Goal: Task Accomplishment & Management: Use online tool/utility

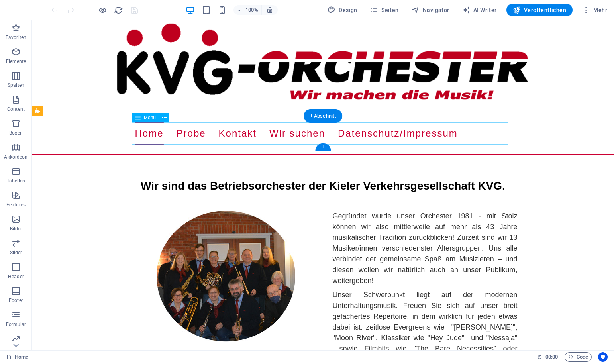
click at [189, 134] on nav "Home Probe Kontakt Wir suchen Datenschutz/Impressum" at bounding box center [323, 133] width 376 height 22
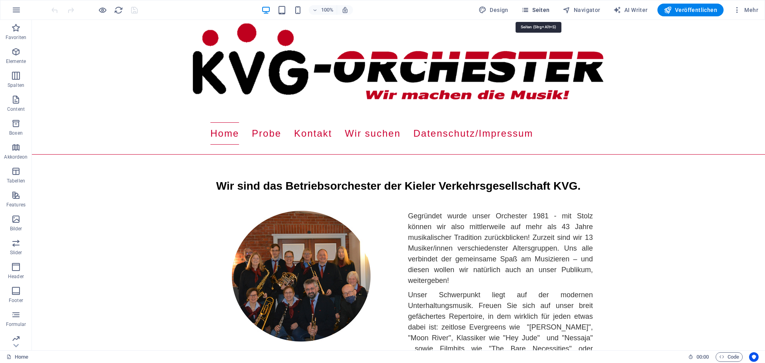
click at [540, 9] on span "Seiten" at bounding box center [535, 10] width 29 height 8
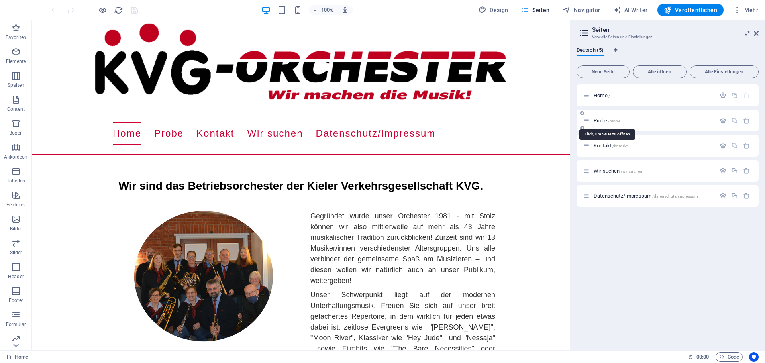
click at [596, 121] on span "Probe /probe" at bounding box center [606, 120] width 27 height 6
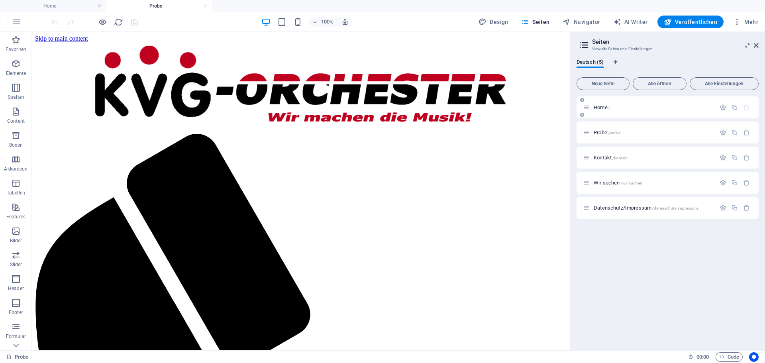
click at [602, 107] on span "Home /" at bounding box center [601, 107] width 16 height 6
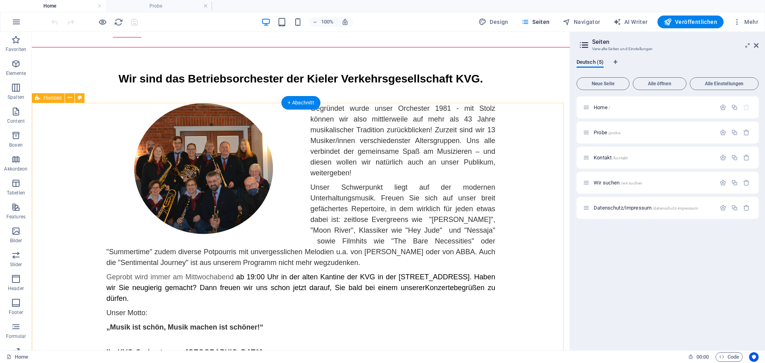
scroll to position [119, 0]
click at [60, 64] on icon at bounding box center [61, 65] width 4 height 8
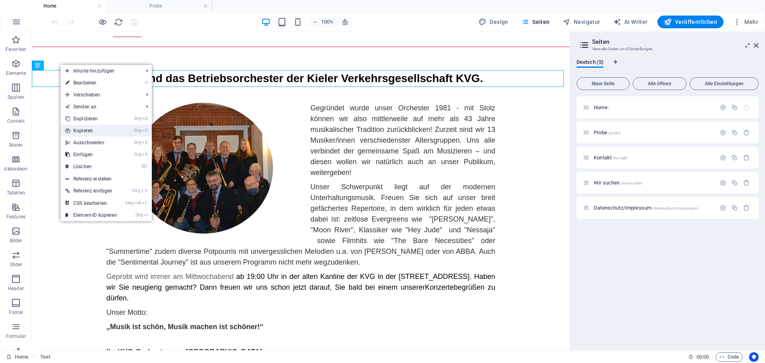
click at [82, 129] on link "Strg C Kopieren" at bounding box center [91, 131] width 61 height 12
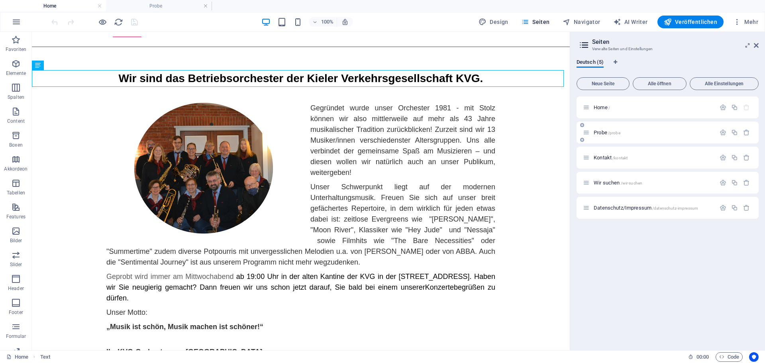
click at [595, 131] on span "Probe /probe" at bounding box center [606, 132] width 27 height 6
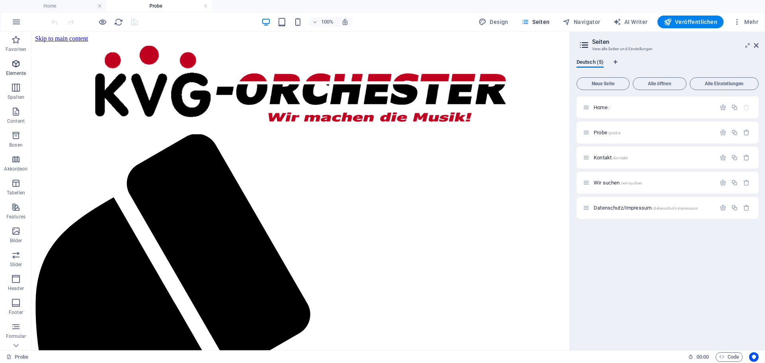
click at [15, 64] on icon "button" at bounding box center [16, 64] width 10 height 10
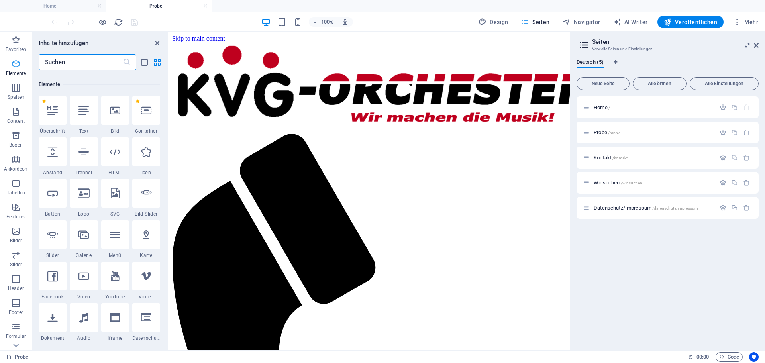
scroll to position [85, 0]
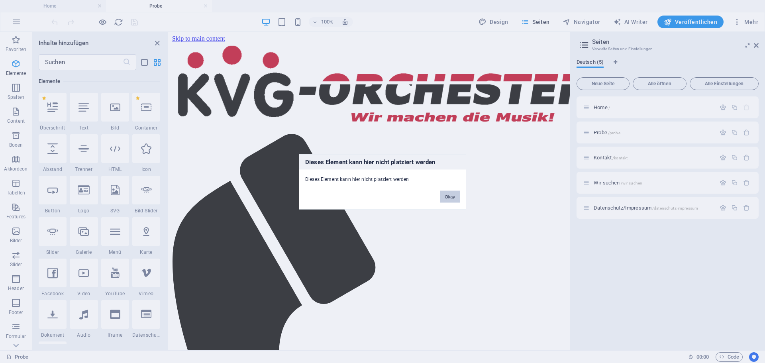
drag, startPoint x: 456, startPoint y: 196, endPoint x: 288, endPoint y: 165, distance: 170.0
click at [456, 196] on button "Okay" at bounding box center [450, 196] width 20 height 12
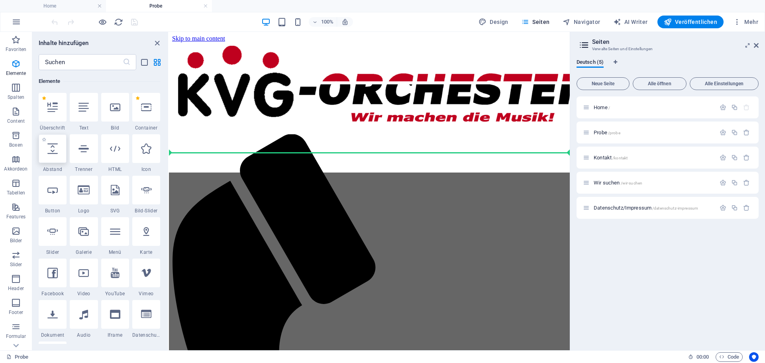
select select "px"
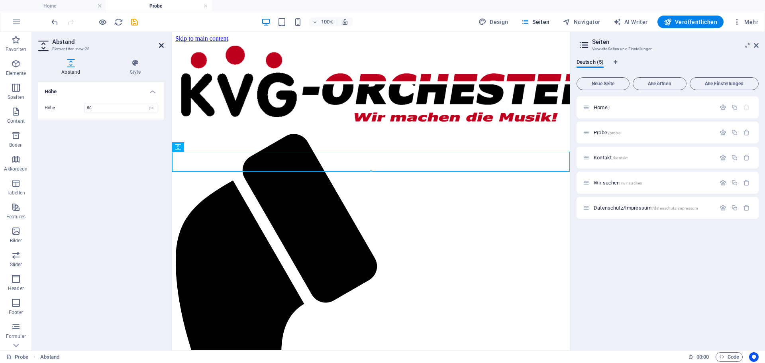
click at [161, 45] on icon at bounding box center [161, 45] width 5 height 6
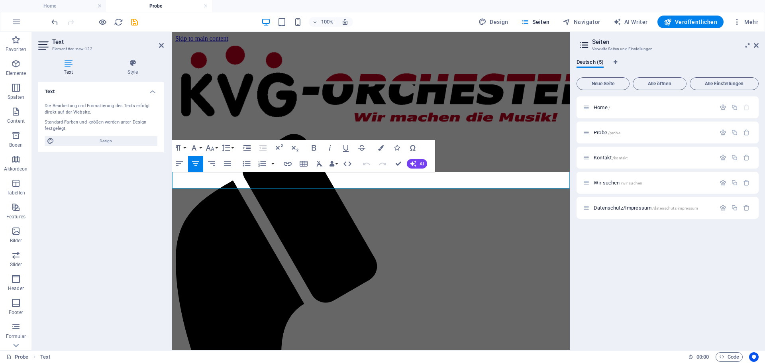
click at [180, 164] on icon "button" at bounding box center [180, 164] width 10 height 10
click at [162, 42] on icon at bounding box center [161, 45] width 5 height 6
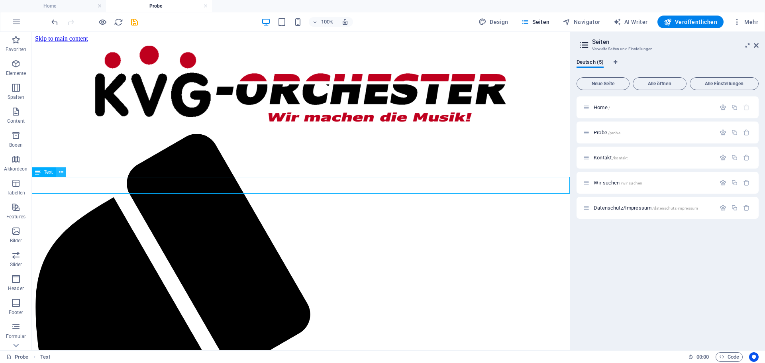
click at [58, 173] on button at bounding box center [61, 172] width 10 height 10
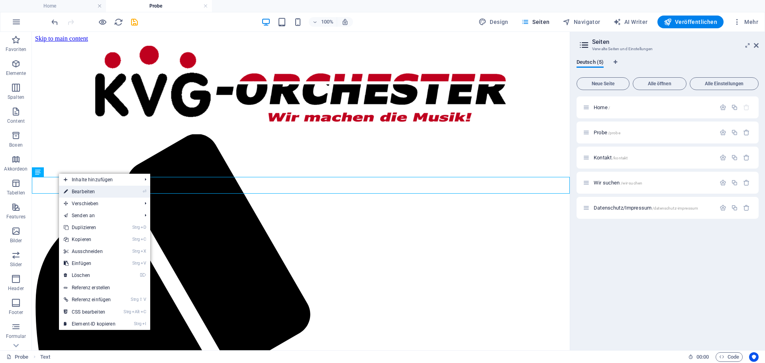
click at [80, 191] on link "⏎ Bearbeiten" at bounding box center [89, 192] width 61 height 12
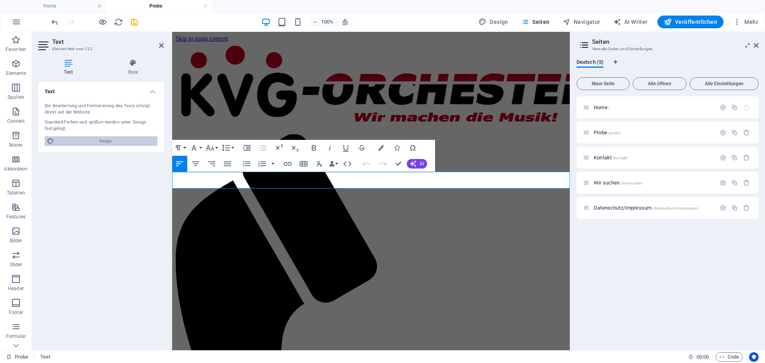
click at [96, 140] on span "Design" at bounding box center [106, 141] width 98 height 10
select select "px"
select select "400"
select select "px"
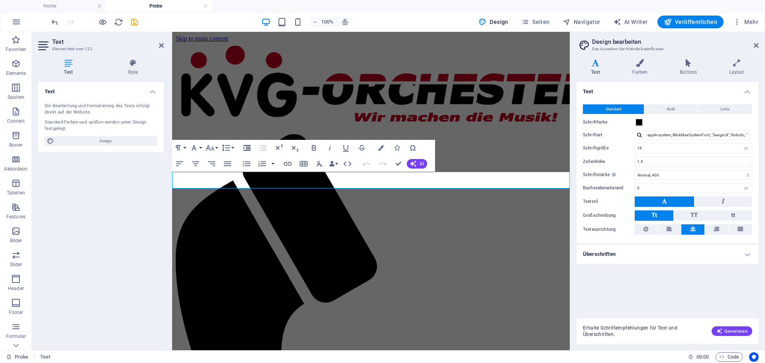
click at [247, 147] on icon "button" at bounding box center [247, 148] width 10 height 10
click at [164, 45] on aside "Text Element #ed-new-122 Text Style Text Die Bearbeitung und Formatierung des T…" at bounding box center [102, 191] width 140 height 318
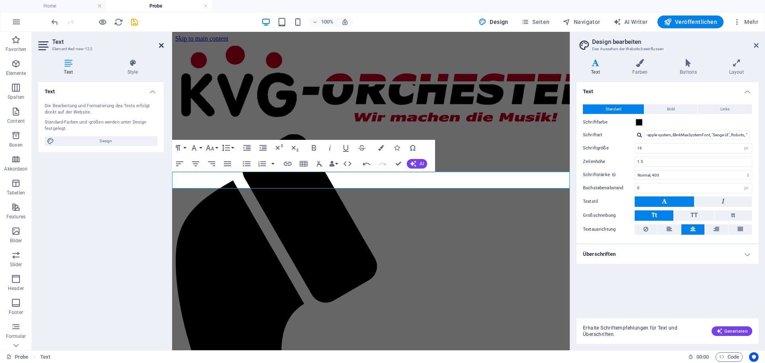
drag, startPoint x: 161, startPoint y: 47, endPoint x: 131, endPoint y: 15, distance: 44.2
click at [161, 47] on icon at bounding box center [161, 45] width 5 height 6
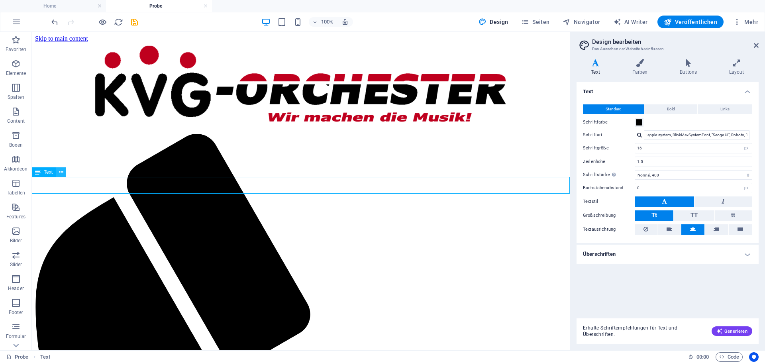
click at [62, 173] on icon at bounding box center [61, 172] width 4 height 8
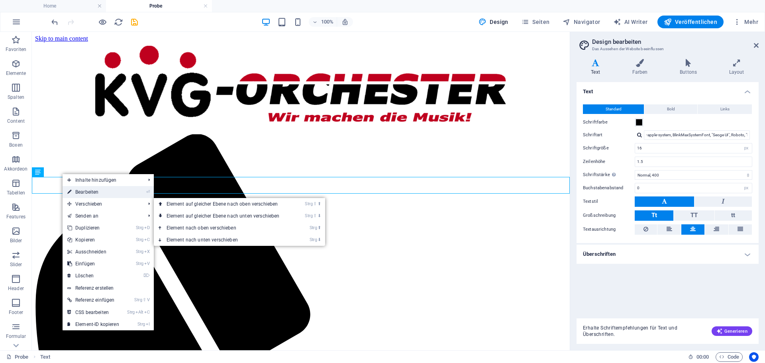
click at [85, 192] on link "⏎ Bearbeiten" at bounding box center [93, 192] width 61 height 12
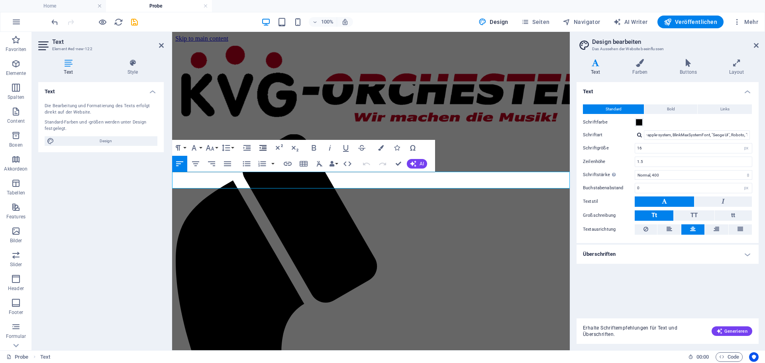
click at [261, 147] on icon "button" at bounding box center [263, 148] width 10 height 10
click at [249, 147] on icon "button" at bounding box center [246, 148] width 7 height 6
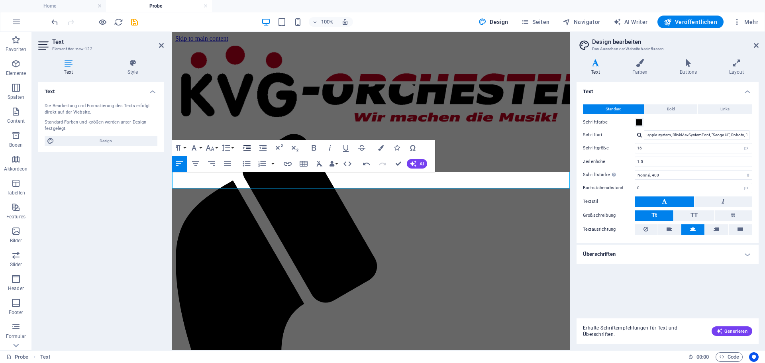
click at [249, 147] on icon "button" at bounding box center [246, 148] width 7 height 6
click at [161, 45] on icon at bounding box center [161, 45] width 5 height 6
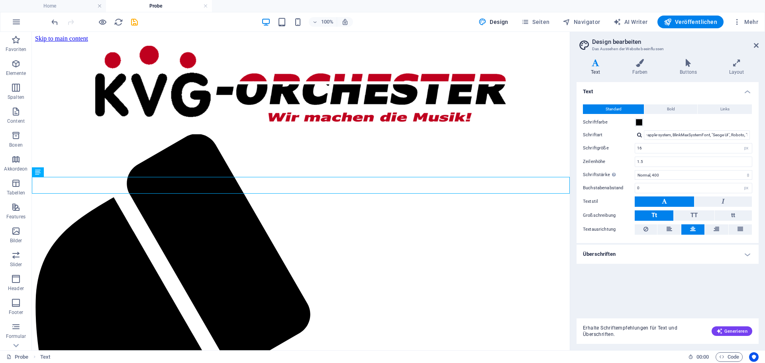
click at [613, 45] on icon at bounding box center [755, 45] width 5 height 6
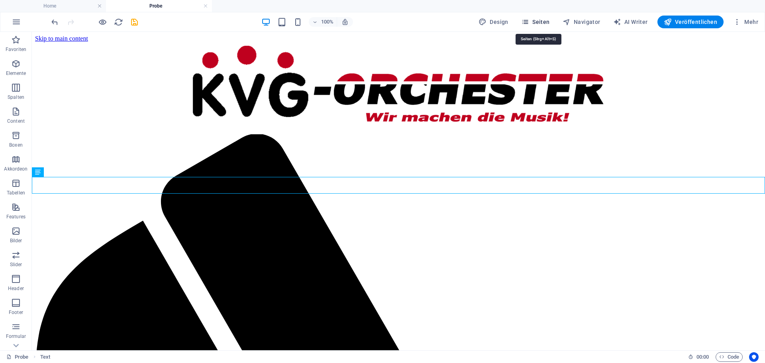
click at [529, 20] on icon "button" at bounding box center [525, 22] width 8 height 8
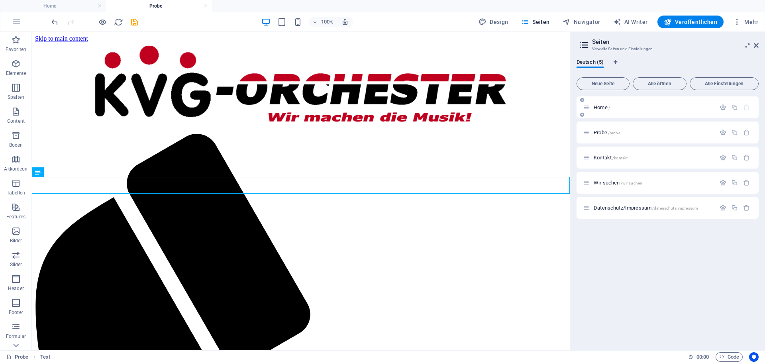
click at [600, 110] on div "Home /" at bounding box center [649, 107] width 133 height 9
click at [596, 106] on span "Home /" at bounding box center [601, 107] width 16 height 6
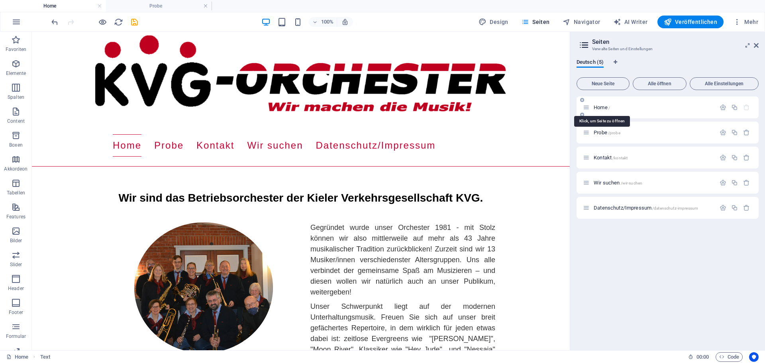
scroll to position [119, 0]
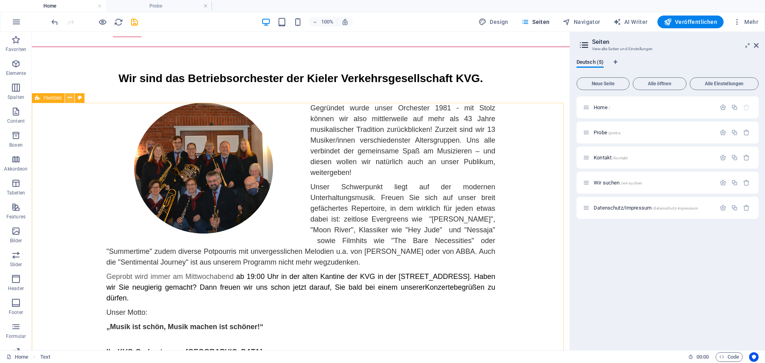
click at [70, 98] on icon at bounding box center [70, 98] width 4 height 8
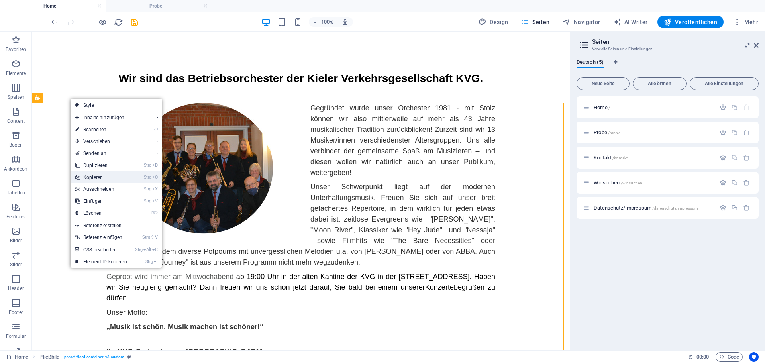
click at [92, 176] on link "Strg C Kopieren" at bounding box center [100, 177] width 61 height 12
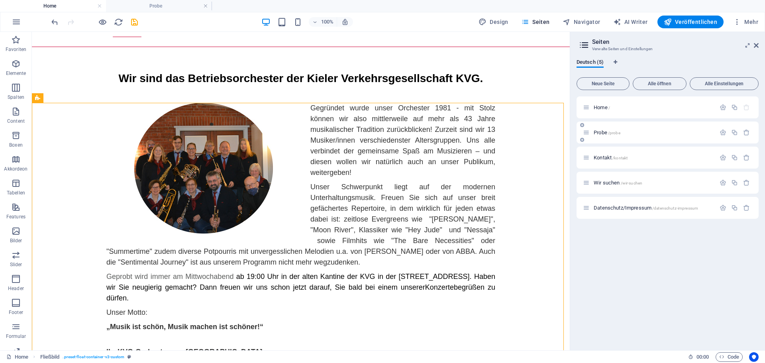
click at [603, 133] on span "Probe /probe" at bounding box center [606, 132] width 27 height 6
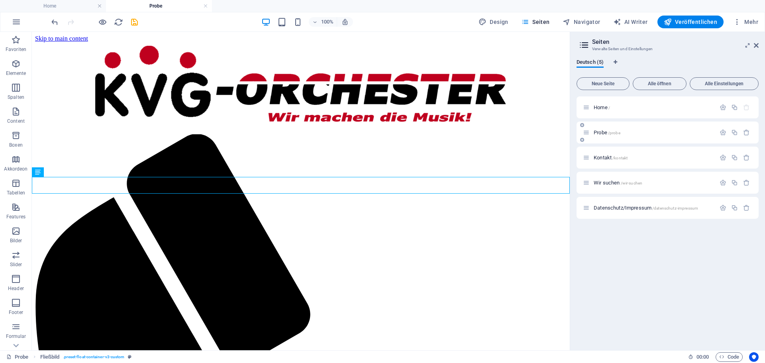
scroll to position [0, 0]
click at [68, 204] on icon at bounding box center [70, 204] width 4 height 8
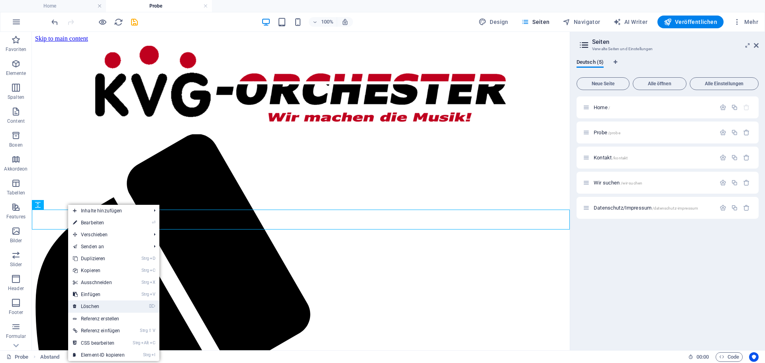
click at [98, 305] on link "⌦ Löschen" at bounding box center [98, 306] width 61 height 12
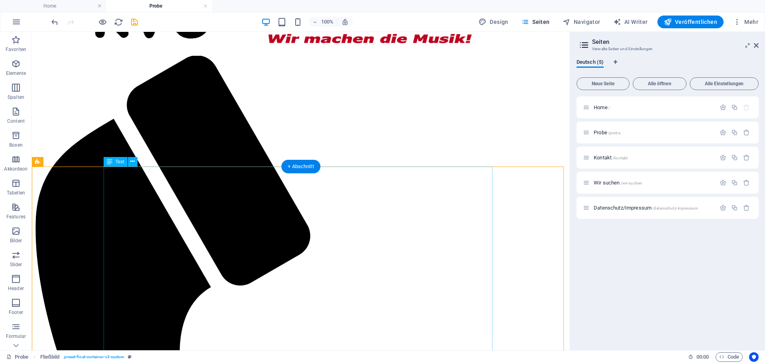
scroll to position [117, 0]
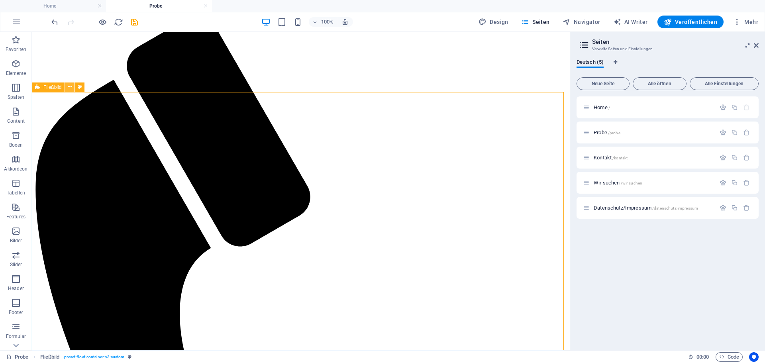
click at [68, 90] on icon at bounding box center [70, 87] width 4 height 8
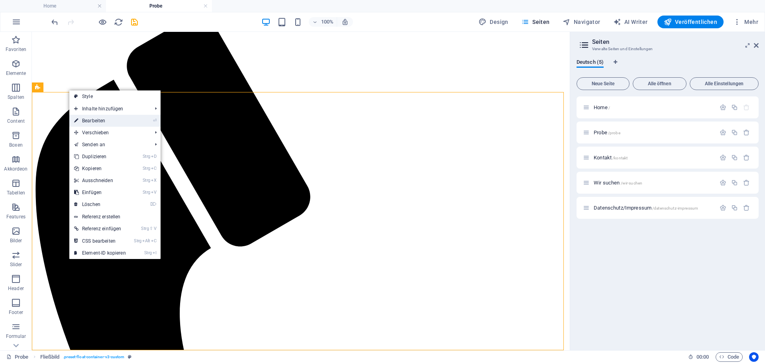
click at [88, 120] on link "⏎ Bearbeiten" at bounding box center [99, 121] width 61 height 12
select select "%"
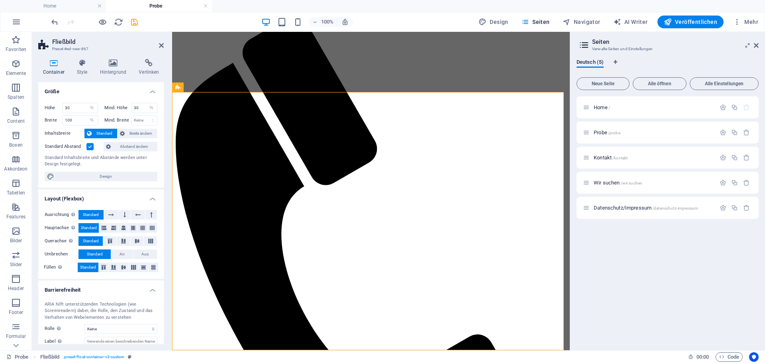
scroll to position [111, 0]
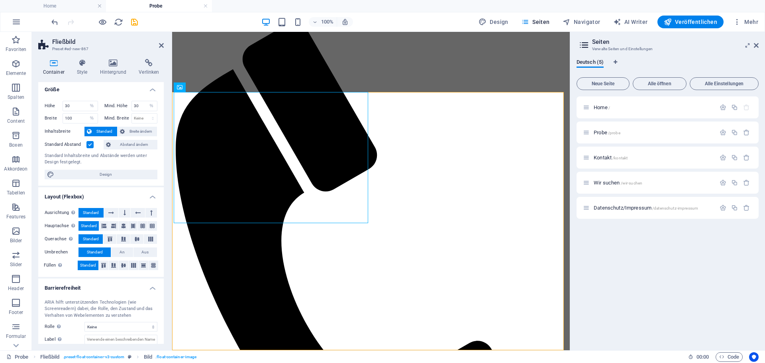
scroll to position [0, 0]
click at [161, 45] on icon at bounding box center [161, 45] width 5 height 6
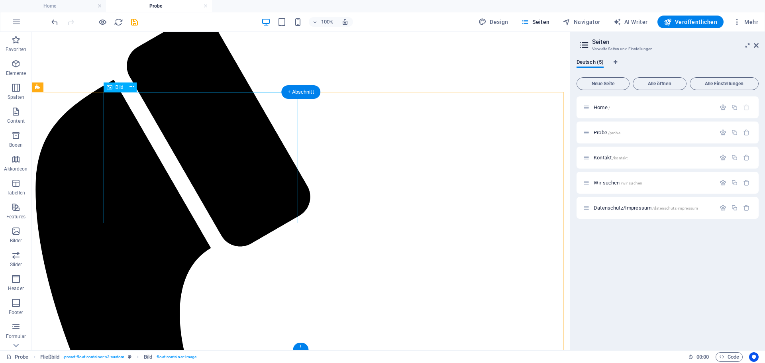
click at [131, 87] on icon at bounding box center [131, 87] width 4 height 8
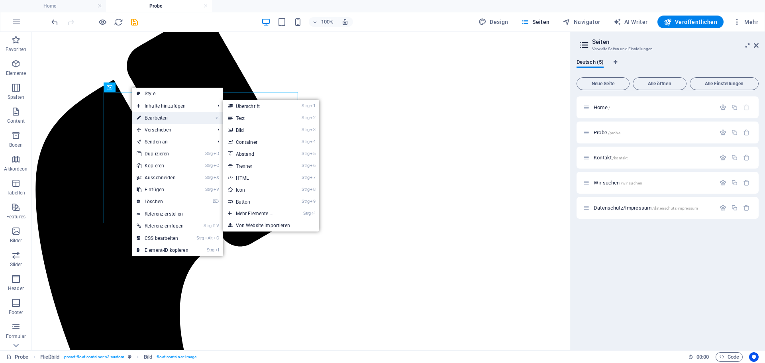
click at [155, 118] on link "⏎ Bearbeiten" at bounding box center [162, 118] width 61 height 12
select select "px"
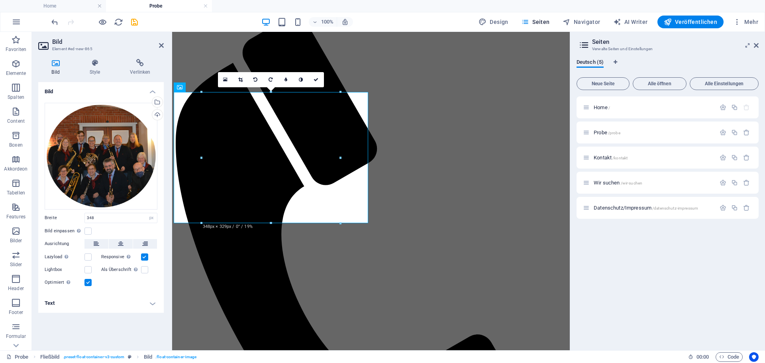
scroll to position [111, 0]
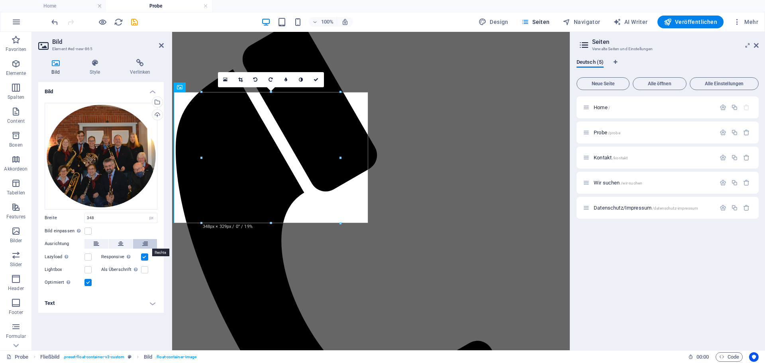
click at [146, 243] on icon at bounding box center [145, 244] width 6 height 10
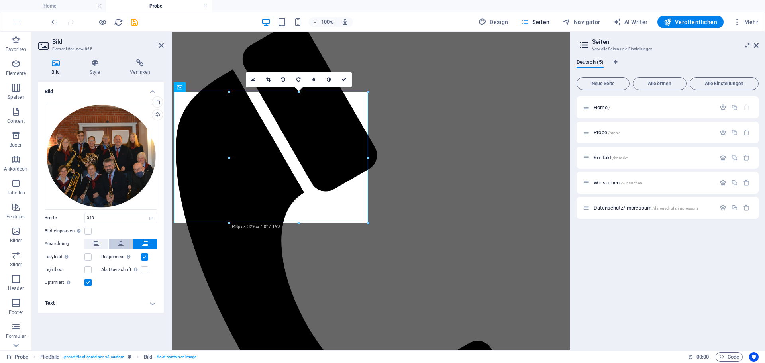
click at [122, 241] on icon at bounding box center [121, 244] width 6 height 10
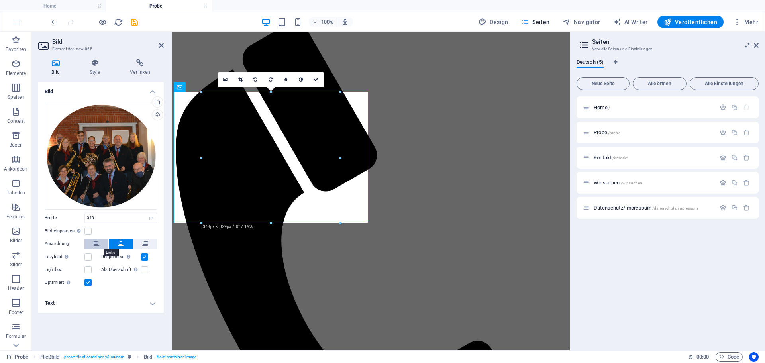
click at [99, 243] on button at bounding box center [96, 244] width 24 height 10
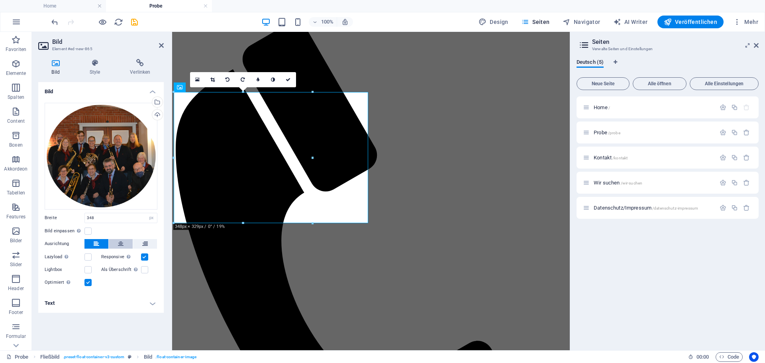
click at [117, 244] on button at bounding box center [121, 244] width 24 height 10
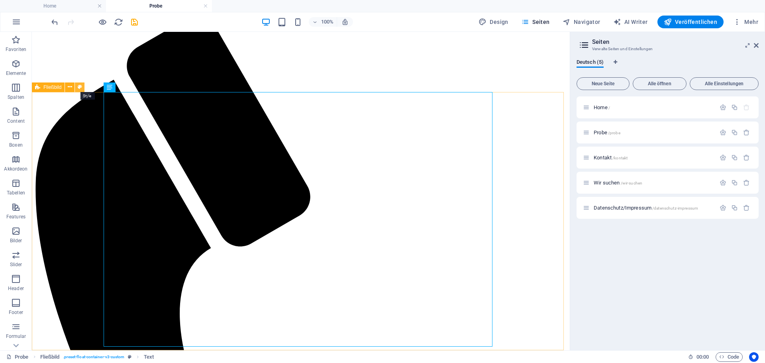
click at [81, 87] on icon at bounding box center [80, 87] width 4 height 8
select select "%"
select select "rem"
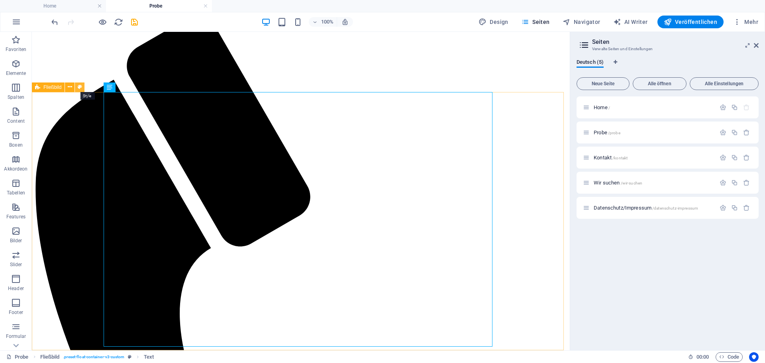
select select "rem"
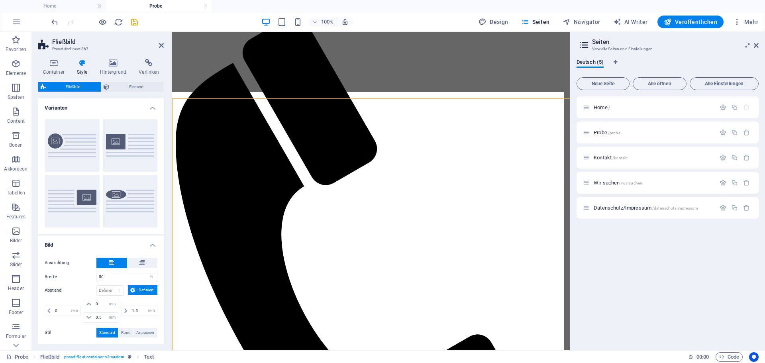
scroll to position [111, 0]
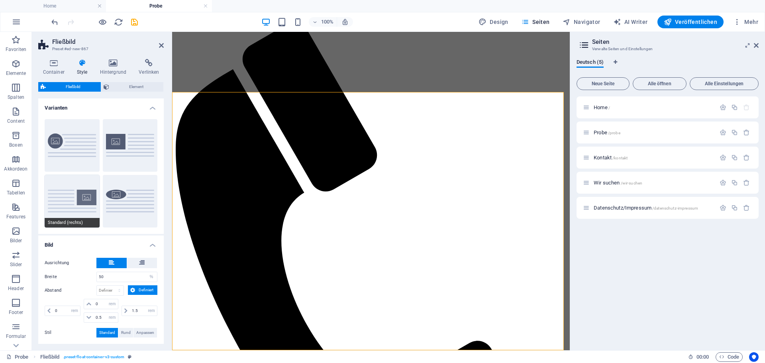
click at [77, 190] on button "Standard (rechts)" at bounding box center [72, 201] width 55 height 53
type input "40"
type input "1.5"
type input "0"
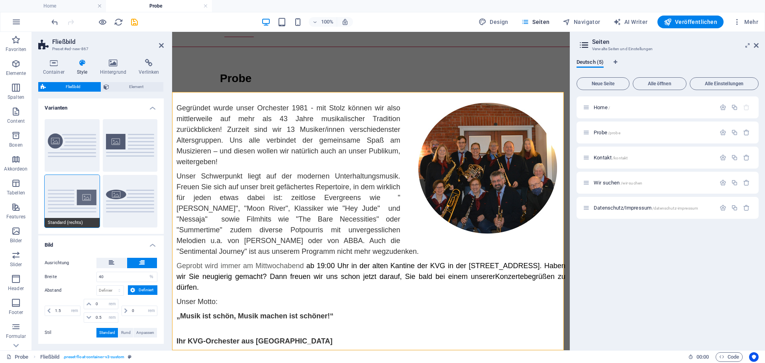
scroll to position [100, 0]
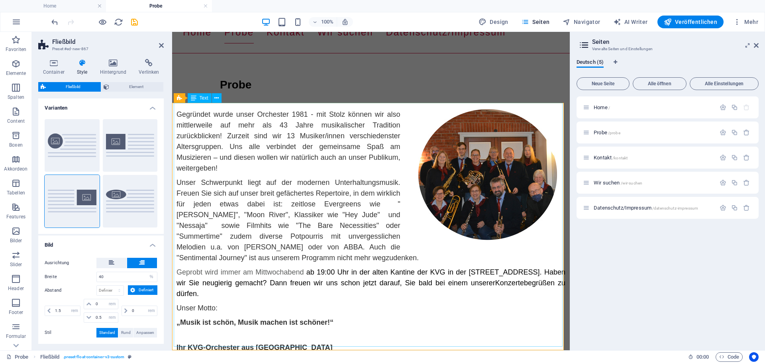
click at [180, 109] on div "Gegründet wurde unser Orchester 1981 - mit Stolz können wir also mittlerweile a…" at bounding box center [370, 231] width 389 height 244
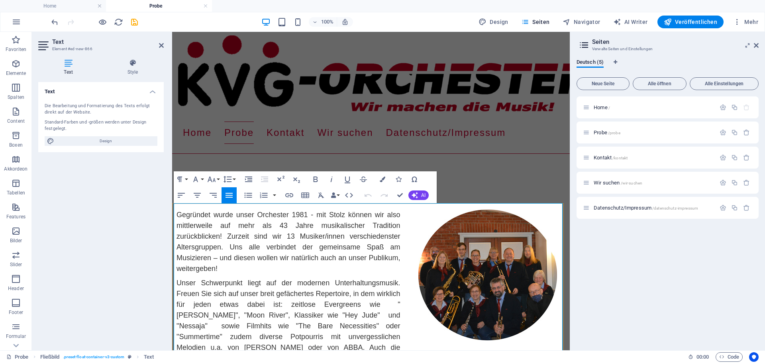
click at [179, 211] on span "Gegründet wurde unser Orchester 1981 - mit Stolz können wir also mittlerweile a…" at bounding box center [288, 242] width 224 height 62
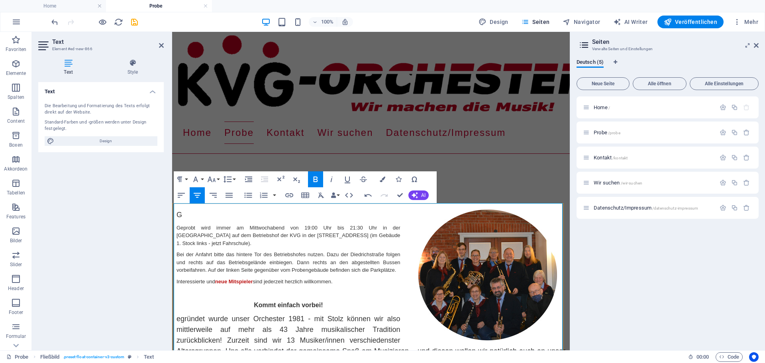
click at [272, 315] on span "egründet wurde unser Orchester 1981 - mit Stolz können wir also mittlerweile au…" at bounding box center [370, 340] width 389 height 51
click at [218, 179] on button "Font Size" at bounding box center [212, 179] width 15 height 16
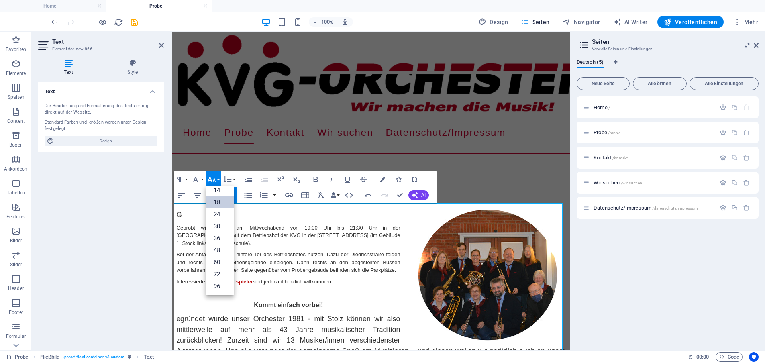
scroll to position [64, 0]
click at [218, 179] on button "Font Size" at bounding box center [212, 179] width 15 height 16
click at [200, 178] on button "Font Family" at bounding box center [197, 179] width 15 height 16
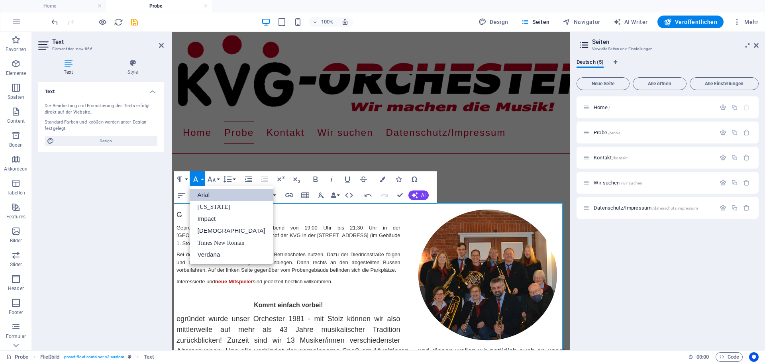
scroll to position [0, 0]
click at [199, 177] on icon "button" at bounding box center [196, 179] width 10 height 10
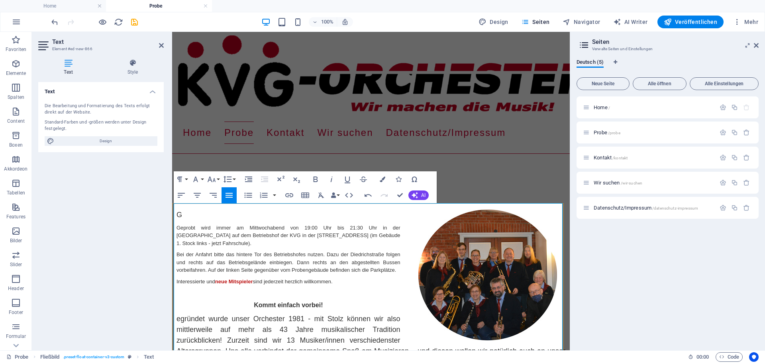
click at [182, 209] on p "G" at bounding box center [370, 214] width 389 height 11
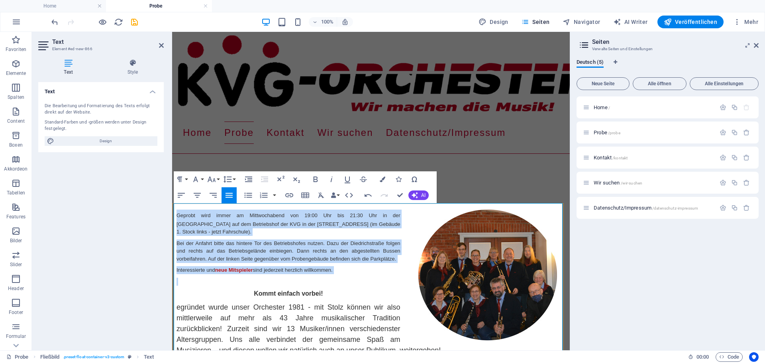
drag, startPoint x: 174, startPoint y: 206, endPoint x: 347, endPoint y: 274, distance: 185.8
click at [347, 274] on div "​ Geprobt wird immer am Mittwochabend von 19:00 Uhr bis 21:30 Uhr in der alten …" at bounding box center [370, 355] width 389 height 293
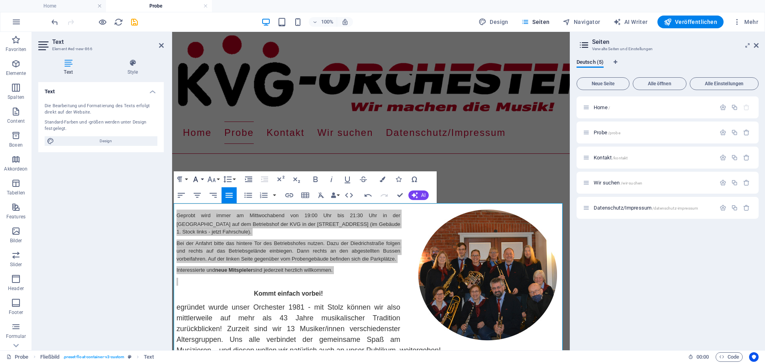
click at [202, 178] on button "Font Family" at bounding box center [197, 179] width 15 height 16
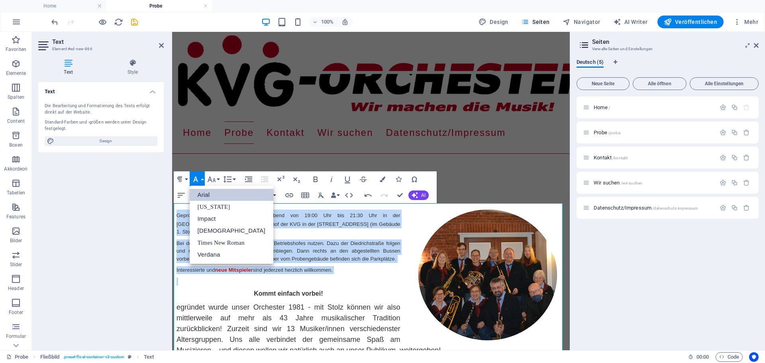
click at [204, 195] on link "Arial" at bounding box center [232, 195] width 84 height 12
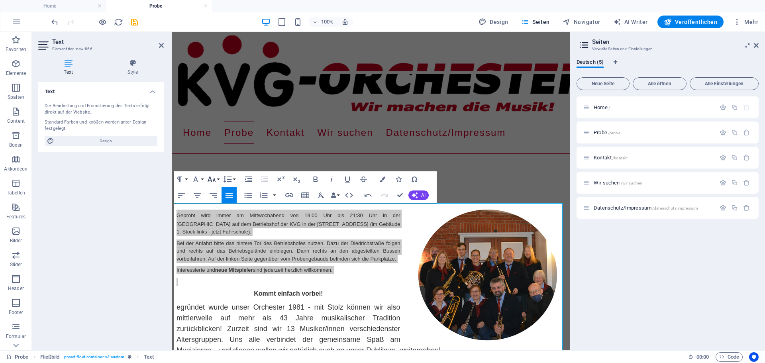
click at [217, 179] on button "Font Size" at bounding box center [212, 179] width 15 height 16
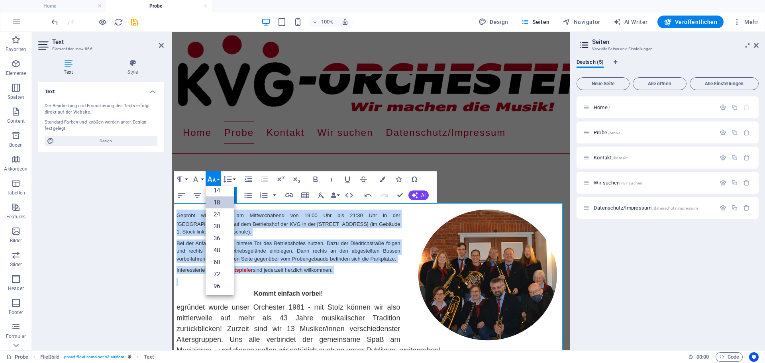
click at [220, 201] on link "18" at bounding box center [219, 202] width 29 height 12
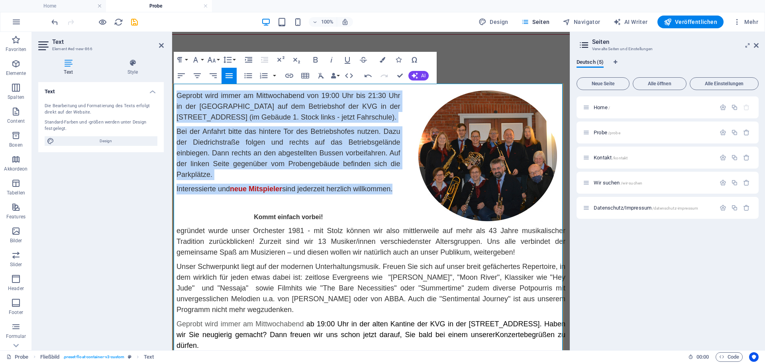
scroll to position [119, 0]
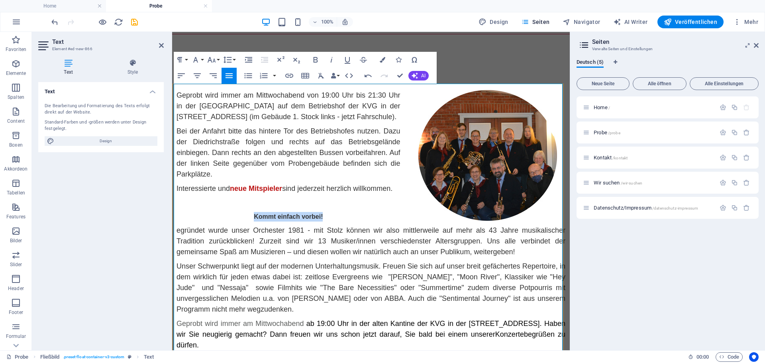
drag, startPoint x: 246, startPoint y: 220, endPoint x: 322, endPoint y: 223, distance: 75.3
click at [322, 221] on p "Kommt einfach vorbei!" at bounding box center [370, 217] width 389 height 10
click at [219, 59] on button "Font Size" at bounding box center [212, 60] width 15 height 16
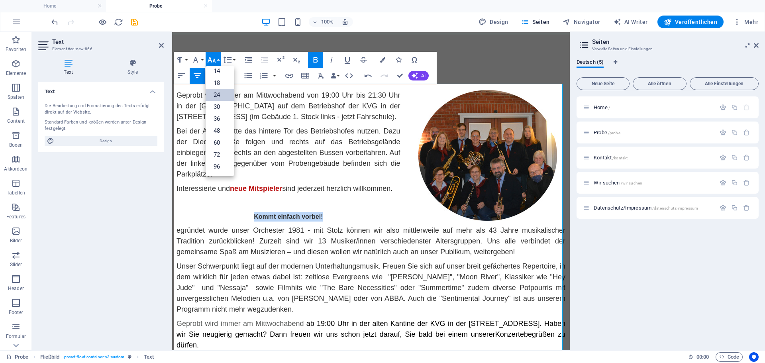
click at [220, 93] on link "24" at bounding box center [219, 95] width 29 height 12
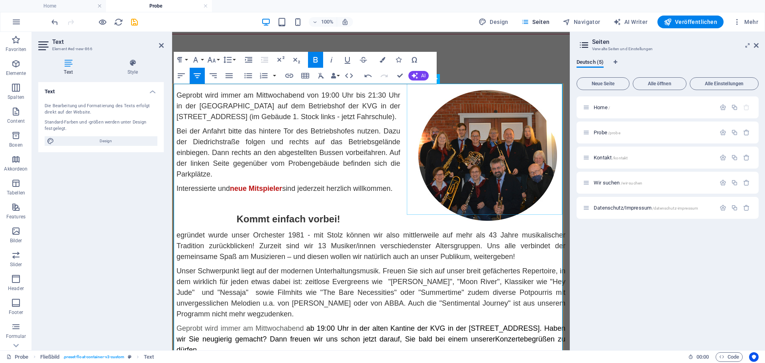
click at [413, 212] on figure at bounding box center [487, 155] width 155 height 131
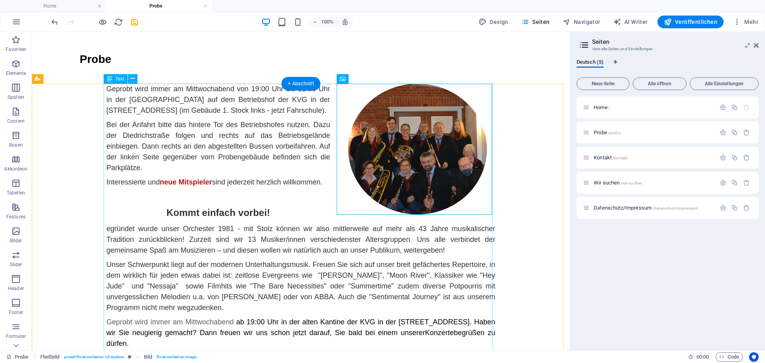
click at [107, 235] on div "Geprobt wird immer am Mittwochabend von 19:00 Uhr bis 21:30 Uhr in der [GEOGRAP…" at bounding box center [300, 243] width 389 height 319
click at [111, 240] on div "Geprobt wird immer am Mittwochabend von 19:00 Uhr bis 21:30 Uhr in der [GEOGRAP…" at bounding box center [300, 243] width 389 height 319
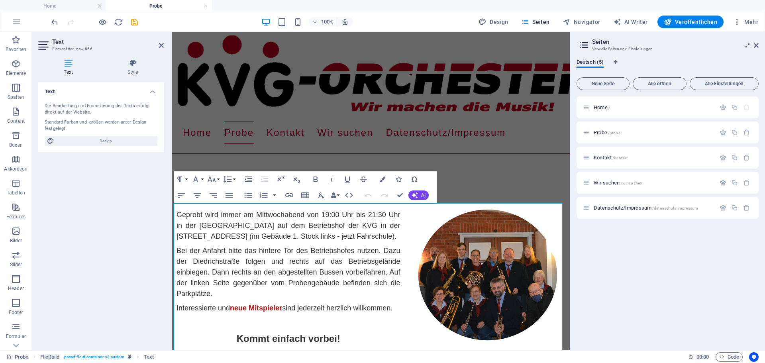
click at [111, 240] on div "Text Die Bearbeitung und Formatierung des Texts erfolgt direkt auf der Website.…" at bounding box center [100, 213] width 125 height 262
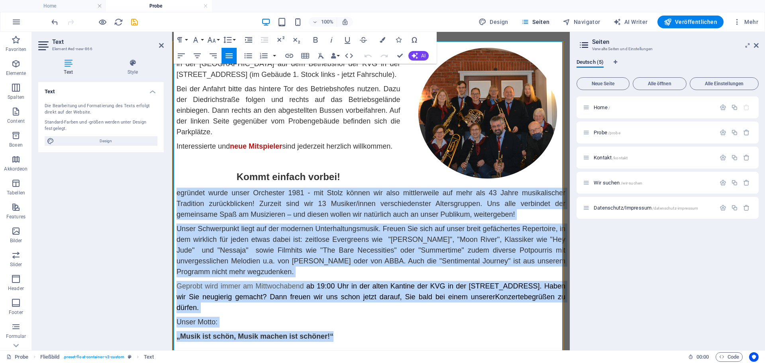
scroll to position [186, 0]
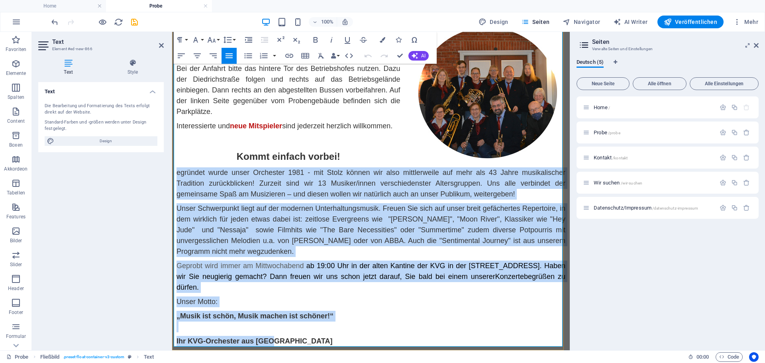
drag, startPoint x: 174, startPoint y: 238, endPoint x: 526, endPoint y: 343, distance: 366.9
click at [526, 343] on div "Geprobt wird immer am Mittwochabend von 19:00 Uhr bis 21:30 Uhr in der [GEOGRAP…" at bounding box center [370, 186] width 389 height 319
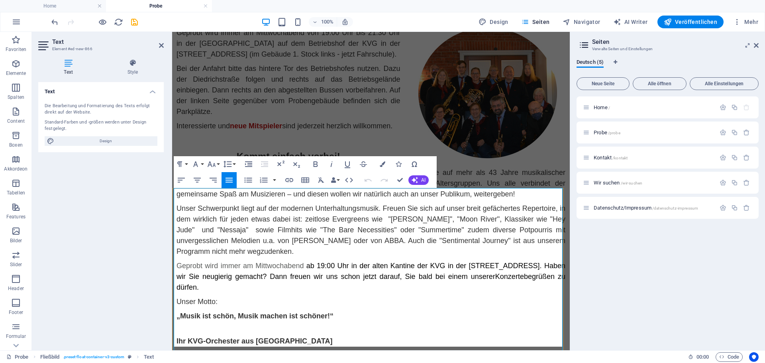
scroll to position [15, 0]
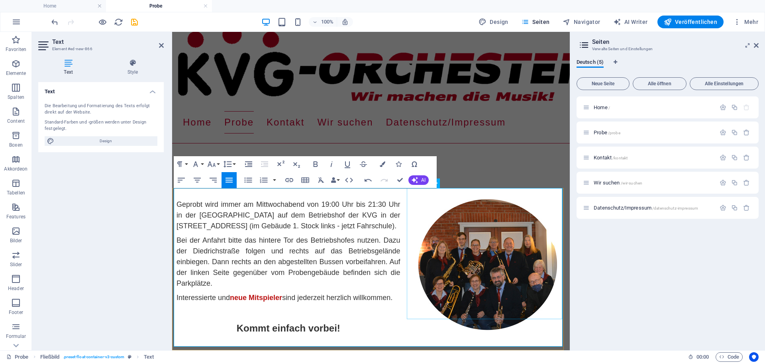
click at [493, 278] on figure at bounding box center [487, 264] width 155 height 131
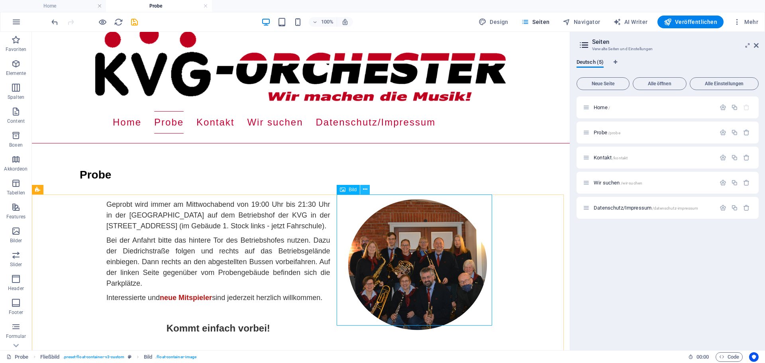
click at [367, 190] on icon at bounding box center [365, 189] width 4 height 8
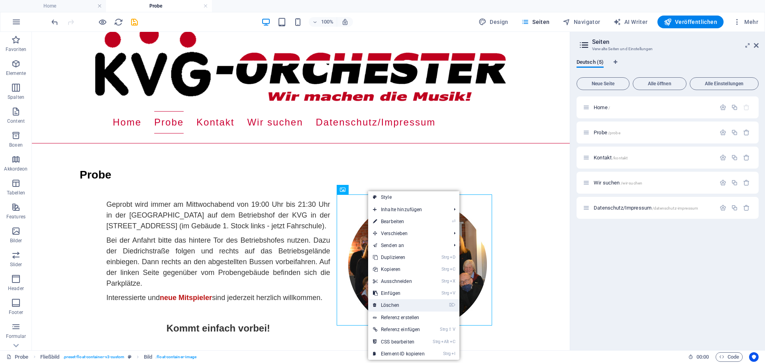
click at [397, 303] on link "⌦ Löschen" at bounding box center [398, 305] width 61 height 12
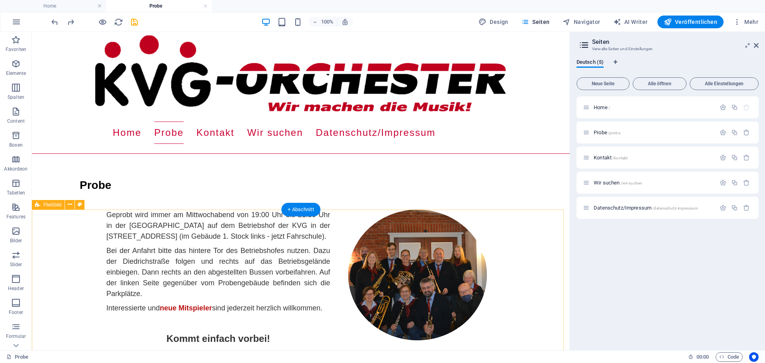
click at [518, 282] on div "Geprobt wird immer am Mittwochabend von 19:00 Uhr bis 21:30 Uhr in der [GEOGRAP…" at bounding box center [301, 283] width 538 height 148
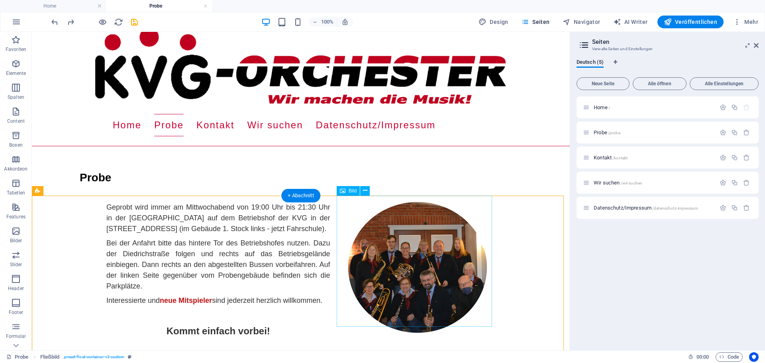
scroll to position [21, 0]
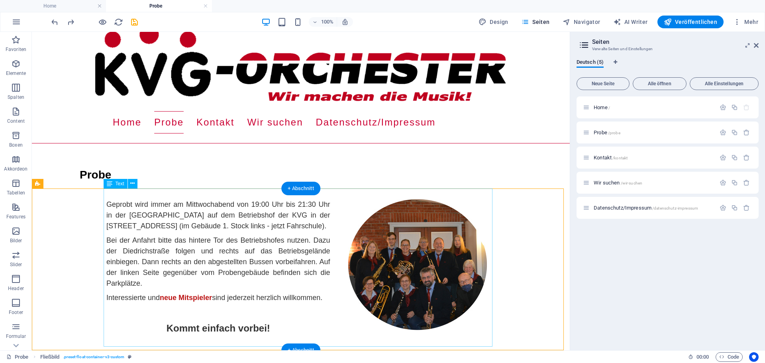
click at [161, 297] on div "Geprobt wird immer am Mittwochabend von 19:00 Uhr bis 21:30 Uhr in der [GEOGRAP…" at bounding box center [300, 273] width 389 height 148
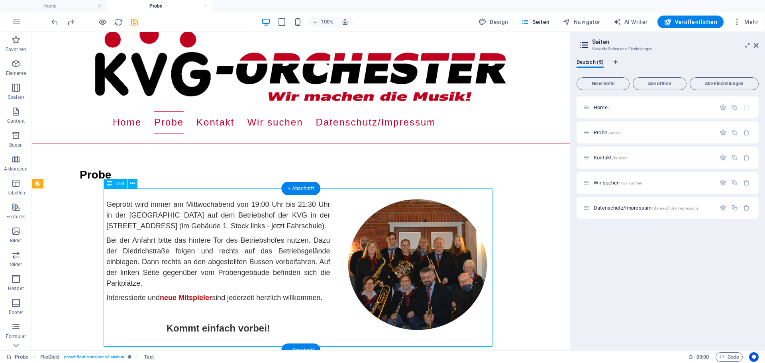
click at [161, 297] on div "Geprobt wird immer am Mittwochabend von 19:00 Uhr bis 21:30 Uhr in der [GEOGRAP…" at bounding box center [300, 273] width 389 height 148
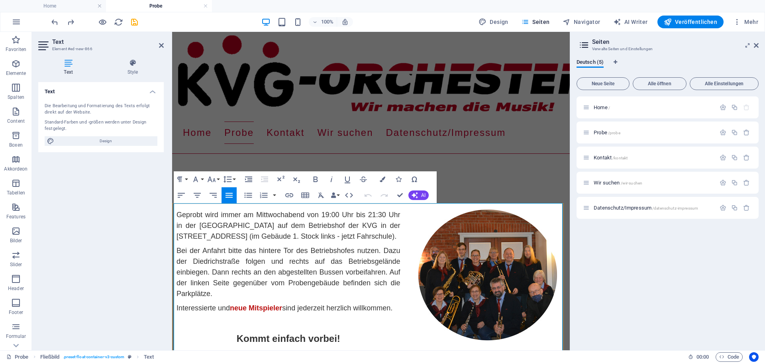
click at [279, 312] on strong "neue Mitspieler" at bounding box center [256, 308] width 52 height 8
click at [280, 313] on p "Interessierte und neue Mitspieler sind jederzeit herzlich willkommen." at bounding box center [370, 308] width 389 height 11
drag, startPoint x: 280, startPoint y: 313, endPoint x: 229, endPoint y: 312, distance: 51.4
click at [230, 312] on strong "neue Mitspieler" at bounding box center [256, 308] width 52 height 8
click at [384, 181] on icon "button" at bounding box center [383, 179] width 6 height 6
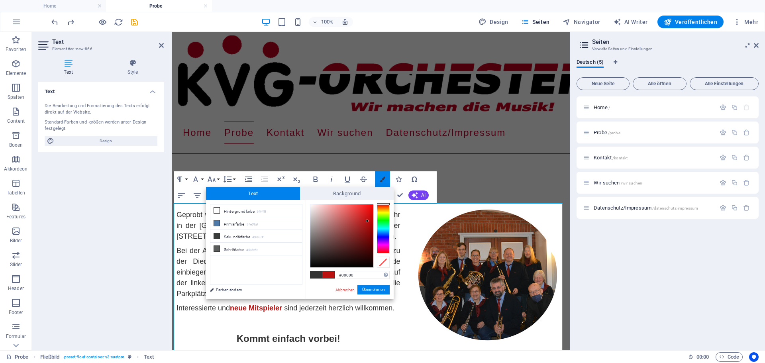
type input "#000000"
click at [381, 292] on button "Übernehmen" at bounding box center [373, 290] width 32 height 10
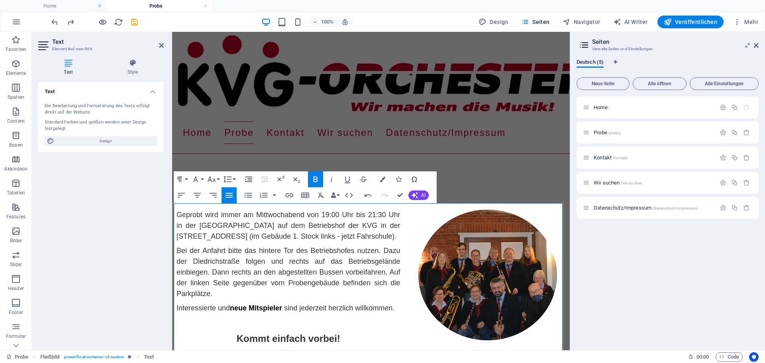
click at [385, 333] on div "Geprobt wird immer am Mittwochabend von 19:00 Uhr bis 21:30 Uhr in der [GEOGRAP…" at bounding box center [370, 283] width 389 height 148
drag, startPoint x: 228, startPoint y: 308, endPoint x: 282, endPoint y: 309, distance: 53.8
click at [282, 309] on span "Interessierte und neue Mitspieler sind jederzeit herzlich willkommen." at bounding box center [285, 308] width 218 height 8
click at [319, 178] on icon "button" at bounding box center [316, 179] width 10 height 10
click at [397, 324] on p at bounding box center [370, 322] width 389 height 11
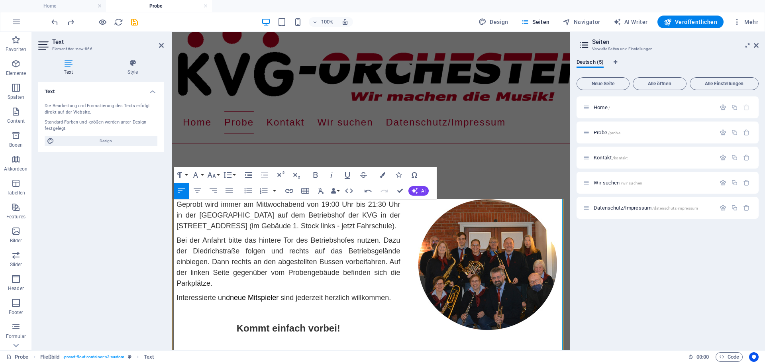
scroll to position [15, 0]
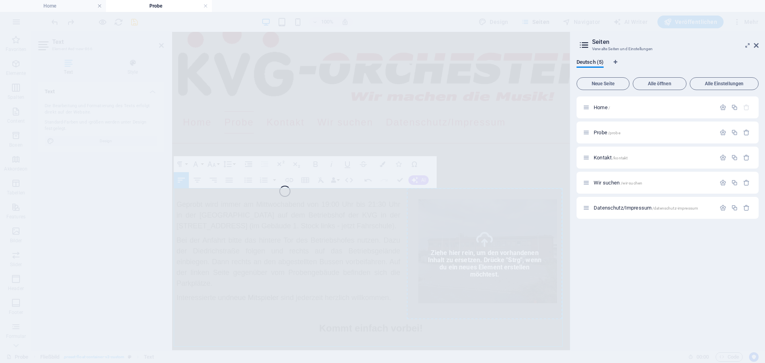
select select "px"
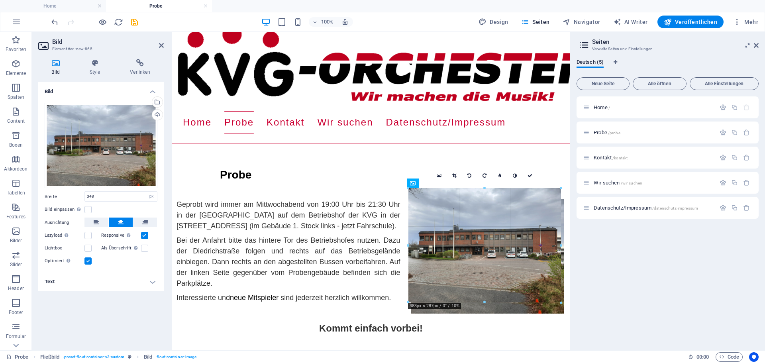
drag, startPoint x: 415, startPoint y: 290, endPoint x: 230, endPoint y: 267, distance: 186.7
type input "383"
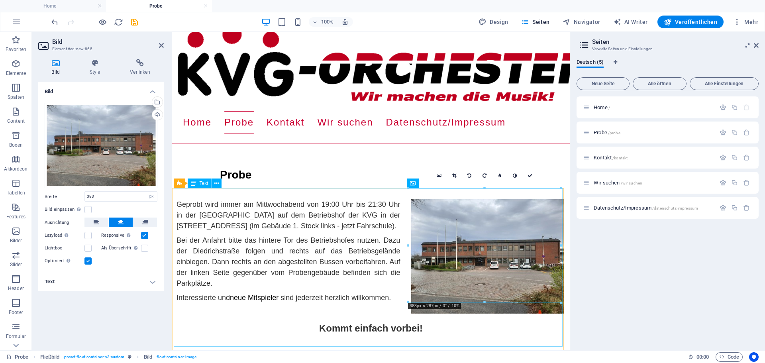
click at [457, 324] on div "Geprobt wird immer am Mittwochabend von 19:00 Uhr bis 21:30 Uhr in der [GEOGRAP…" at bounding box center [370, 273] width 389 height 148
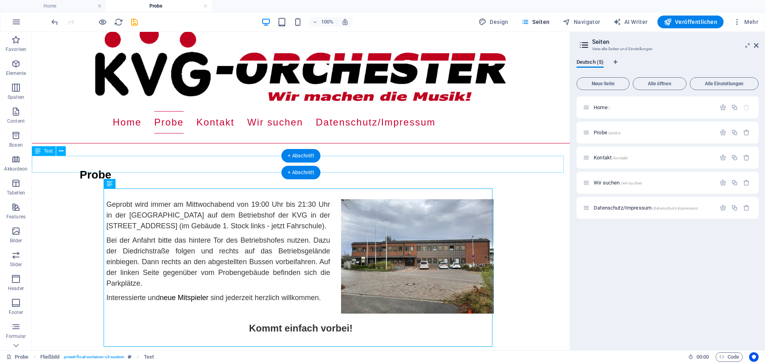
click at [92, 166] on div "Probe" at bounding box center [301, 174] width 538 height 17
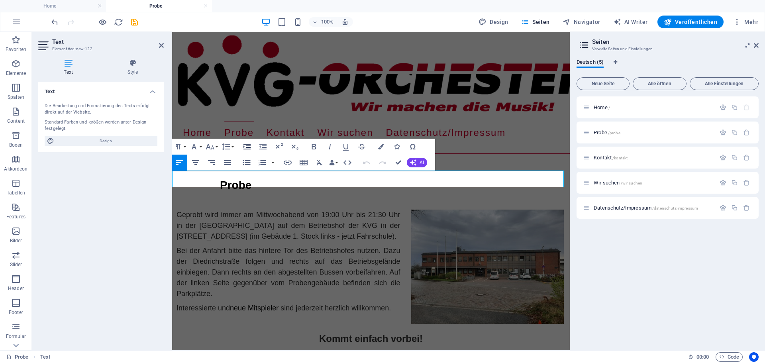
click at [247, 146] on icon "button" at bounding box center [246, 147] width 7 height 6
click at [161, 44] on icon at bounding box center [161, 45] width 5 height 6
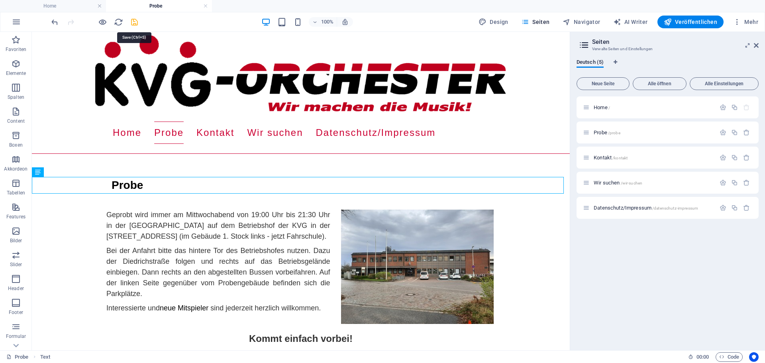
click at [136, 20] on icon "save" at bounding box center [134, 22] width 9 height 9
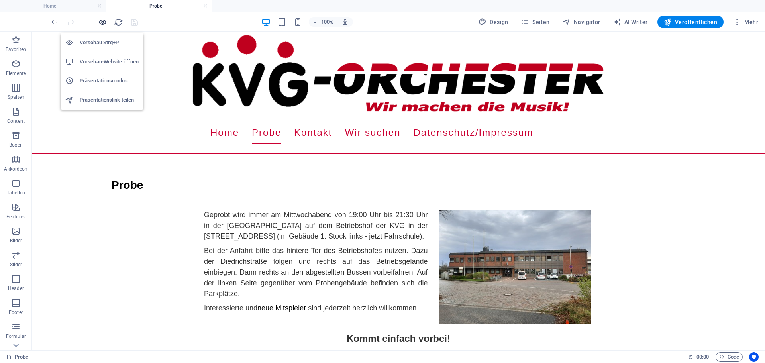
click at [101, 20] on icon "button" at bounding box center [102, 22] width 9 height 9
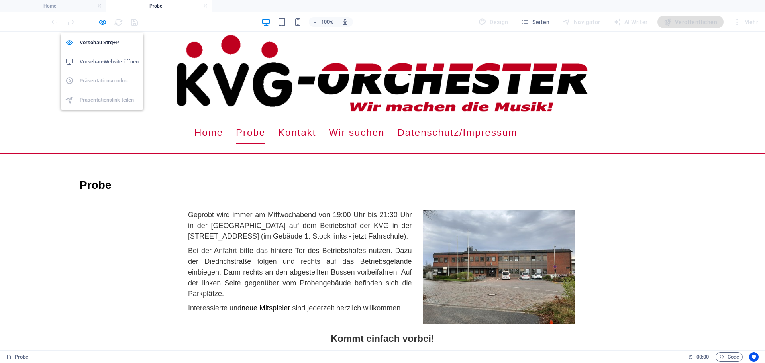
click at [101, 59] on h6 "Vorschau-Website öffnen" at bounding box center [109, 62] width 59 height 10
click at [257, 203] on div "Menu Home Probe Kontakt Wir suchen Datenschutz/Impressum Probe Geprobt wird imm…" at bounding box center [382, 194] width 765 height 325
click at [237, 139] on link "Probe" at bounding box center [250, 132] width 29 height 22
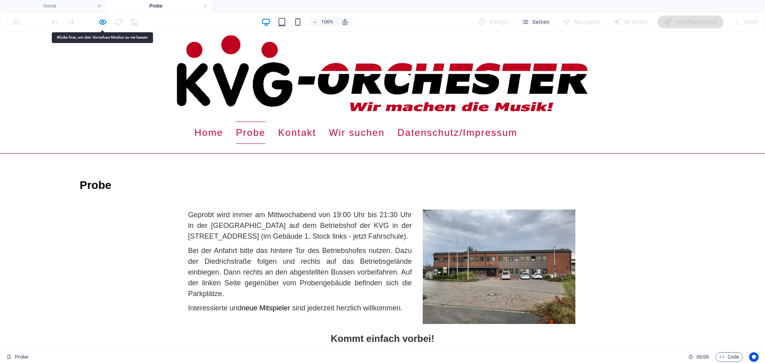
drag, startPoint x: 178, startPoint y: 170, endPoint x: 266, endPoint y: 177, distance: 88.7
click at [266, 177] on h3 "Probe" at bounding box center [422, 185] width 685 height 17
click at [148, 189] on h3 "Probe" at bounding box center [422, 185] width 685 height 17
drag, startPoint x: 149, startPoint y: 186, endPoint x: 137, endPoint y: 137, distance: 50.9
click at [137, 137] on div "Menu Home Probe Kontakt Wir suchen Datenschutz/Impressum" at bounding box center [382, 132] width 765 height 35
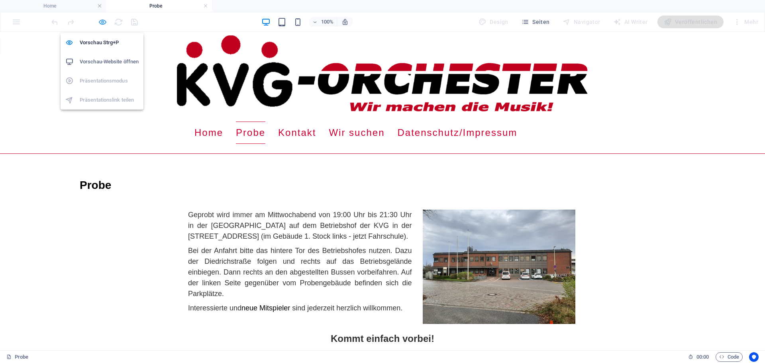
click at [104, 23] on icon "button" at bounding box center [102, 22] width 9 height 9
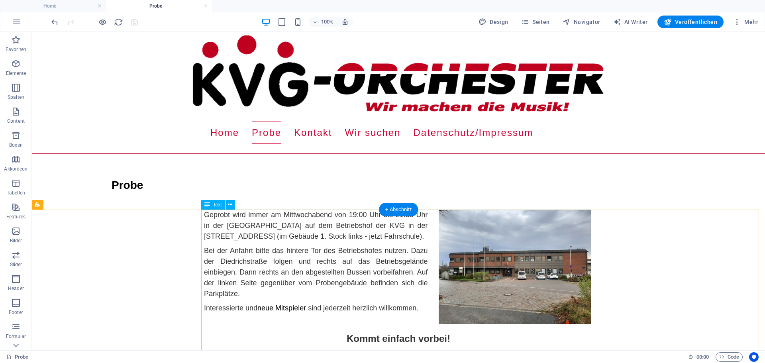
click at [204, 215] on div "Geprobt wird immer am Mittwochabend von 19:00 Uhr bis 21:30 Uhr in der [GEOGRAP…" at bounding box center [398, 283] width 389 height 148
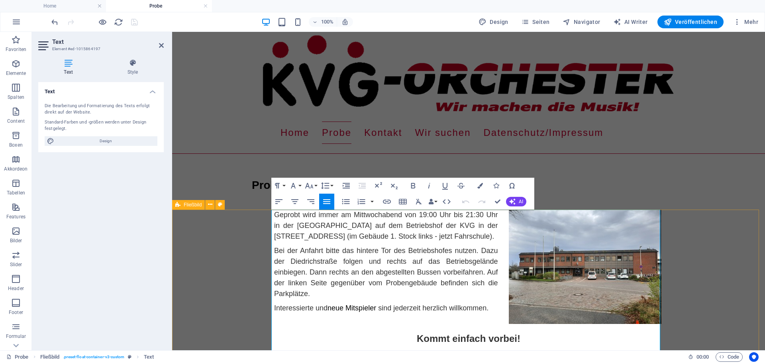
click at [274, 214] on span "Geprobt wird immer am Mittwochabend von 19:00 Uhr bis 21:30 Uhr in der [GEOGRAP…" at bounding box center [386, 225] width 224 height 29
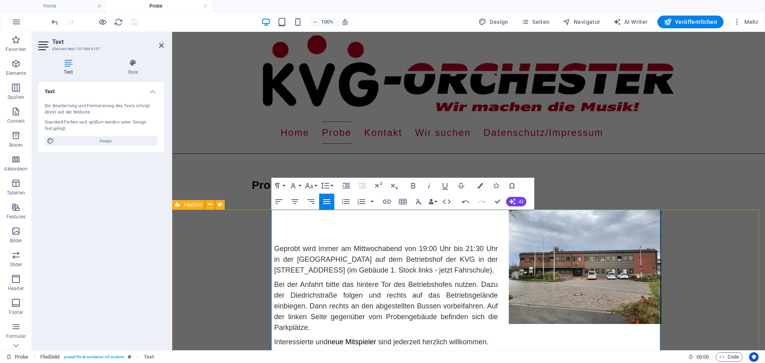
click at [303, 217] on div "Geprobt wird immer am Mittwochabend von 19:00 Uhr bis 21:30 Uhr in der [GEOGRAP…" at bounding box center [468, 300] width 389 height 182
click at [278, 215] on p at bounding box center [468, 213] width 389 height 8
click at [277, 222] on p at bounding box center [468, 225] width 389 height 8
click at [277, 221] on p at bounding box center [468, 225] width 389 height 8
click at [278, 221] on p at bounding box center [468, 225] width 389 height 8
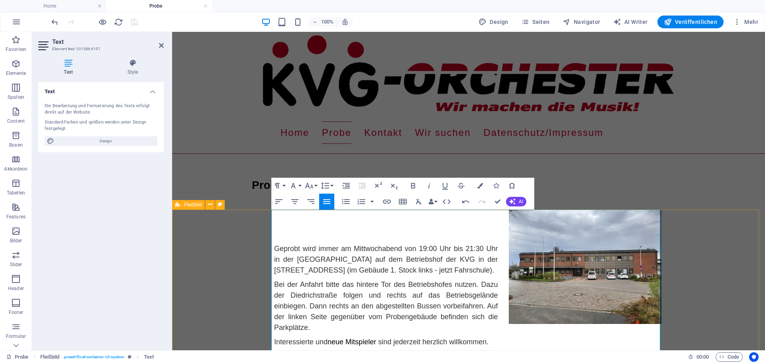
click at [280, 217] on p at bounding box center [468, 213] width 389 height 8
click at [277, 225] on p at bounding box center [468, 225] width 389 height 8
drag, startPoint x: 285, startPoint y: 221, endPoint x: 272, endPoint y: 221, distance: 13.5
click at [274, 221] on p "Probe" at bounding box center [468, 225] width 389 height 8
click at [299, 186] on button "Font Family" at bounding box center [294, 186] width 15 height 16
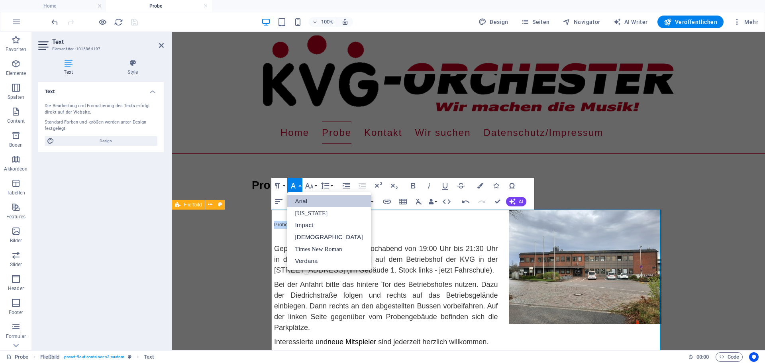
click at [307, 202] on link "Arial" at bounding box center [329, 201] width 84 height 12
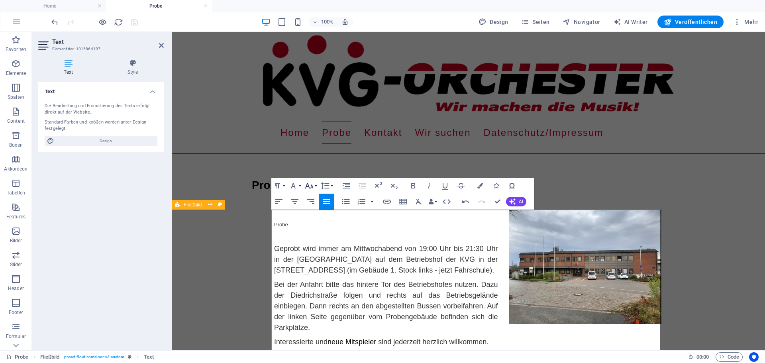
click at [316, 184] on button "Font Size" at bounding box center [310, 186] width 15 height 16
drag, startPoint x: 317, startPoint y: 281, endPoint x: 149, endPoint y: 248, distance: 171.1
click at [317, 281] on link "24" at bounding box center [317, 285] width 29 height 12
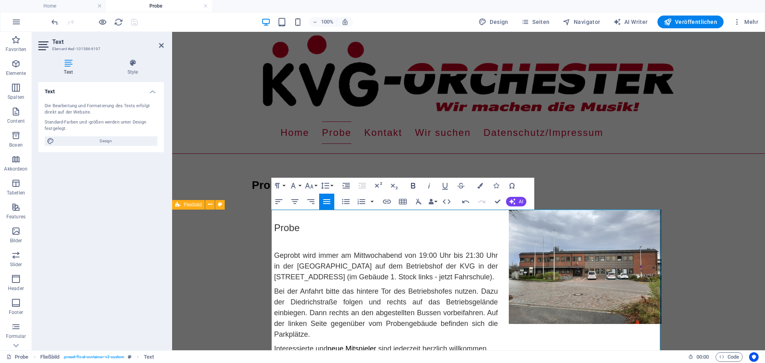
click at [413, 185] on icon "button" at bounding box center [413, 186] width 10 height 10
click at [316, 185] on button "Font Size" at bounding box center [310, 186] width 15 height 16
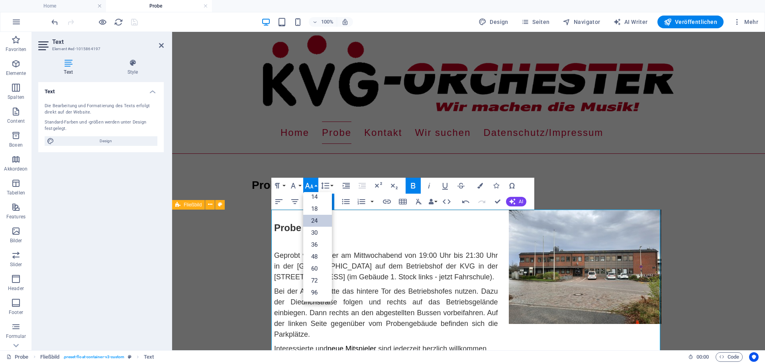
scroll to position [64, 0]
drag, startPoint x: 317, startPoint y: 231, endPoint x: 145, endPoint y: 199, distance: 174.9
click at [317, 231] on link "30" at bounding box center [317, 233] width 29 height 12
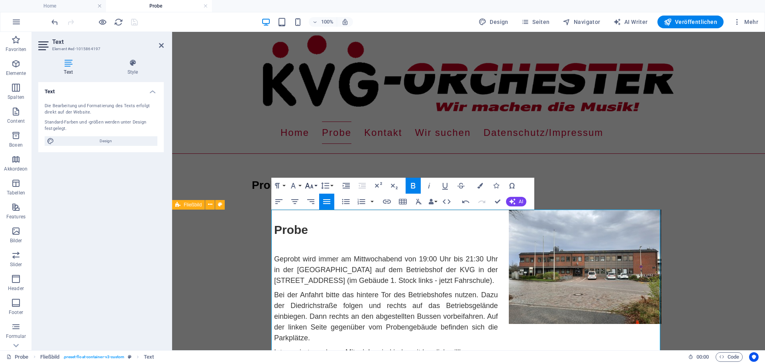
click at [314, 185] on button "Font Size" at bounding box center [310, 186] width 15 height 16
click at [319, 220] on link "24" at bounding box center [317, 221] width 29 height 12
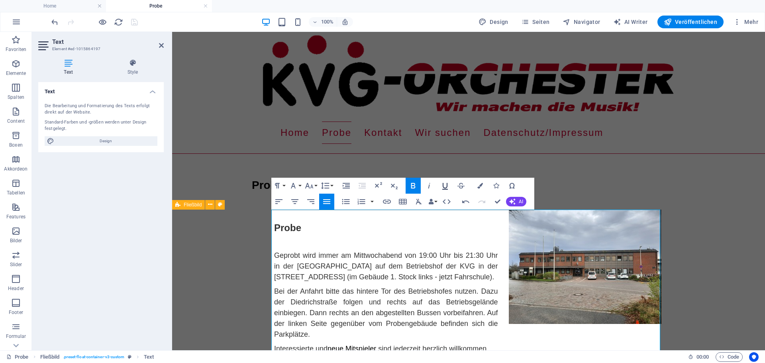
click at [444, 185] on icon "button" at bounding box center [445, 186] width 10 height 10
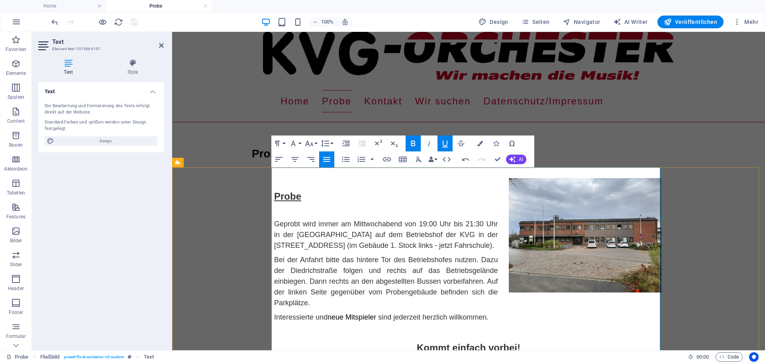
scroll to position [51, 0]
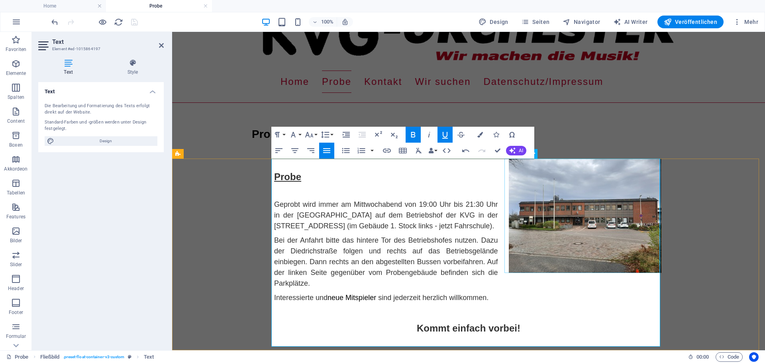
click at [552, 214] on figure at bounding box center [584, 215] width 155 height 114
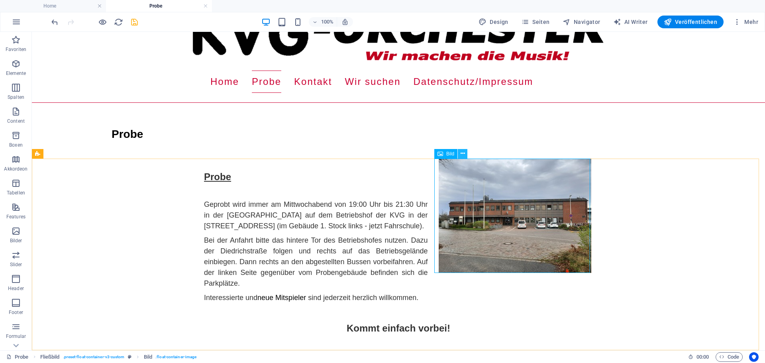
click at [461, 153] on icon at bounding box center [462, 153] width 4 height 8
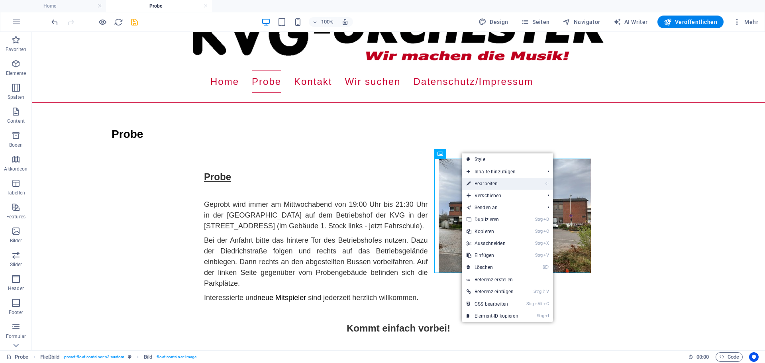
click at [485, 183] on link "⏎ Bearbeiten" at bounding box center [492, 184] width 61 height 12
select select "px"
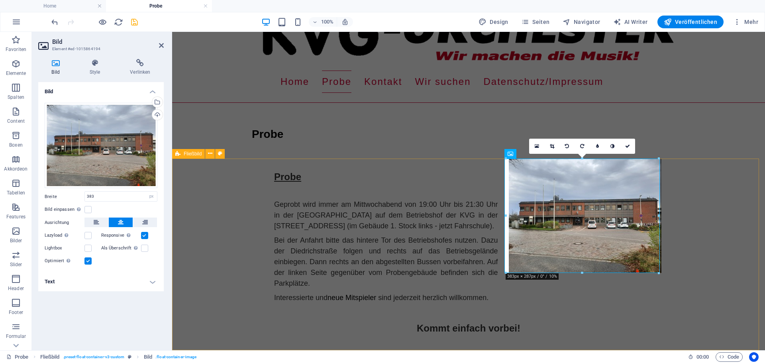
click at [613, 258] on div "Probe Geprobt wird immer am Mittwochabend von 19:00 Uhr bis 21:30 Uhr in der al…" at bounding box center [468, 252] width 593 height 188
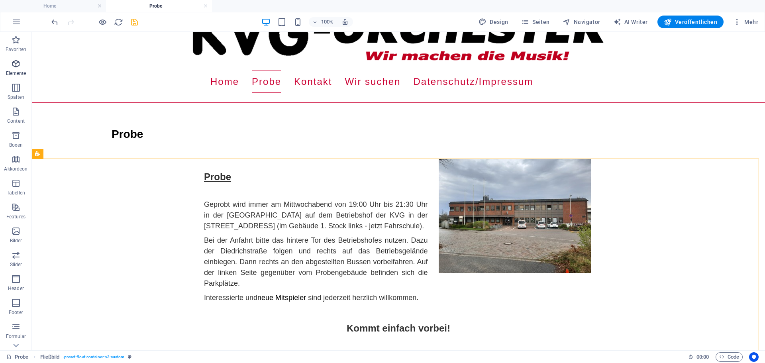
click at [17, 62] on icon "button" at bounding box center [16, 64] width 10 height 10
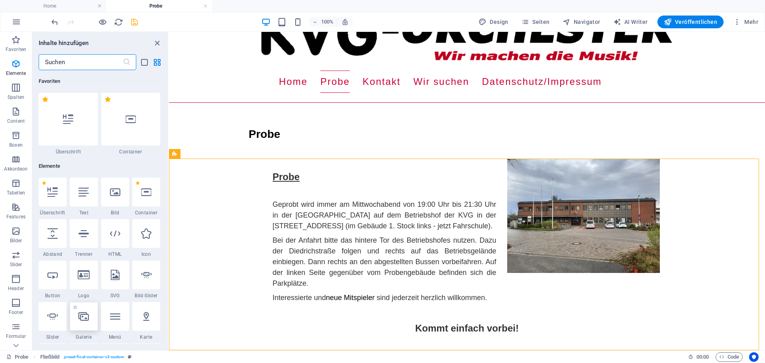
scroll to position [85, 0]
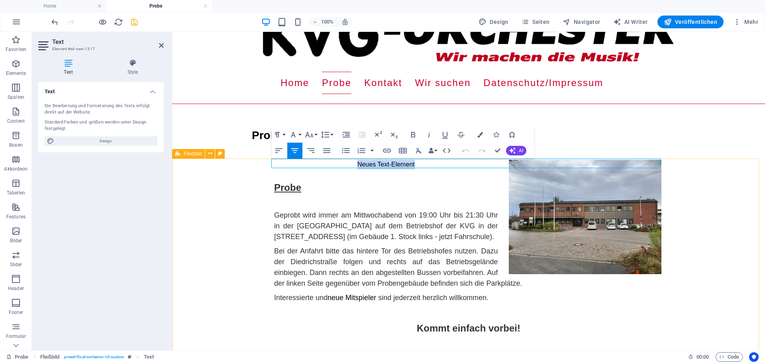
click at [414, 161] on p "Neues Text-Element" at bounding box center [468, 165] width 389 height 10
drag, startPoint x: 397, startPoint y: 163, endPoint x: 372, endPoint y: 163, distance: 25.5
click at [372, 163] on p "​Probe" at bounding box center [468, 165] width 389 height 10
click at [412, 135] on icon "button" at bounding box center [413, 135] width 10 height 10
click at [298, 135] on button "Font Family" at bounding box center [294, 135] width 15 height 16
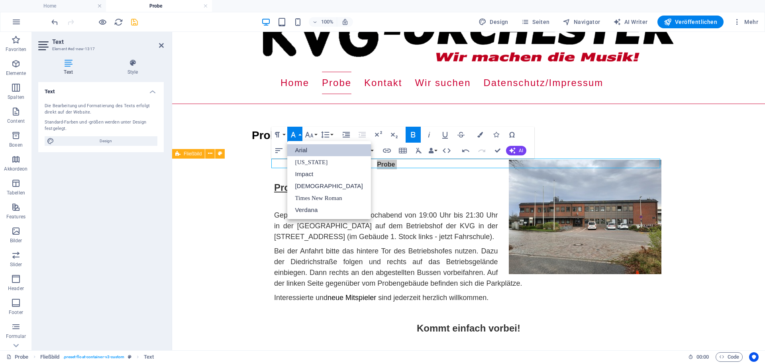
scroll to position [0, 0]
drag, startPoint x: 302, startPoint y: 149, endPoint x: 317, endPoint y: 141, distance: 16.9
click at [302, 148] on link "Arial" at bounding box center [329, 150] width 84 height 12
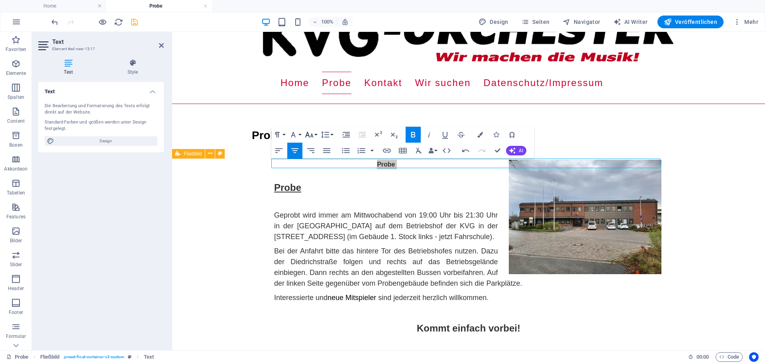
click at [316, 134] on button "Font Size" at bounding box center [310, 135] width 15 height 16
click at [315, 219] on link "18" at bounding box center [317, 222] width 29 height 12
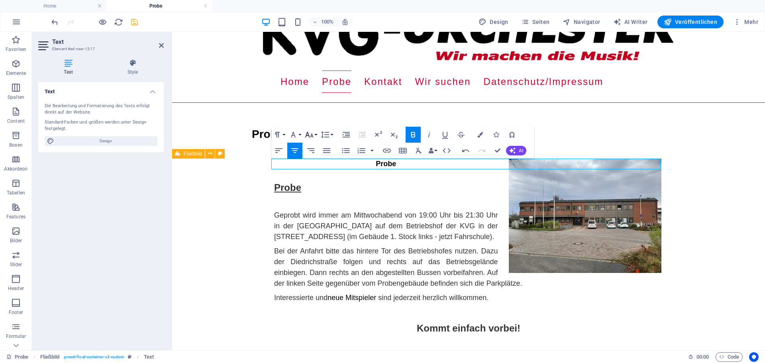
click at [316, 135] on button "Font Size" at bounding box center [310, 135] width 15 height 16
click at [314, 231] on link "24" at bounding box center [317, 234] width 29 height 12
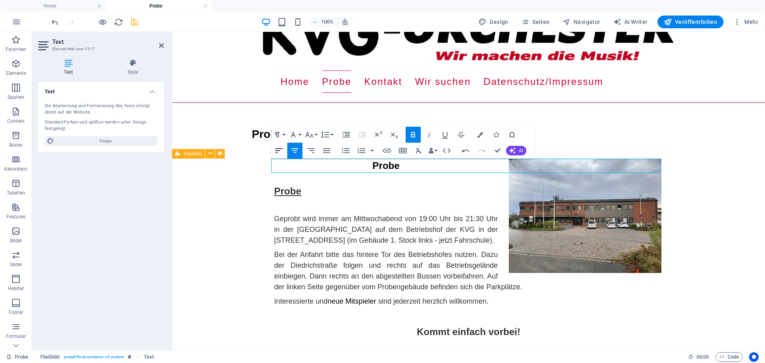
click at [279, 147] on icon "button" at bounding box center [279, 151] width 10 height 10
click at [443, 135] on icon "button" at bounding box center [445, 135] width 6 height 7
click at [416, 192] on div "Probe Geprobt wird immer am Mittwochabend von 19:00 Uhr bis 21:30 Uhr in der al…" at bounding box center [468, 262] width 389 height 178
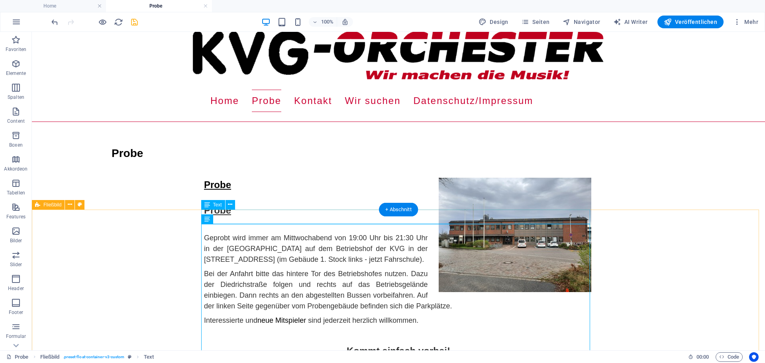
scroll to position [65, 0]
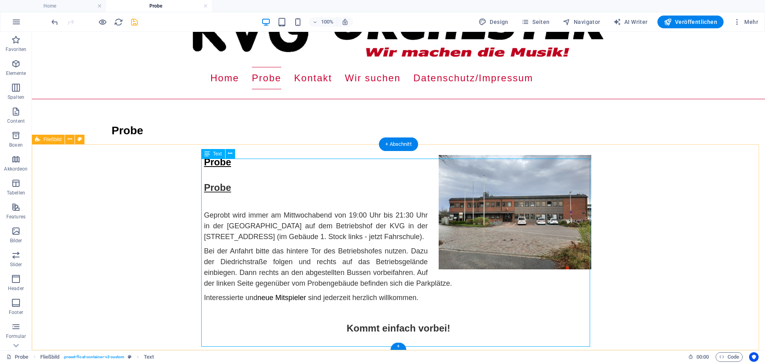
click at [235, 178] on div "Probe Geprobt wird immer am Mittwochabend von 19:00 Uhr bis 21:30 Uhr in der al…" at bounding box center [398, 258] width 389 height 178
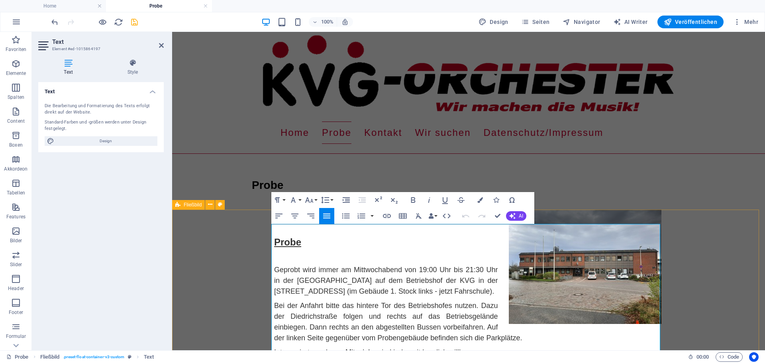
click at [297, 243] on u "Probe" at bounding box center [287, 242] width 27 height 11
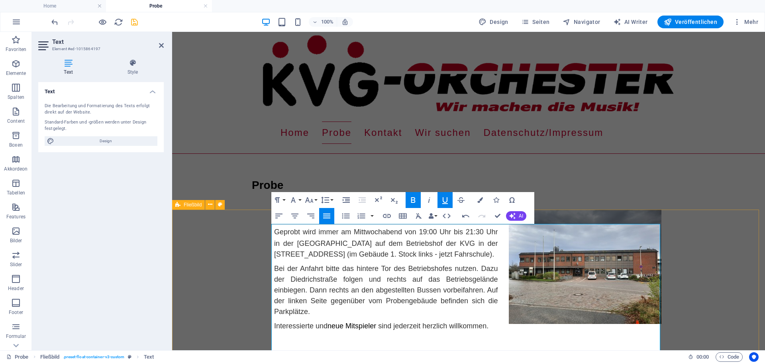
click at [225, 280] on div "Probe Geprobt wird immer am Mittwochabend von 19:00 Uhr bis 21:30 Uhr in der al…" at bounding box center [468, 292] width 593 height 166
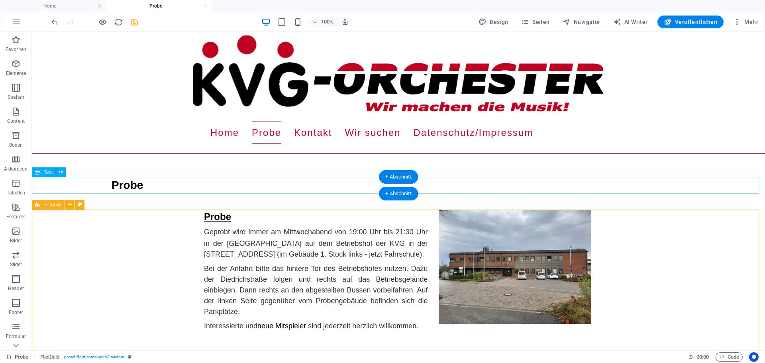
click at [136, 186] on div "Probe" at bounding box center [398, 185] width 733 height 17
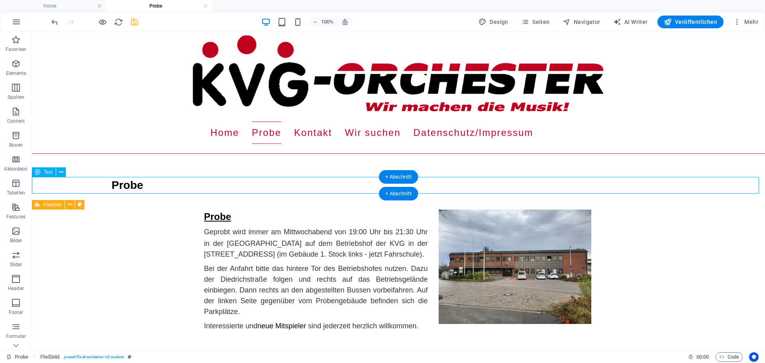
click at [136, 186] on div "Probe" at bounding box center [398, 185] width 733 height 17
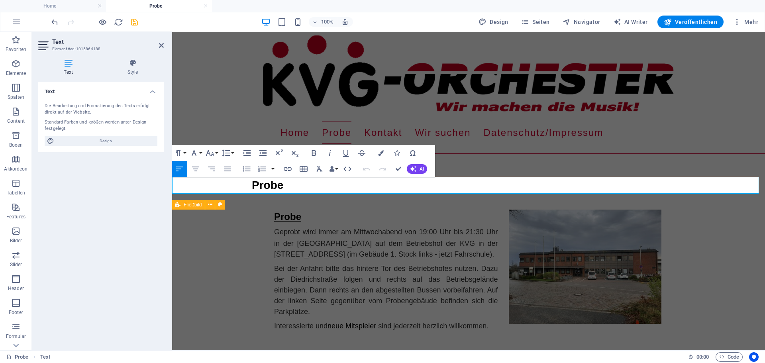
click at [276, 188] on h3 "Probe" at bounding box center [508, 185] width 513 height 17
click at [196, 153] on icon "button" at bounding box center [194, 153] width 10 height 10
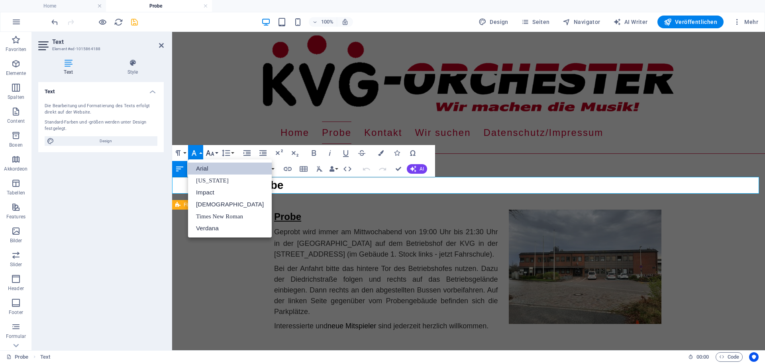
click at [215, 153] on button "Font Size" at bounding box center [211, 153] width 15 height 16
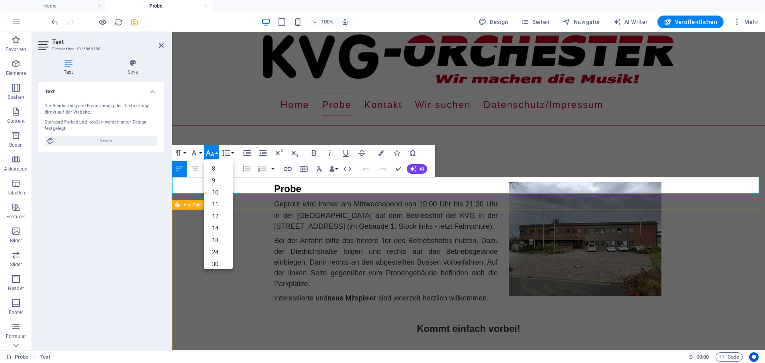
scroll to position [39, 0]
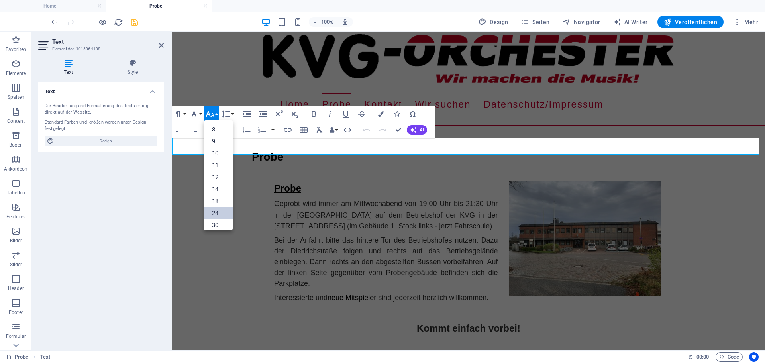
click at [217, 209] on link "24" at bounding box center [218, 213] width 29 height 12
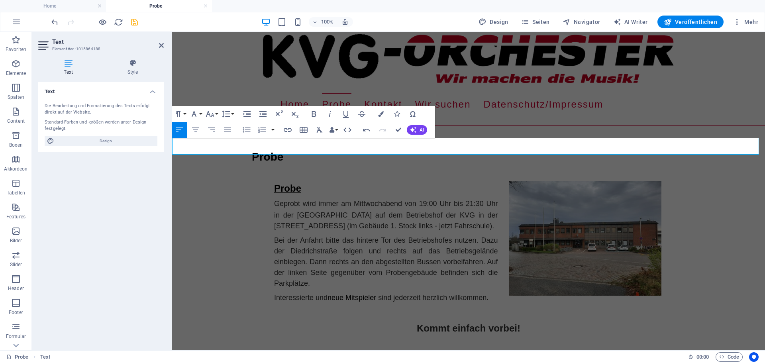
click at [304, 149] on h3 "Prob ​ e" at bounding box center [508, 157] width 513 height 17
click at [201, 257] on div "Probe Geprobt wird immer am Mittwochabend von 19:00 Uhr bis 21:30 Uhr in der al…" at bounding box center [468, 264] width 593 height 166
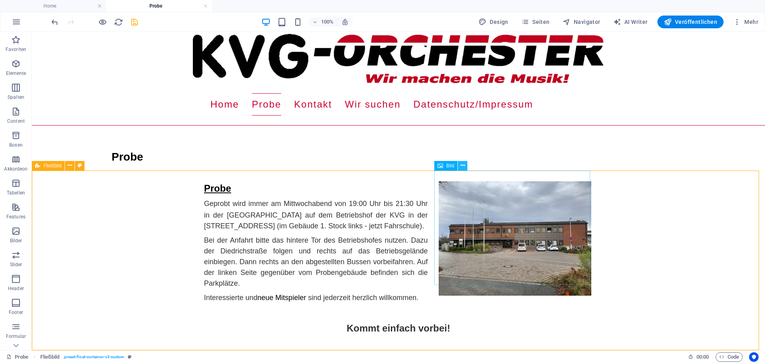
click at [460, 164] on button at bounding box center [463, 166] width 10 height 10
click at [505, 219] on figure at bounding box center [514, 238] width 155 height 114
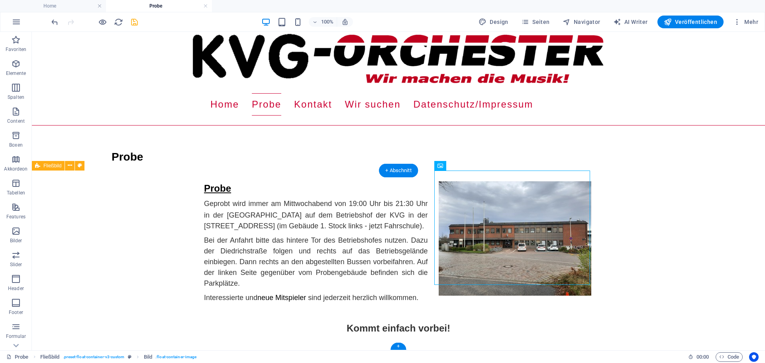
drag, startPoint x: 481, startPoint y: 198, endPoint x: 452, endPoint y: 193, distance: 29.9
click at [461, 165] on icon at bounding box center [462, 165] width 4 height 8
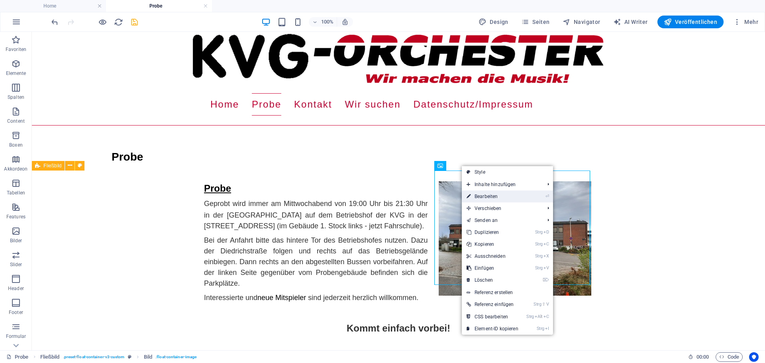
click at [484, 194] on link "⏎ Bearbeiten" at bounding box center [492, 196] width 61 height 12
select select "px"
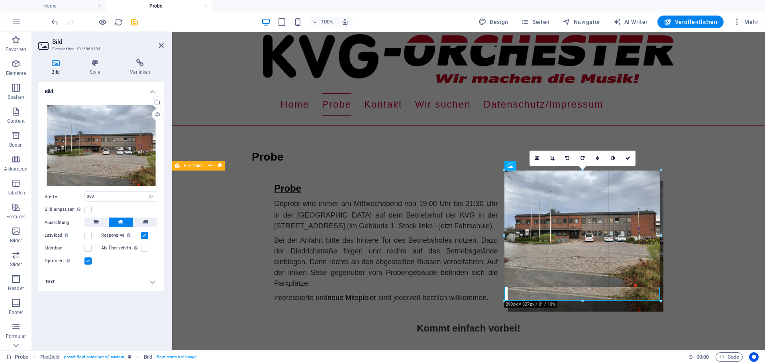
drag, startPoint x: 582, startPoint y: 285, endPoint x: 581, endPoint y: 301, distance: 15.9
type input "390"
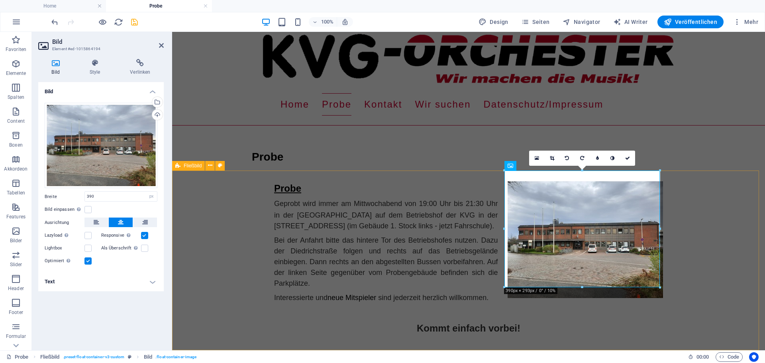
click at [613, 296] on div "Probe Geprobt wird immer am Mittwochabend von 19:00 Uhr bis 21:30 Uhr in der al…" at bounding box center [468, 264] width 593 height 166
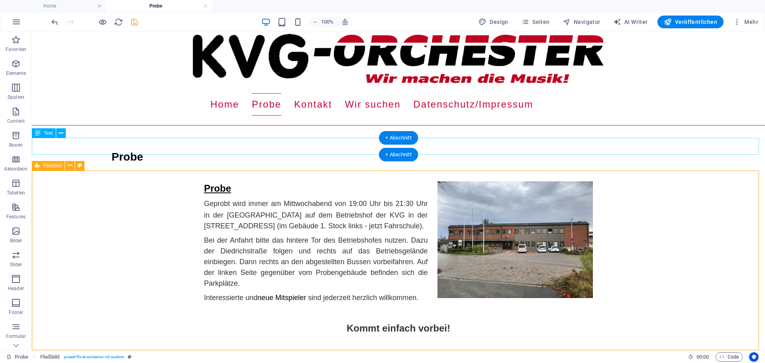
click at [145, 149] on div "Probe" at bounding box center [398, 157] width 733 height 17
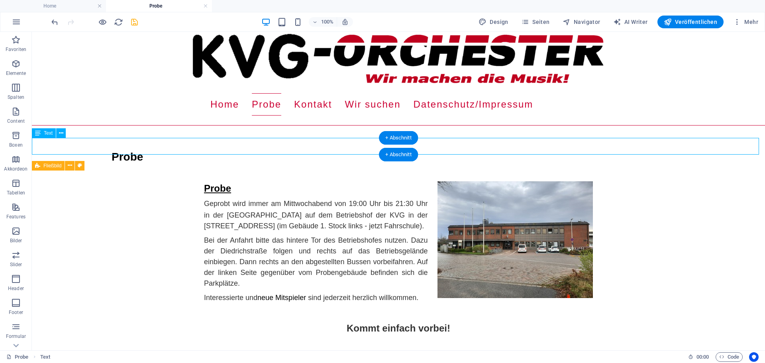
click at [145, 149] on div "Probe" at bounding box center [398, 157] width 733 height 17
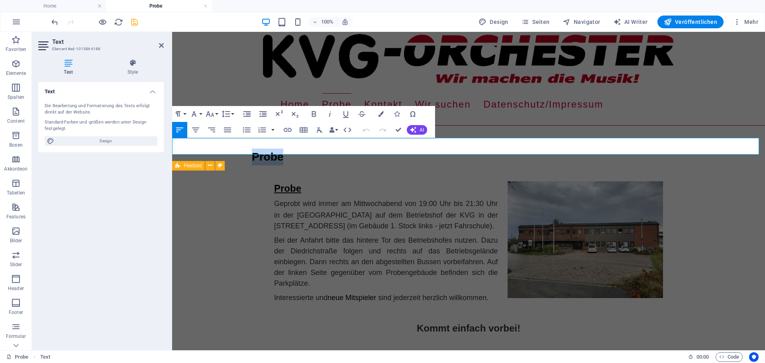
drag, startPoint x: 250, startPoint y: 145, endPoint x: 288, endPoint y: 149, distance: 38.9
click at [288, 149] on div "Probe" at bounding box center [468, 157] width 593 height 17
click at [198, 131] on icon "button" at bounding box center [196, 130] width 10 height 10
click at [183, 128] on icon "button" at bounding box center [179, 129] width 7 height 5
click at [230, 225] on div "Probe Geprobt wird immer am Mittwochabend von 19:00 Uhr bis 21:30 Uhr in der al…" at bounding box center [468, 264] width 593 height 166
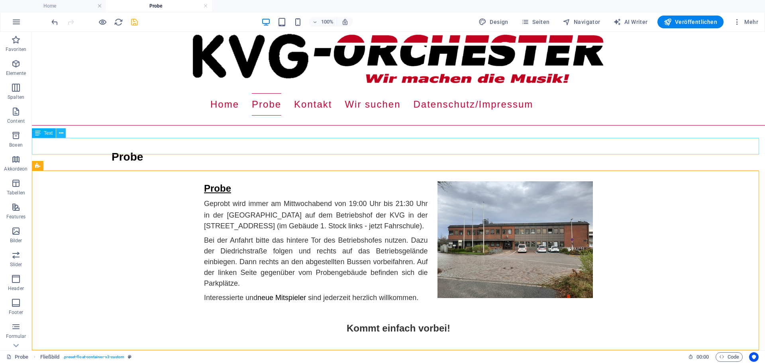
click at [59, 133] on icon at bounding box center [61, 133] width 4 height 8
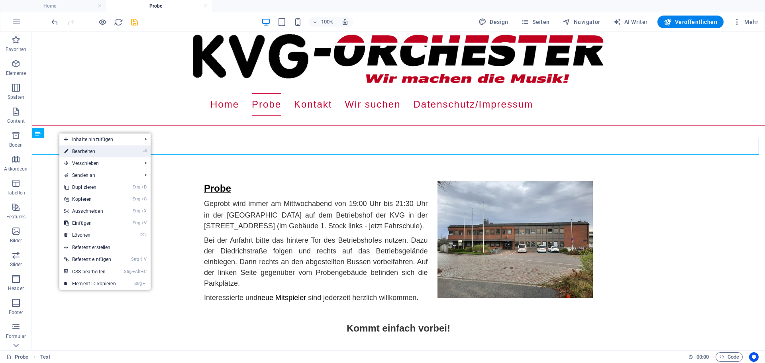
click at [70, 151] on link "⏎ Bearbeiten" at bounding box center [89, 151] width 61 height 12
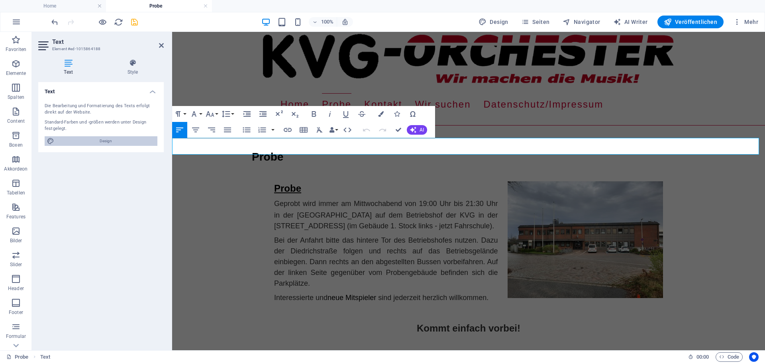
click at [90, 141] on span "Design" at bounding box center [106, 141] width 98 height 10
select select "px"
select select "400"
select select "px"
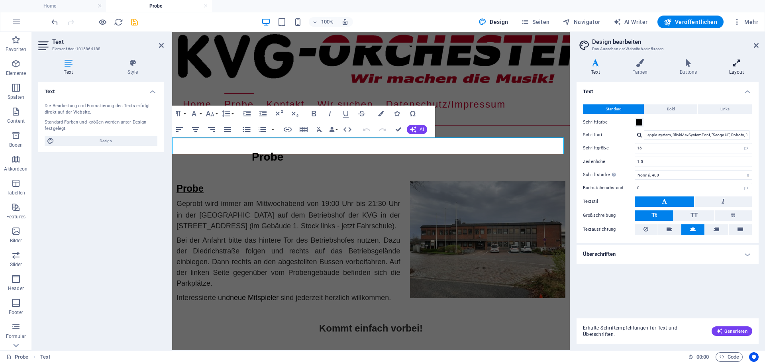
click at [613, 63] on icon at bounding box center [736, 63] width 44 height 8
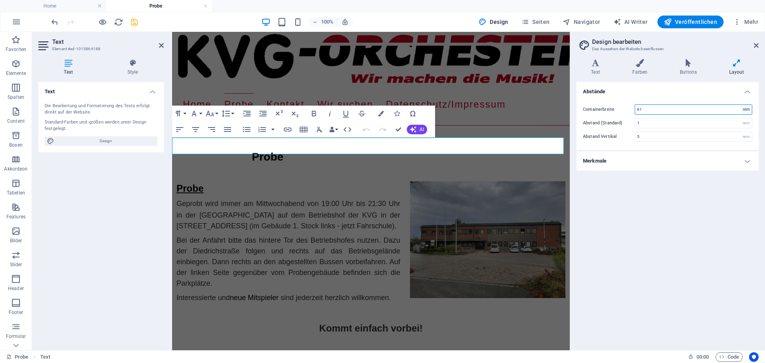
click at [613, 112] on select "rem px" at bounding box center [745, 110] width 11 height 10
click at [613, 48] on aside "Design bearbeiten Das Aussehen der Website beeinflussen Varianten Text Farben B…" at bounding box center [666, 191] width 195 height 318
click at [613, 44] on icon at bounding box center [755, 45] width 5 height 6
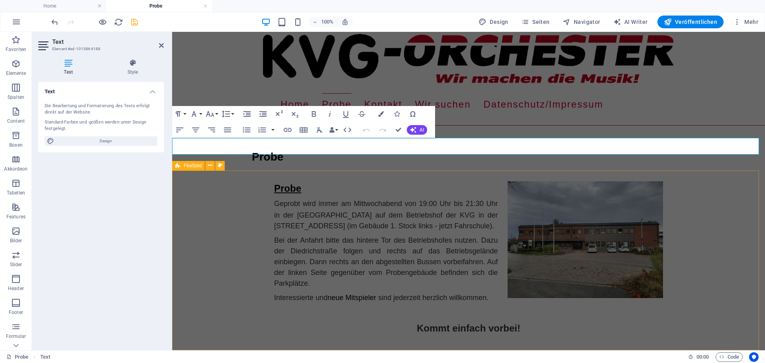
click at [215, 215] on div "Probe Geprobt wird immer am Mittwochabend von 19:00 Uhr bis 21:30 Uhr in der al…" at bounding box center [468, 264] width 593 height 166
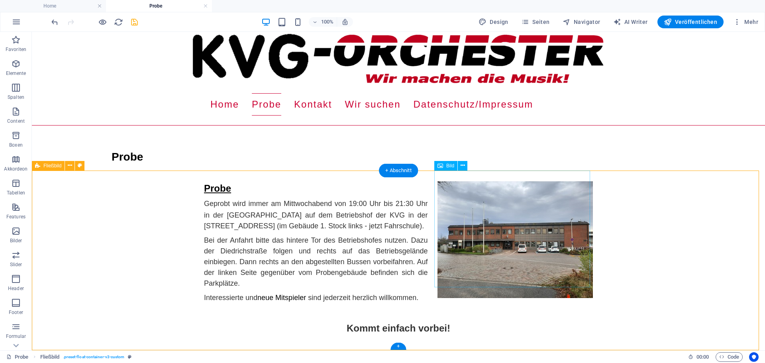
click at [527, 270] on figure at bounding box center [514, 239] width 155 height 117
click at [463, 164] on icon at bounding box center [462, 165] width 4 height 8
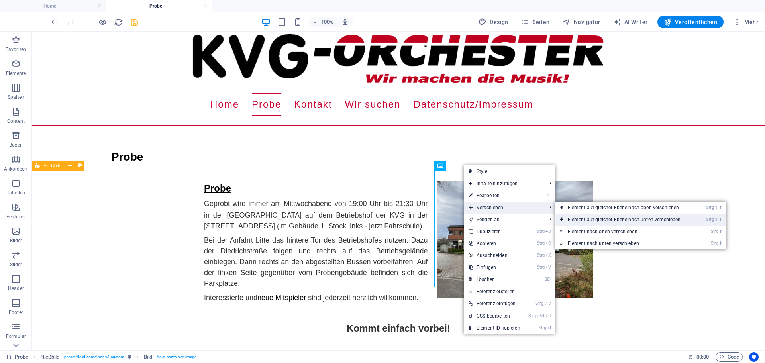
click at [581, 217] on link "Strg ⇧ ⬇ Element auf gleicher Ebene nach unten verschieben" at bounding box center [626, 219] width 142 height 12
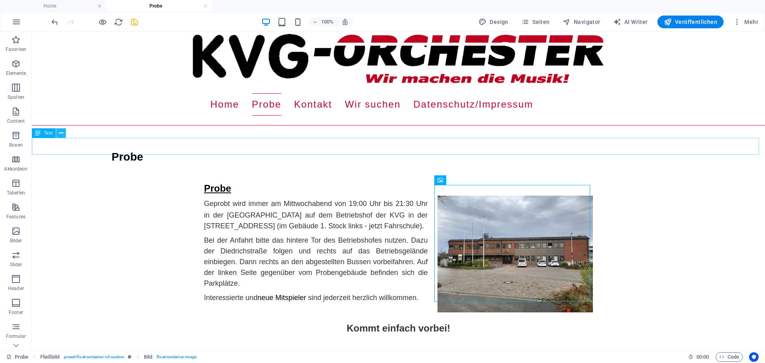
click at [61, 133] on icon at bounding box center [61, 133] width 4 height 8
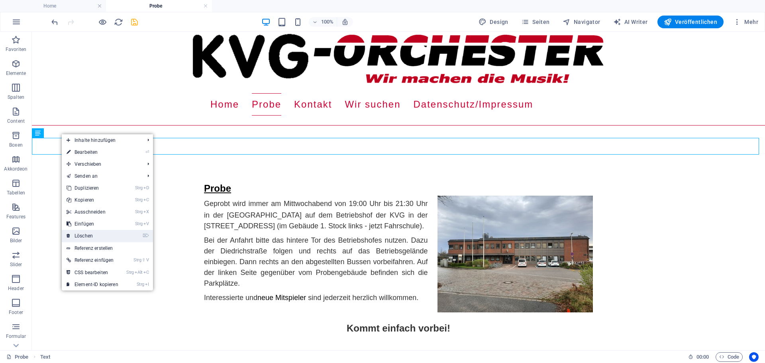
drag, startPoint x: 92, startPoint y: 234, endPoint x: 61, endPoint y: 202, distance: 44.8
click at [92, 234] on link "⌦ Löschen" at bounding box center [92, 236] width 61 height 12
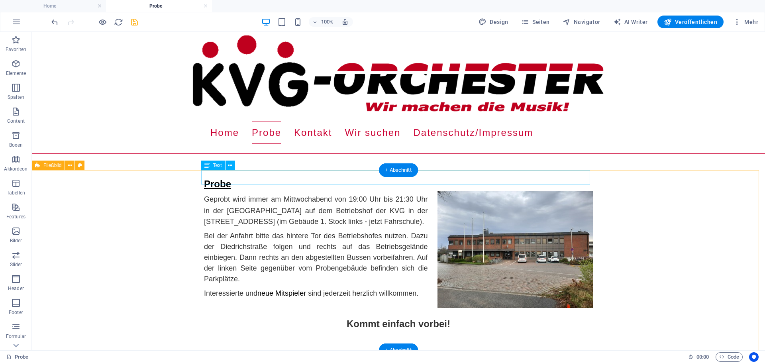
click at [235, 178] on div "Probe" at bounding box center [398, 184] width 389 height 14
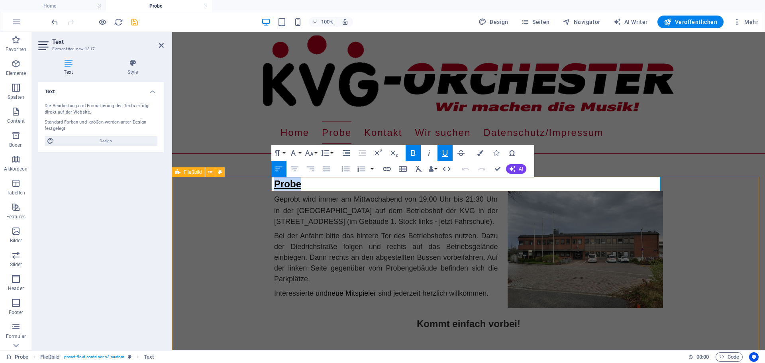
drag, startPoint x: 298, startPoint y: 183, endPoint x: 269, endPoint y: 182, distance: 29.1
click at [269, 182] on div "Probe Geprobt wird immer am Mittwochabend von 19:00 Uhr bis 21:30 Uhr in der al…" at bounding box center [468, 260] width 593 height 166
click at [301, 152] on button "Font Family" at bounding box center [294, 153] width 15 height 16
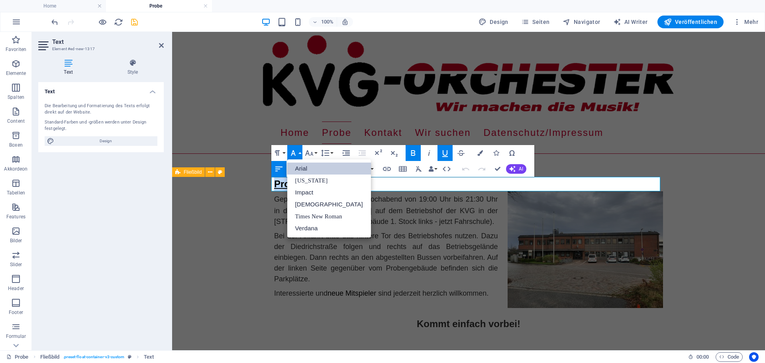
click at [306, 167] on link "Arial" at bounding box center [329, 168] width 84 height 12
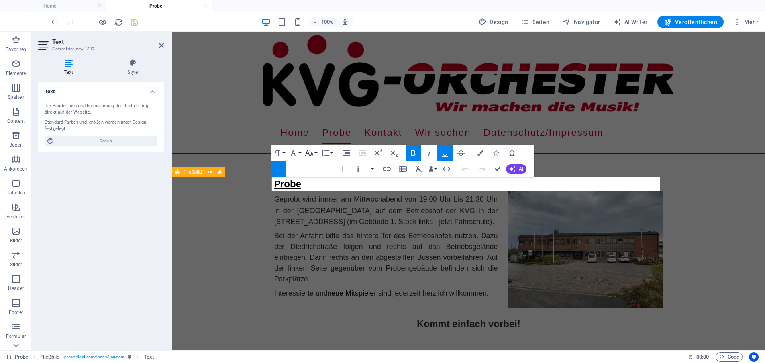
click at [315, 153] on button "Font Size" at bounding box center [310, 153] width 15 height 16
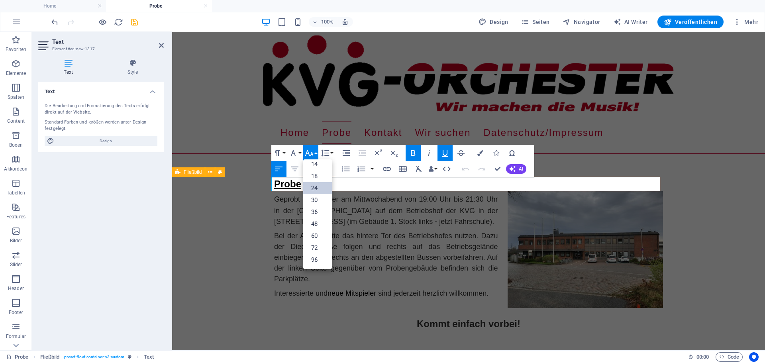
scroll to position [64, 0]
click at [317, 196] on link "30" at bounding box center [317, 200] width 29 height 12
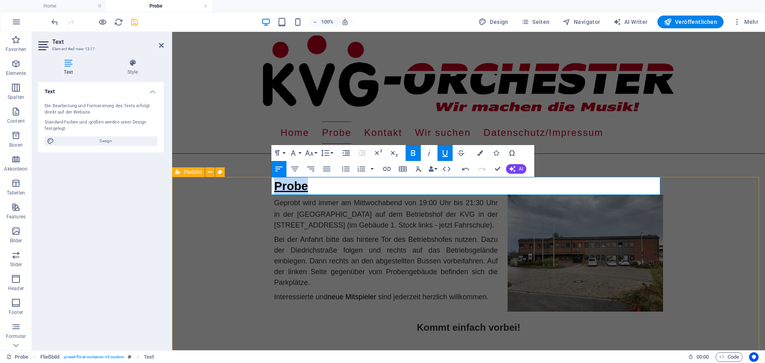
click at [196, 249] on div "Probe Geprobt wird immer am Mittwochabend von 19:00 Uhr bis 21:30 Uhr in der al…" at bounding box center [468, 261] width 593 height 169
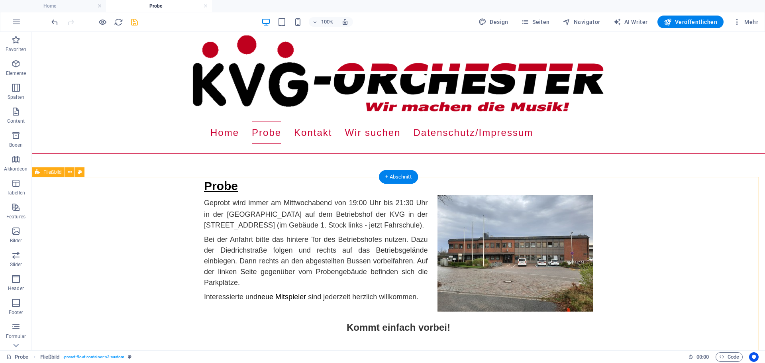
click at [150, 263] on div "Probe Geprobt wird immer am Mittwochabend von 19:00 Uhr bis 21:30 Uhr in der al…" at bounding box center [398, 261] width 733 height 169
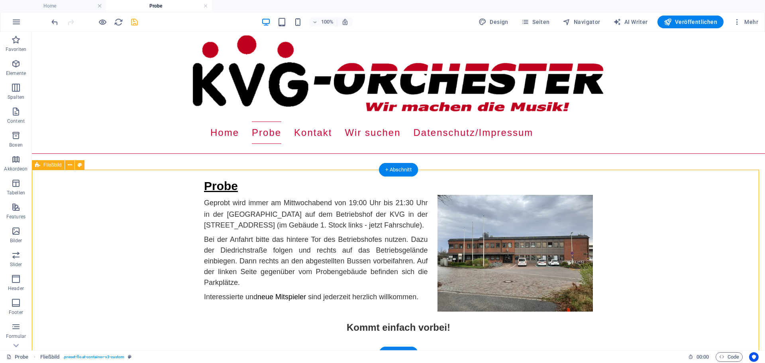
scroll to position [10, 0]
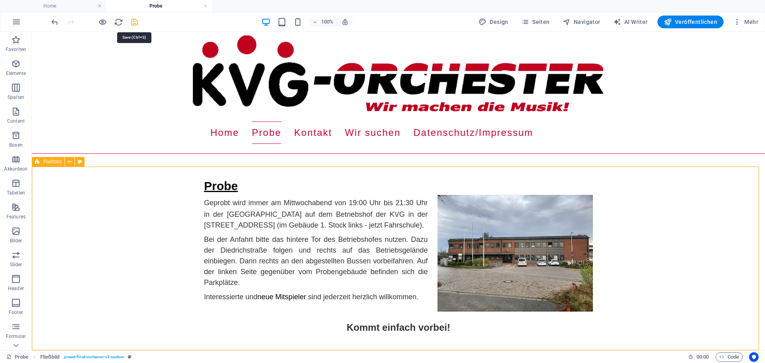
click at [134, 23] on icon "save" at bounding box center [134, 22] width 9 height 9
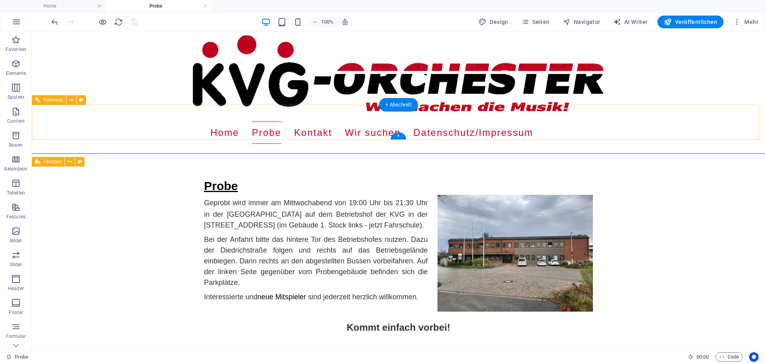
click at [491, 123] on nav "Home Probe Kontakt Wir suchen Datenschutz/Impressum" at bounding box center [398, 132] width 376 height 22
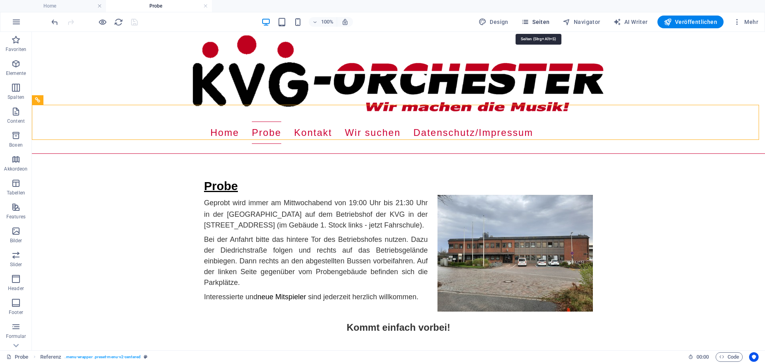
click at [527, 18] on button "Seiten" at bounding box center [535, 22] width 35 height 13
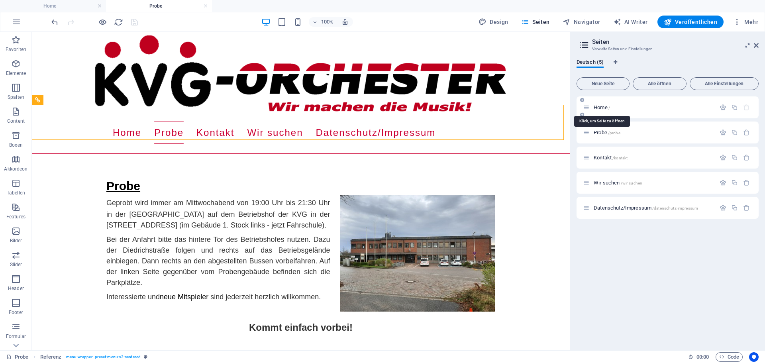
click at [600, 106] on span "Home /" at bounding box center [601, 107] width 16 height 6
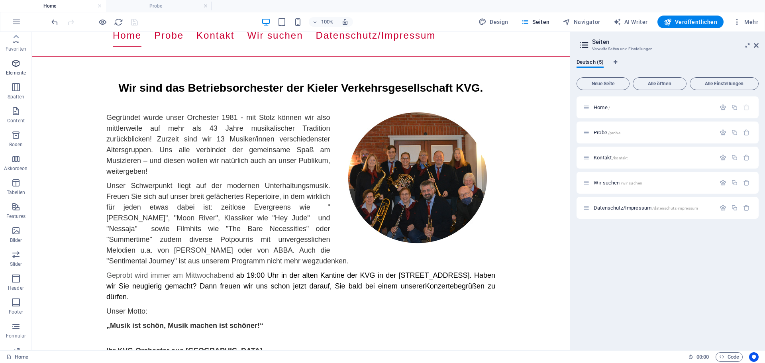
scroll to position [0, 0]
click at [12, 61] on icon "button" at bounding box center [16, 64] width 10 height 10
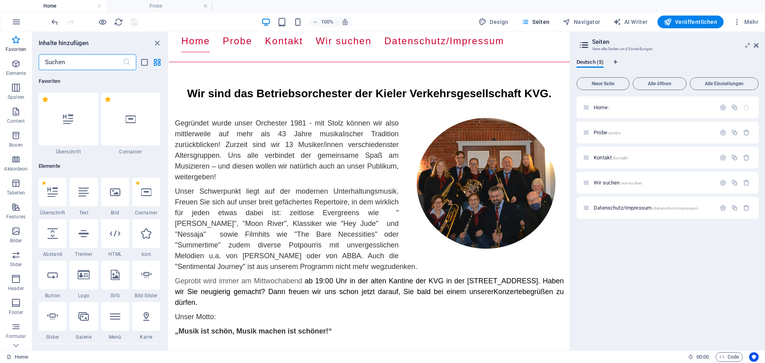
click at [87, 63] on input "text" at bounding box center [81, 62] width 84 height 16
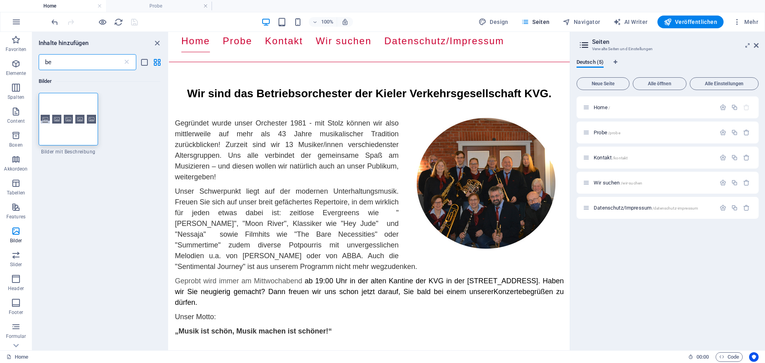
type input "b"
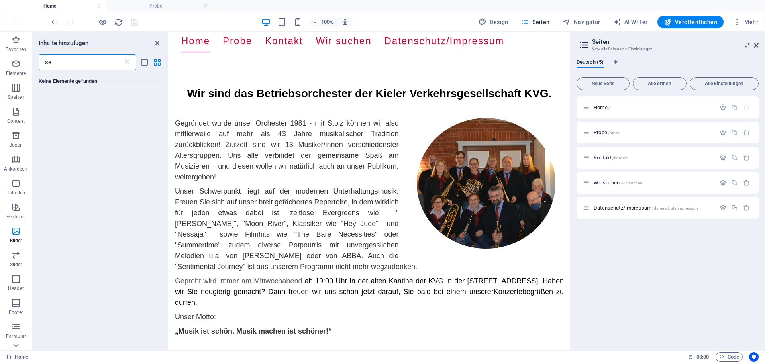
type input "s"
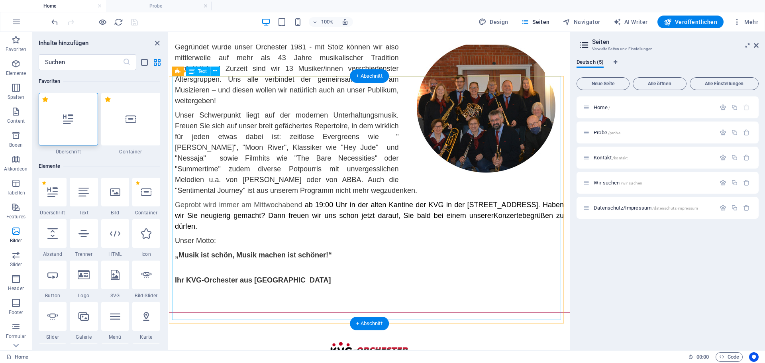
scroll to position [224, 0]
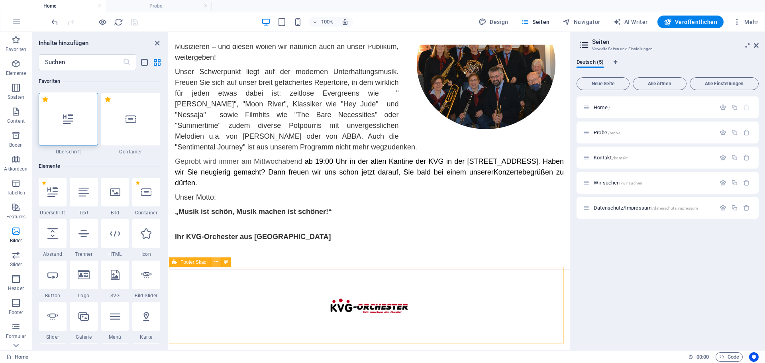
click at [217, 262] on icon at bounding box center [216, 262] width 4 height 8
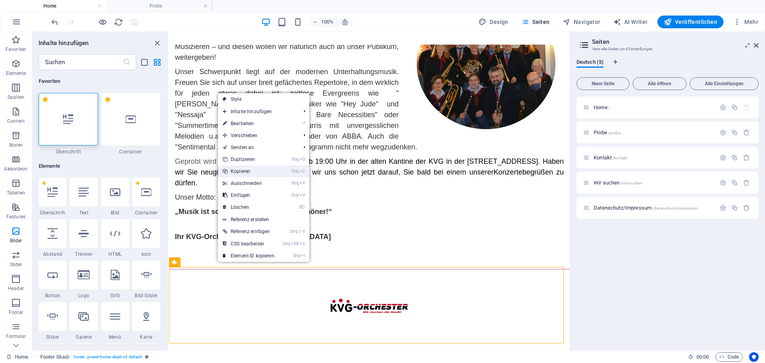
click at [239, 168] on link "Strg C Kopieren" at bounding box center [248, 171] width 61 height 12
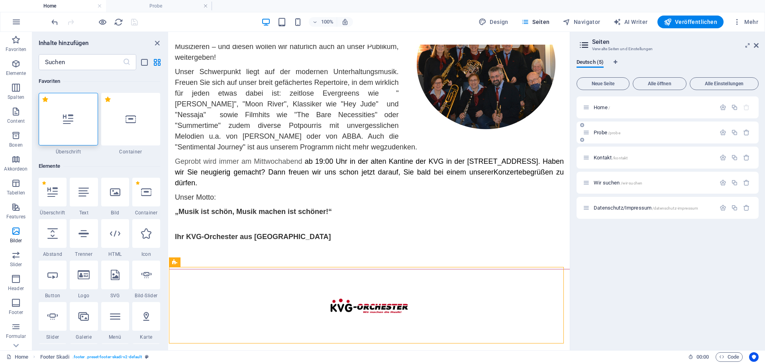
click at [597, 133] on span "Probe /probe" at bounding box center [606, 132] width 27 height 6
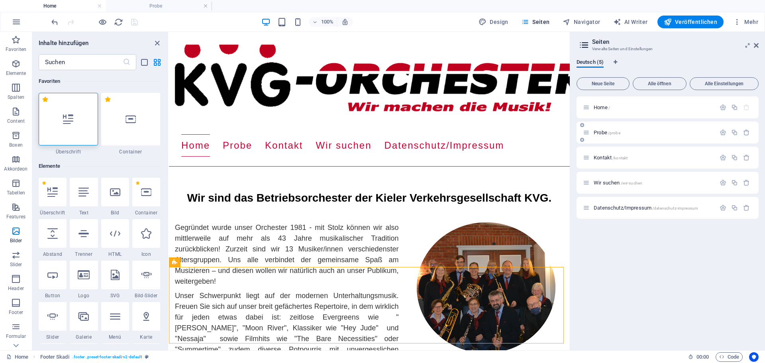
scroll to position [10, 0]
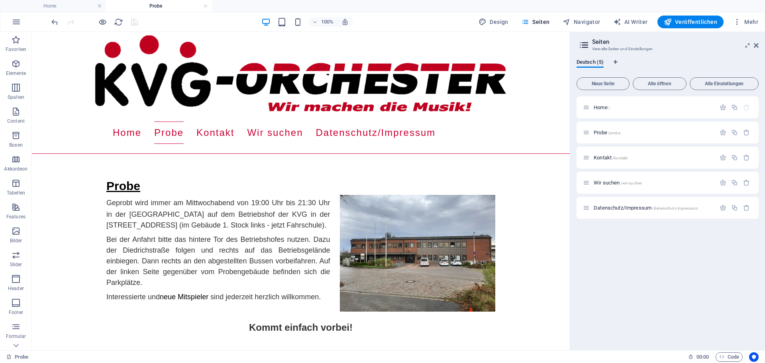
click at [69, 356] on div "Probe" at bounding box center [343, 357] width 675 height 10
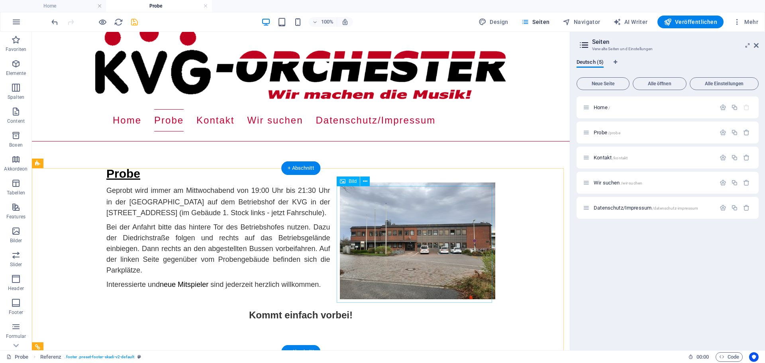
scroll to position [7, 0]
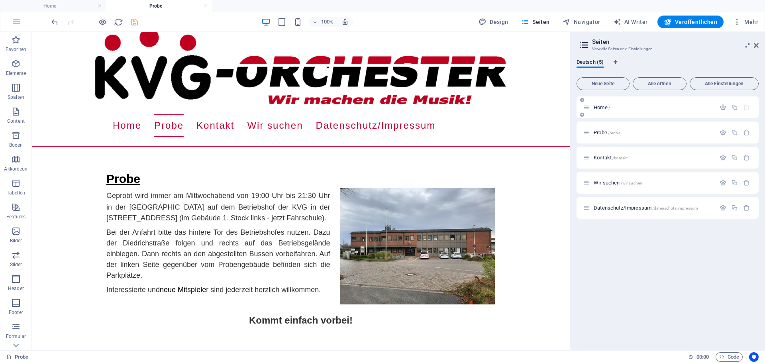
click at [599, 106] on span "Home /" at bounding box center [601, 107] width 16 height 6
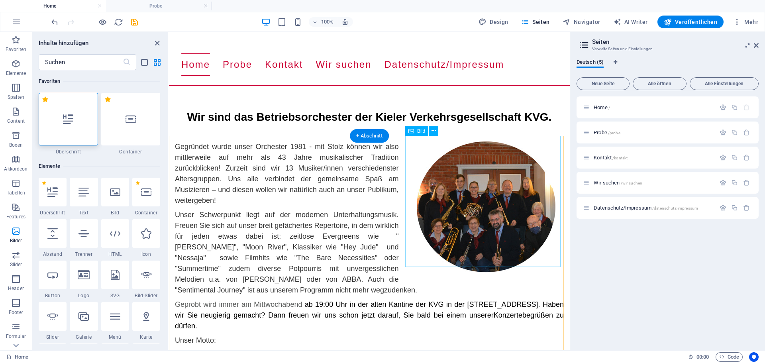
scroll to position [65, 0]
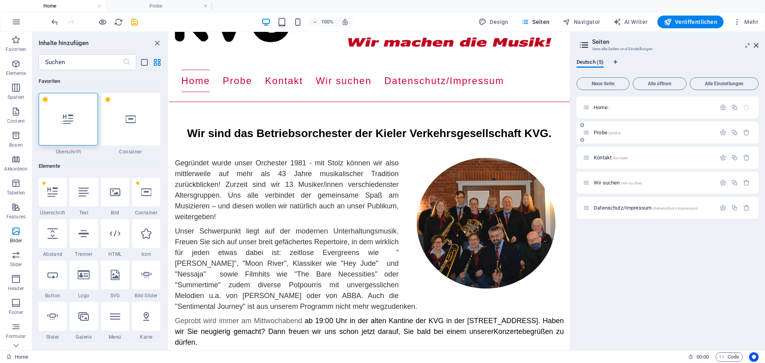
click at [602, 133] on span "Probe /probe" at bounding box center [606, 132] width 27 height 6
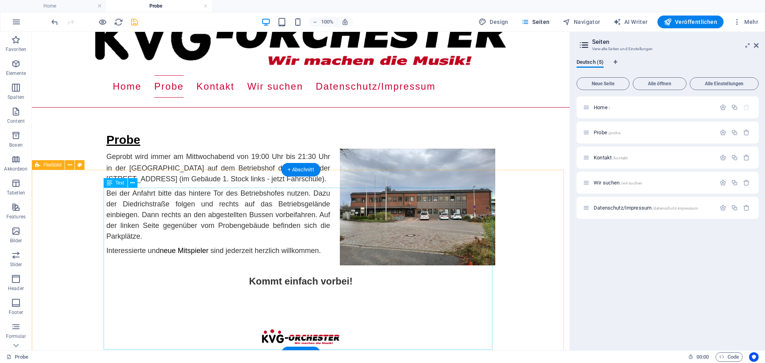
scroll to position [87, 0]
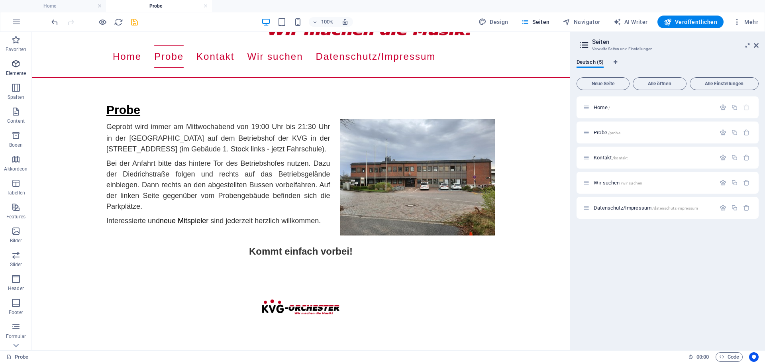
click at [13, 61] on icon "button" at bounding box center [16, 64] width 10 height 10
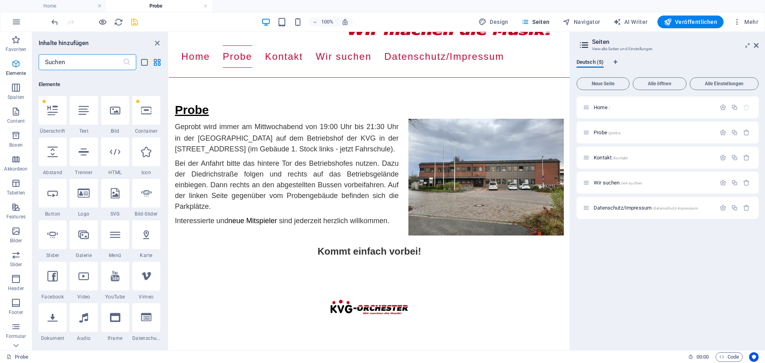
scroll to position [85, 0]
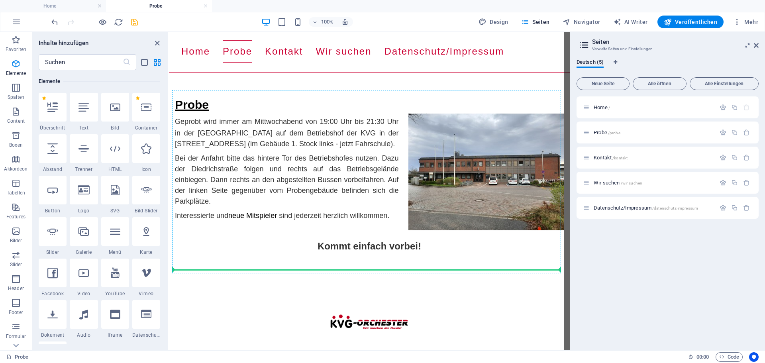
select select "px"
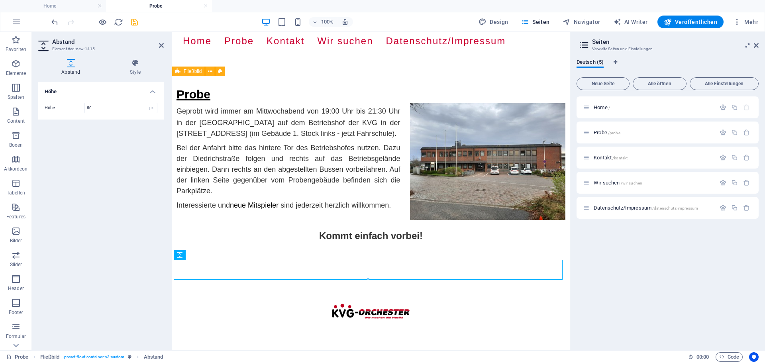
scroll to position [100, 0]
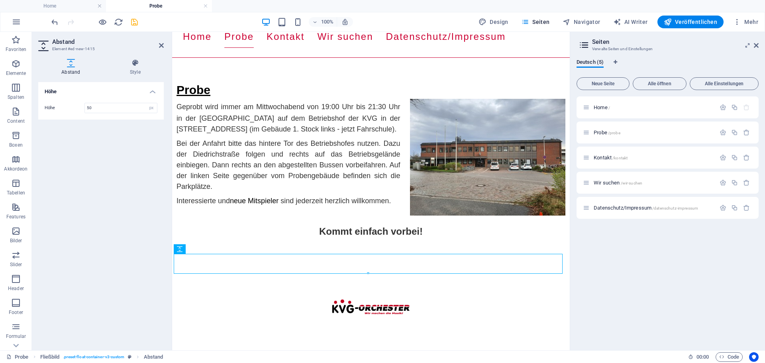
click at [166, 43] on aside "Abstand Element #ed-new-1415 Abstand Style Höhe Höhe 50 px rem vh vw Fließbild …" at bounding box center [102, 191] width 140 height 318
click at [162, 43] on icon at bounding box center [161, 45] width 5 height 6
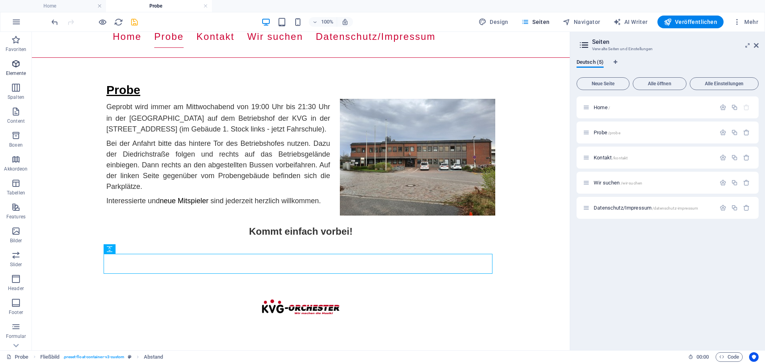
click at [16, 65] on icon "button" at bounding box center [16, 64] width 10 height 10
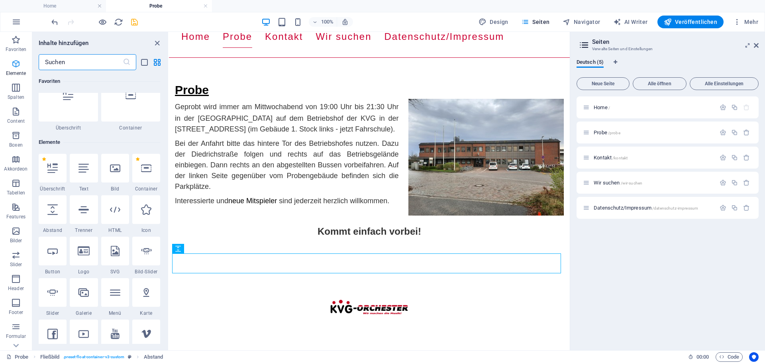
scroll to position [85, 0]
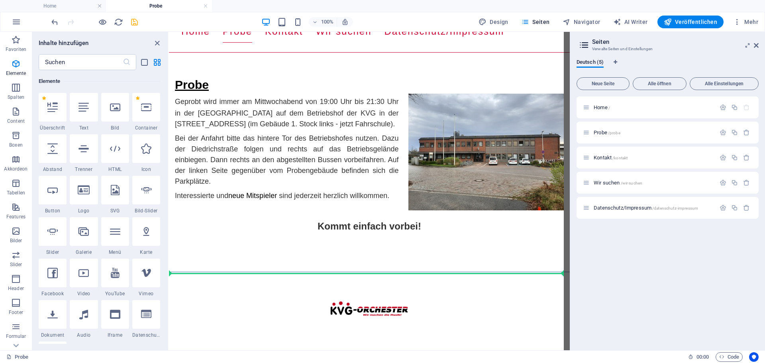
select select "%"
select select "px"
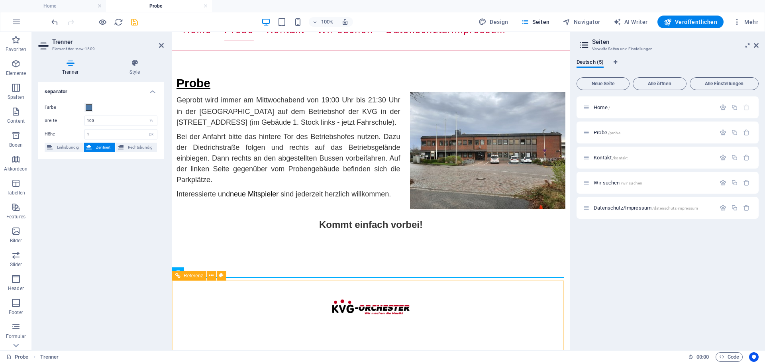
scroll to position [107, 0]
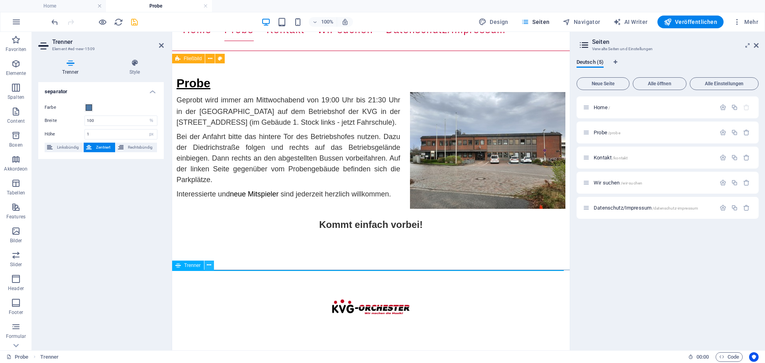
click at [211, 266] on icon at bounding box center [209, 265] width 4 height 8
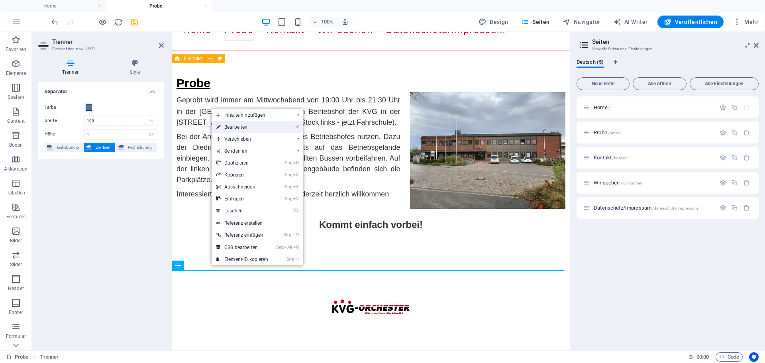
click at [234, 125] on link "⏎ Bearbeiten" at bounding box center [241, 127] width 61 height 12
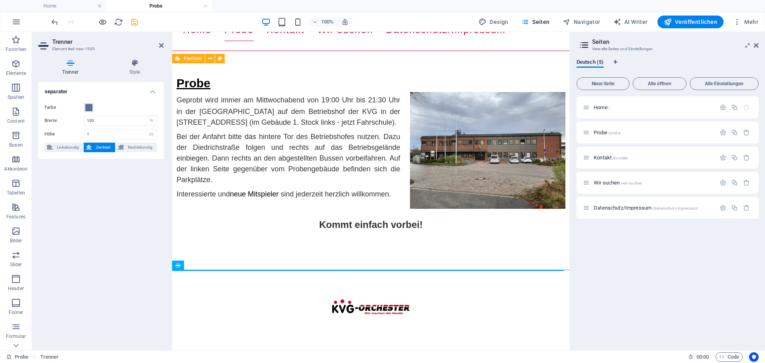
click at [89, 108] on span at bounding box center [89, 107] width 6 height 6
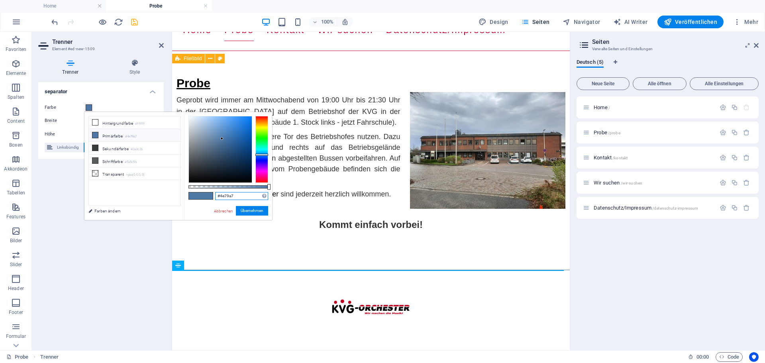
click at [236, 196] on input "#4e79a7" at bounding box center [241, 196] width 53 height 8
type input "#"
type input "#cc0033"
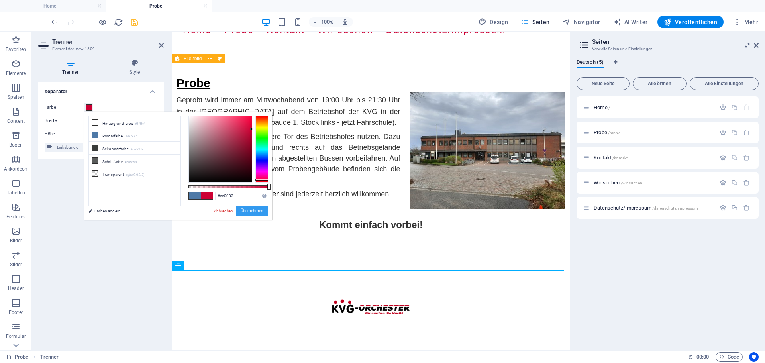
click at [247, 208] on button "Übernehmen" at bounding box center [252, 211] width 32 height 10
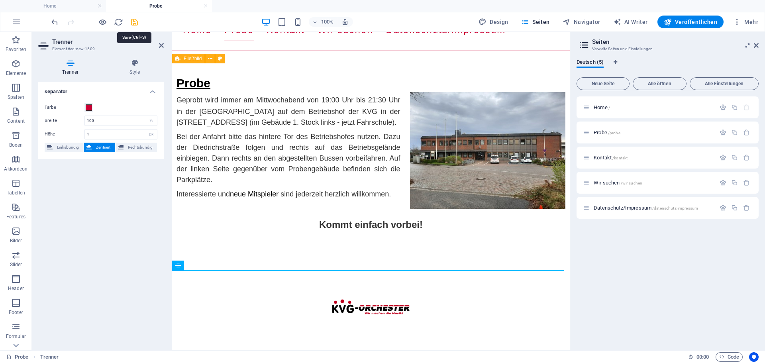
click at [134, 20] on icon "save" at bounding box center [134, 22] width 9 height 9
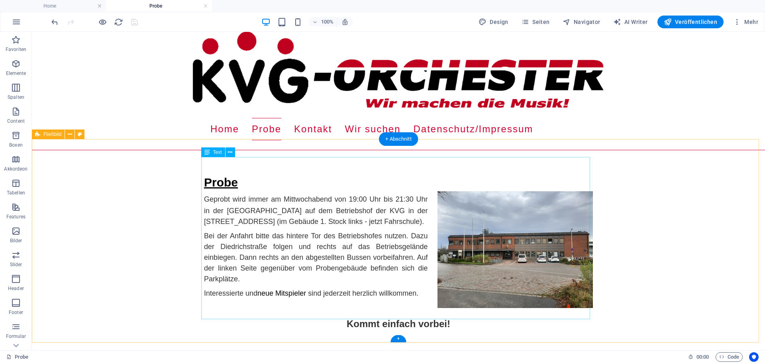
scroll to position [0, 0]
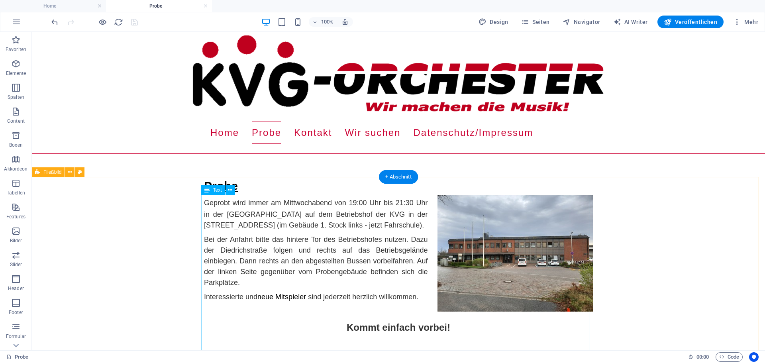
click at [337, 203] on div "Geprobt wird immer am Mittwochabend von 19:00 Uhr bis 21:30 Uhr in der [GEOGRAP…" at bounding box center [398, 270] width 389 height 151
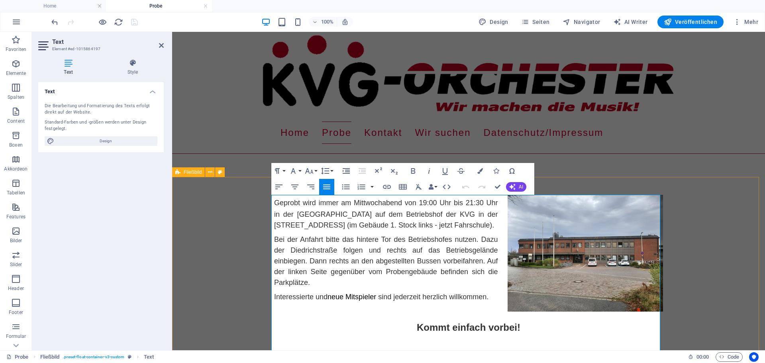
click at [402, 202] on span "Geprobt wird immer am Mittwochabend von 19:00 Uhr bis 21:30 Uhr in der [GEOGRAP…" at bounding box center [386, 214] width 224 height 30
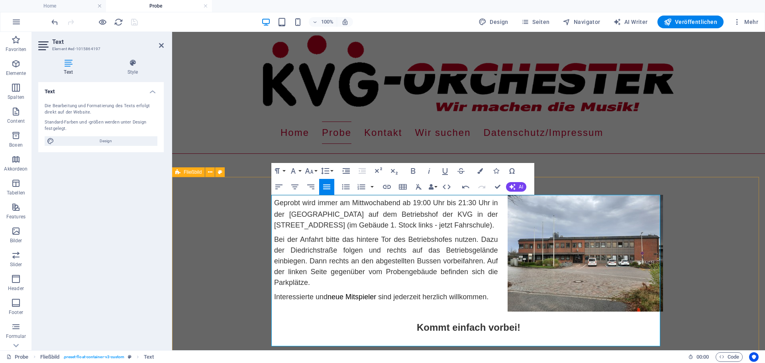
click at [445, 201] on span "Geprobt wird immer am Mittwochabend ab 19:00 Uhr bis 21:30 Uhr in der [GEOGRAPH…" at bounding box center [386, 214] width 224 height 30
drag, startPoint x: 228, startPoint y: 291, endPoint x: 372, endPoint y: 290, distance: 144.6
click at [369, 291] on div "Probe Geprobt wird immer am Mittwochabend ab 19:00 Uhr in der alten Kantine auf…" at bounding box center [468, 273] width 593 height 193
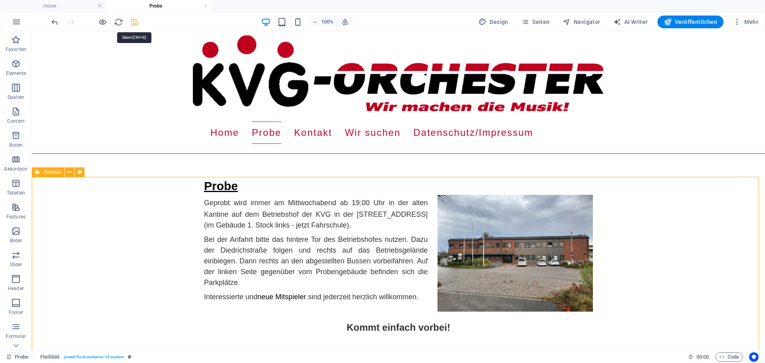
click at [134, 21] on icon "save" at bounding box center [134, 22] width 9 height 9
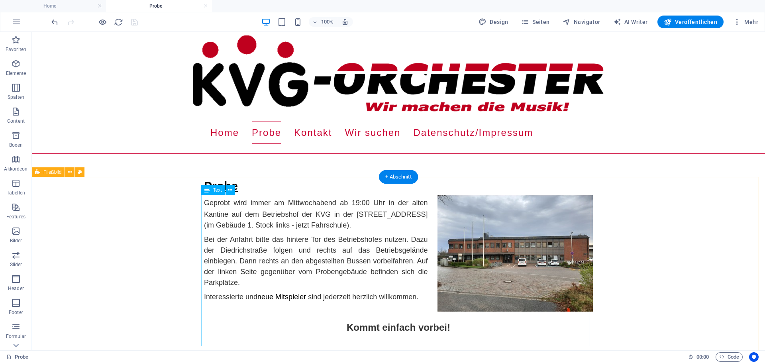
click at [421, 327] on div "Geprobt wird immer am Mittwochabend ab 19:00 Uhr in der alten Kantine auf dem B…" at bounding box center [398, 270] width 389 height 151
click at [425, 327] on div "Geprobt wird immer am Mittwochabend ab 19:00 Uhr in der alten Kantine auf dem B…" at bounding box center [398, 270] width 389 height 151
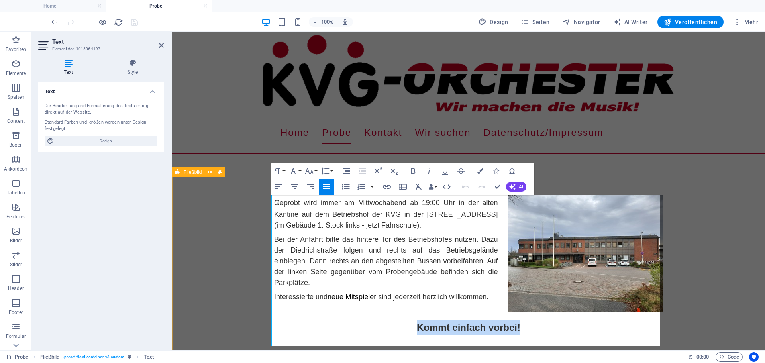
drag, startPoint x: 517, startPoint y: 328, endPoint x: 415, endPoint y: 327, distance: 101.9
click at [415, 327] on p "Kommt einfach vorbei!" at bounding box center [468, 327] width 389 height 14
click at [283, 185] on icon "button" at bounding box center [279, 187] width 10 height 10
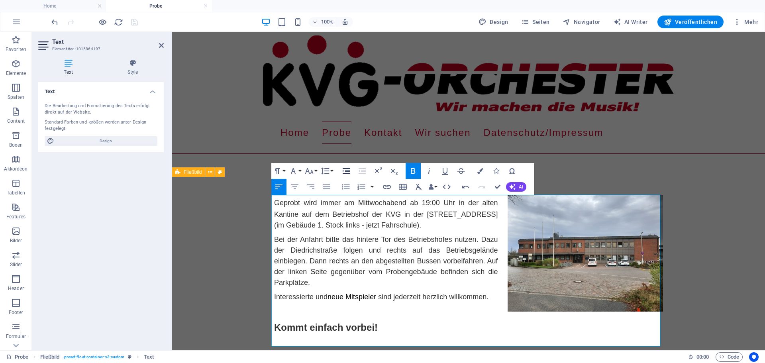
click at [346, 172] on icon "button" at bounding box center [346, 171] width 10 height 10
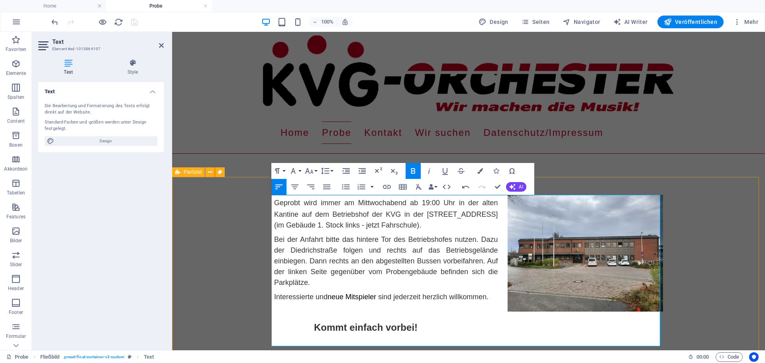
click at [208, 231] on div "Probe Geprobt wird immer am Mittwochabend ab 19:00 Uhr in der alten Kantine auf…" at bounding box center [468, 273] width 593 height 193
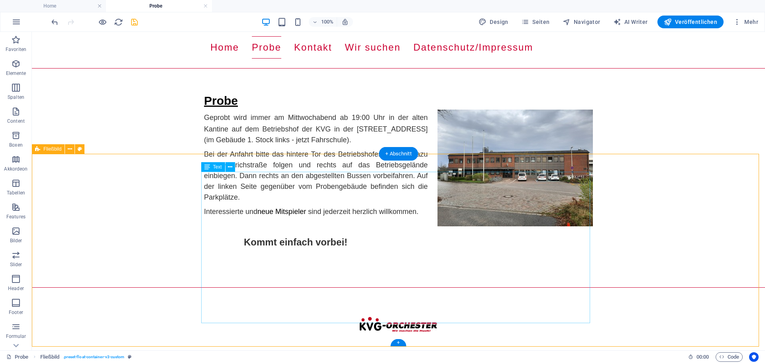
scroll to position [103, 0]
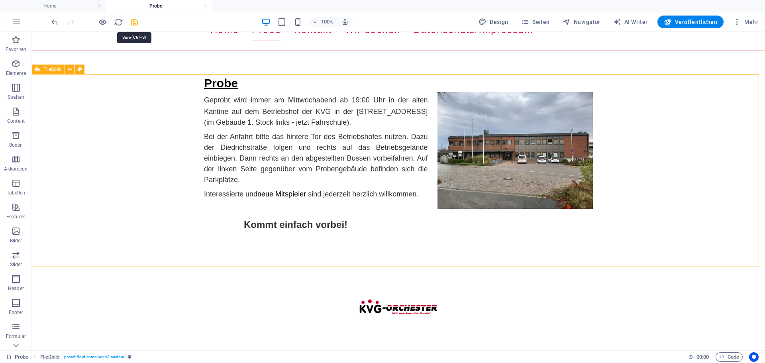
click at [132, 24] on icon "save" at bounding box center [134, 22] width 9 height 9
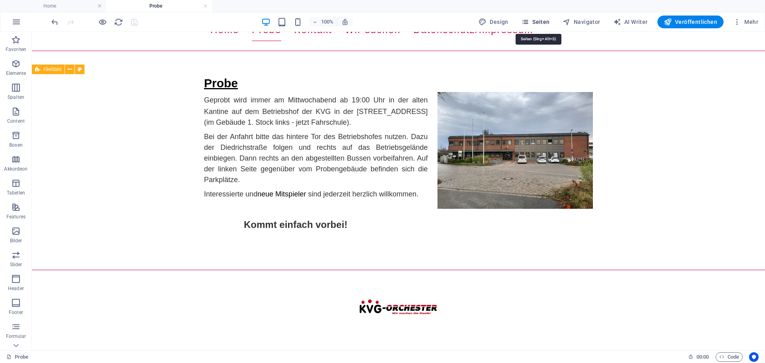
click at [542, 22] on span "Seiten" at bounding box center [535, 22] width 29 height 8
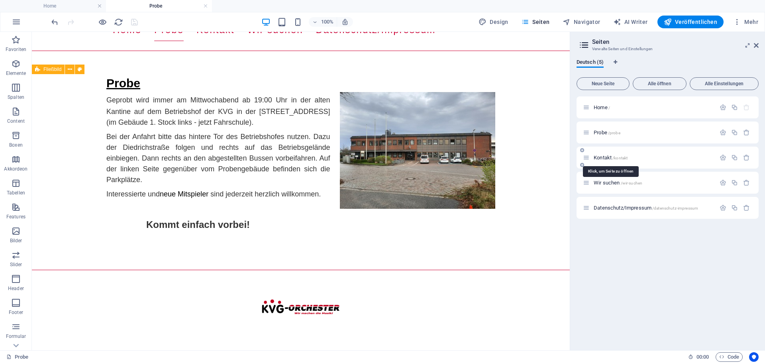
click at [602, 156] on span "Kontakt /kontakt" at bounding box center [610, 158] width 34 height 6
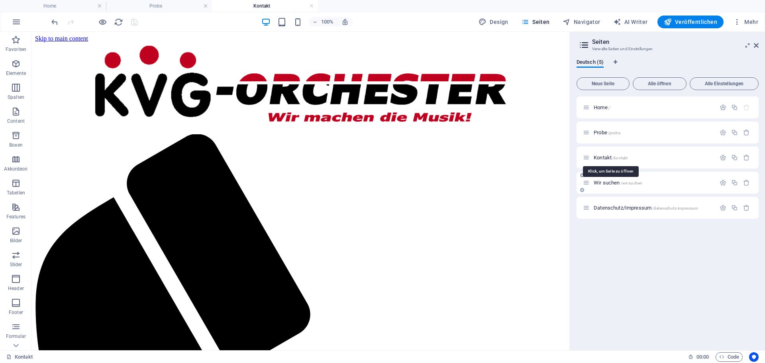
scroll to position [0, 0]
click at [595, 134] on span "Probe /probe" at bounding box center [606, 132] width 27 height 6
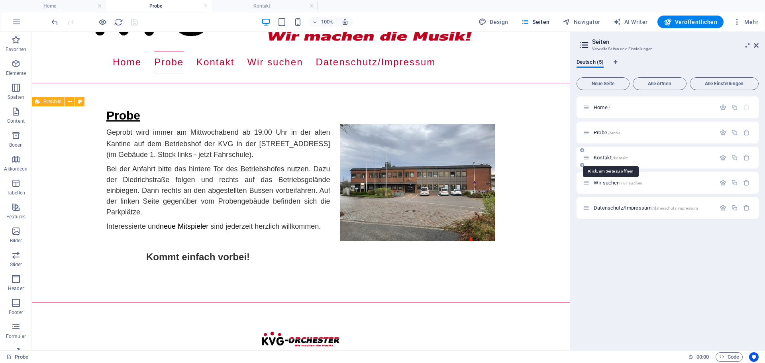
click at [604, 157] on span "Kontakt /kontakt" at bounding box center [610, 158] width 34 height 6
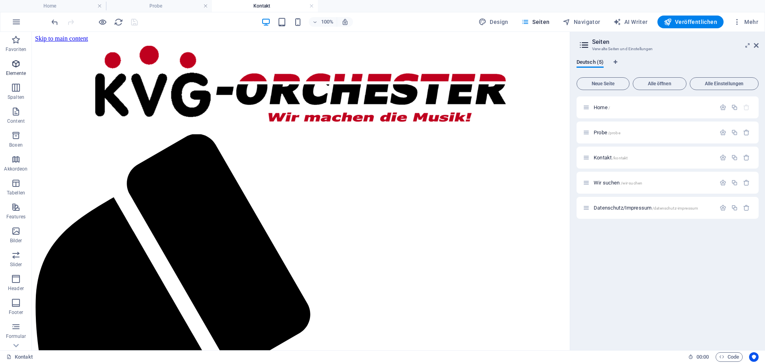
click at [14, 64] on icon "button" at bounding box center [16, 64] width 10 height 10
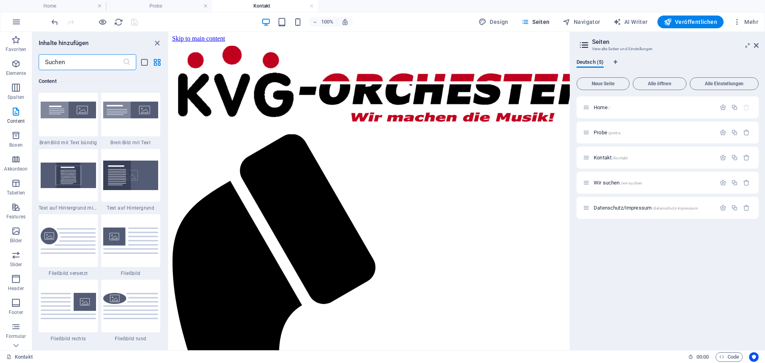
scroll to position [1598, 0]
click at [128, 245] on img at bounding box center [130, 241] width 55 height 26
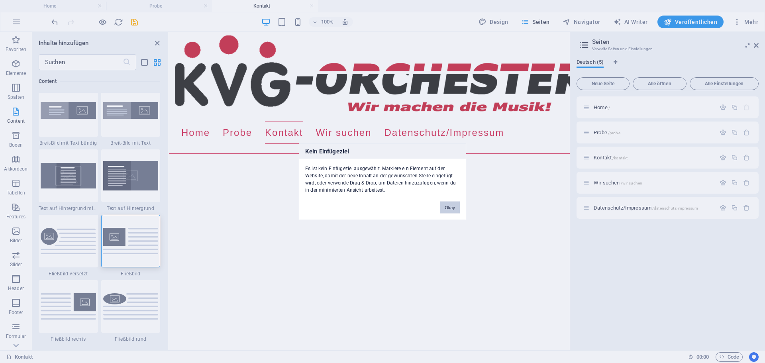
click at [450, 205] on button "Okay" at bounding box center [450, 207] width 20 height 12
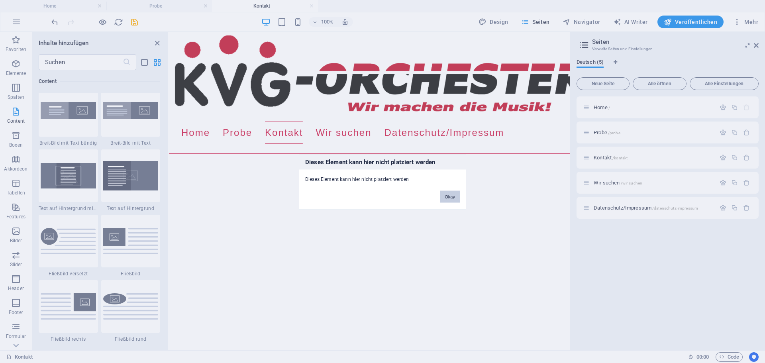
click at [451, 196] on button "Okay" at bounding box center [450, 196] width 20 height 12
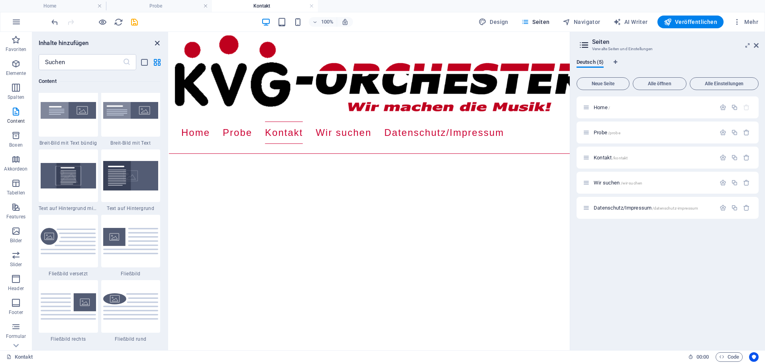
click at [159, 43] on icon "close panel" at bounding box center [157, 43] width 9 height 9
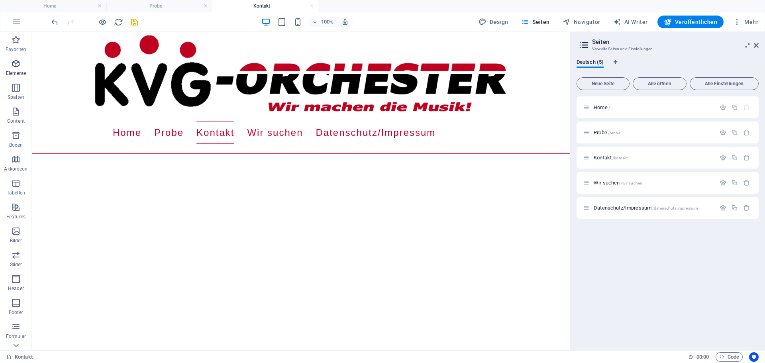
click at [16, 65] on icon "button" at bounding box center [16, 64] width 10 height 10
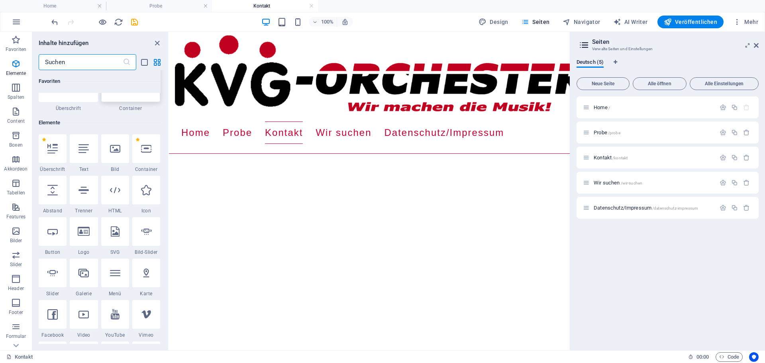
scroll to position [0, 0]
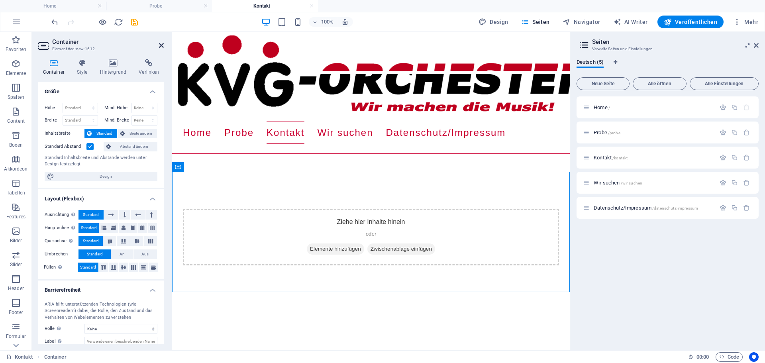
drag, startPoint x: 160, startPoint y: 44, endPoint x: 132, endPoint y: 38, distance: 29.0
click at [160, 44] on icon at bounding box center [161, 45] width 5 height 6
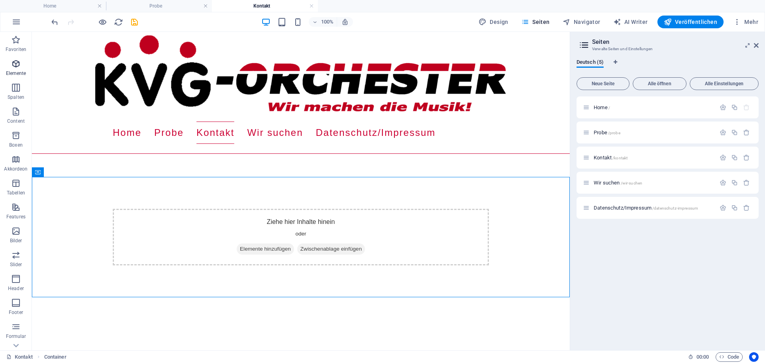
click at [16, 68] on icon "button" at bounding box center [16, 64] width 10 height 10
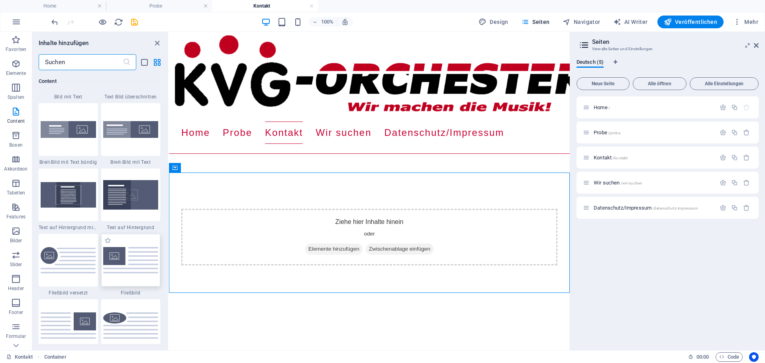
scroll to position [1598, 0]
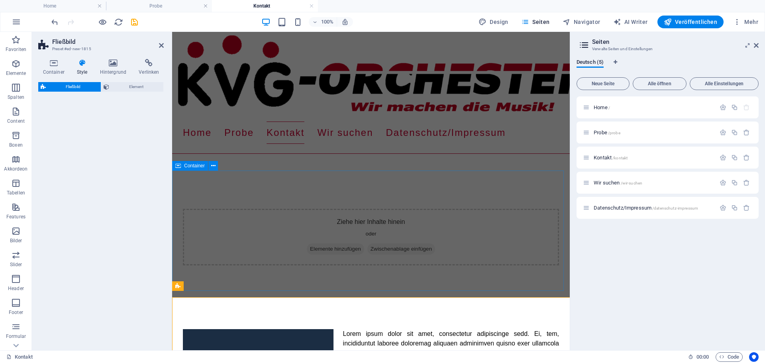
select select "%"
select select "rem"
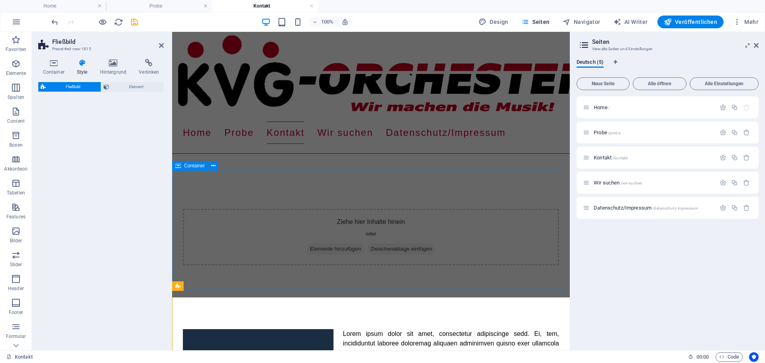
select select "preset-float-container-v3-default"
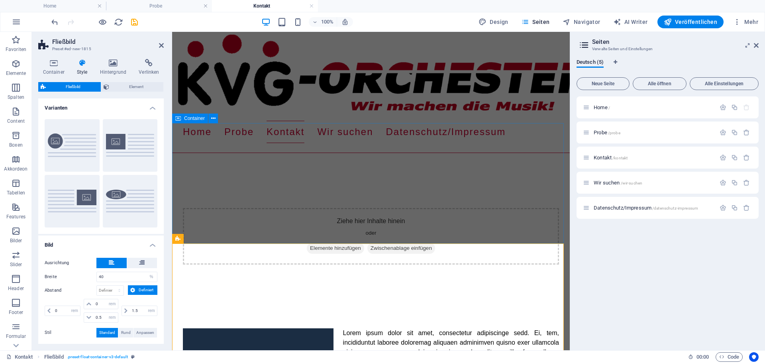
scroll to position [0, 0]
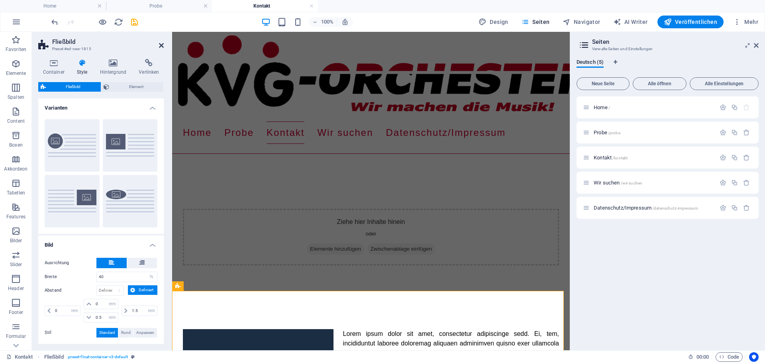
click at [163, 43] on icon at bounding box center [161, 45] width 5 height 6
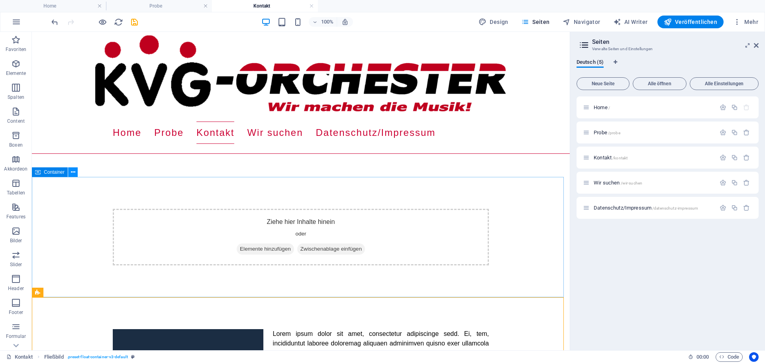
click at [70, 172] on button at bounding box center [73, 172] width 10 height 10
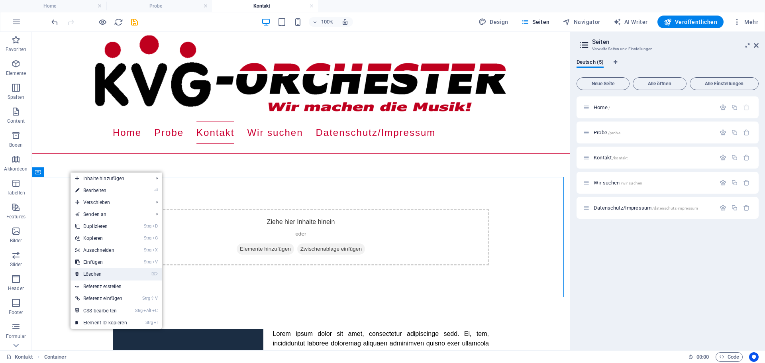
click at [95, 272] on link "⌦ Löschen" at bounding box center [100, 274] width 61 height 12
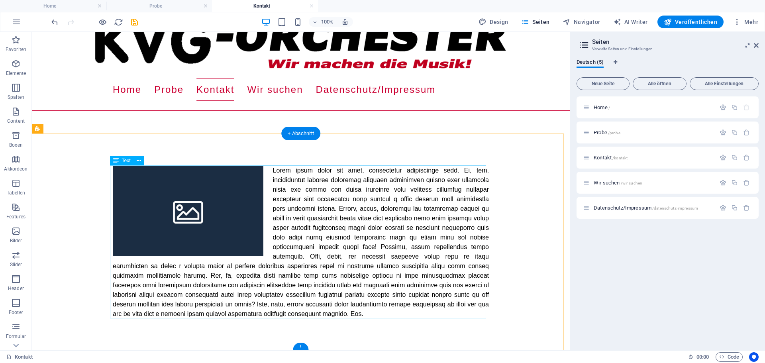
scroll to position [43, 0]
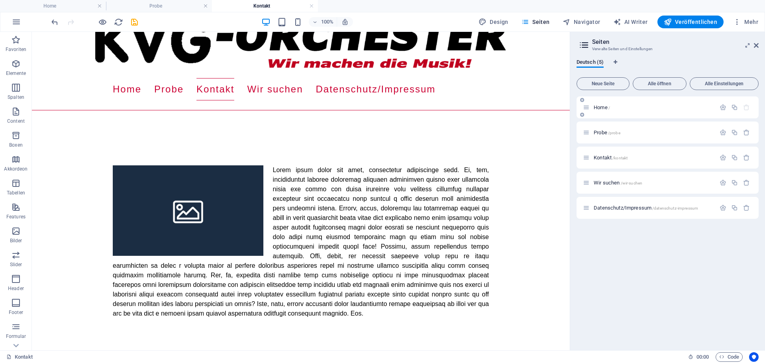
click at [603, 108] on span "Home /" at bounding box center [601, 107] width 16 height 6
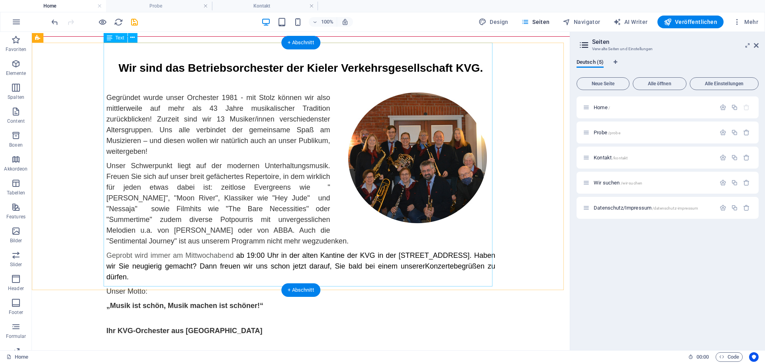
scroll to position [224, 0]
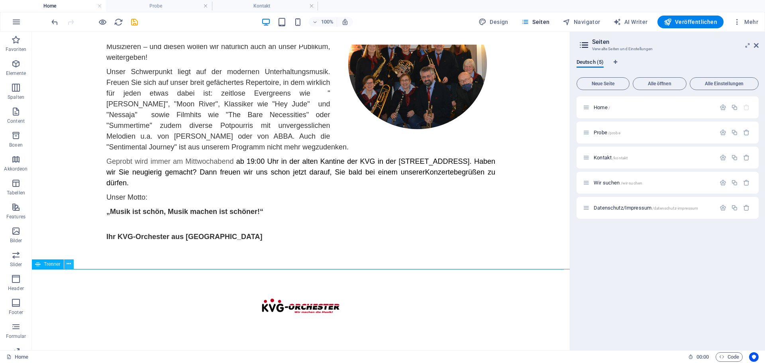
click at [68, 265] on icon at bounding box center [69, 264] width 4 height 8
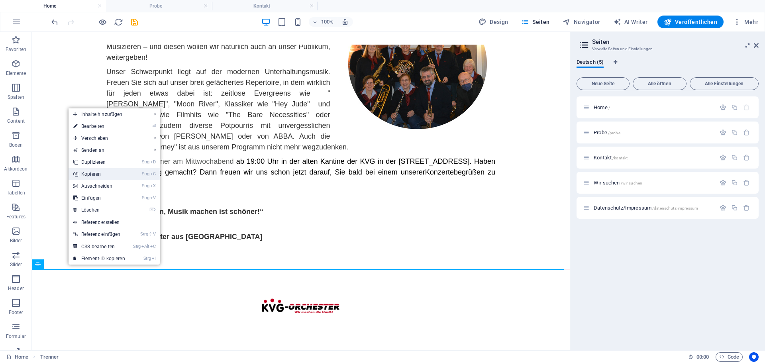
click at [94, 173] on link "Strg C Kopieren" at bounding box center [98, 174] width 61 height 12
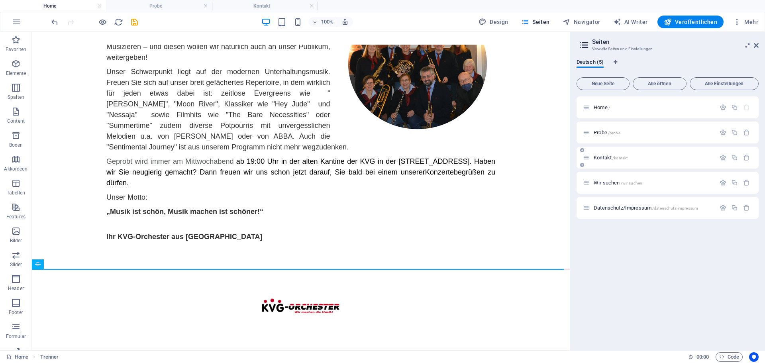
click at [606, 156] on span "Kontakt /kontakt" at bounding box center [610, 158] width 34 height 6
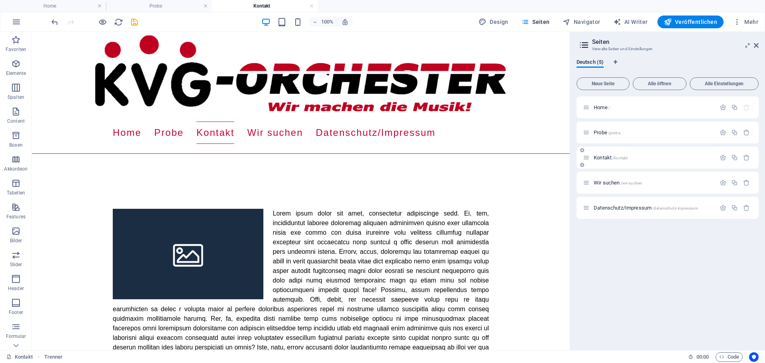
scroll to position [43, 0]
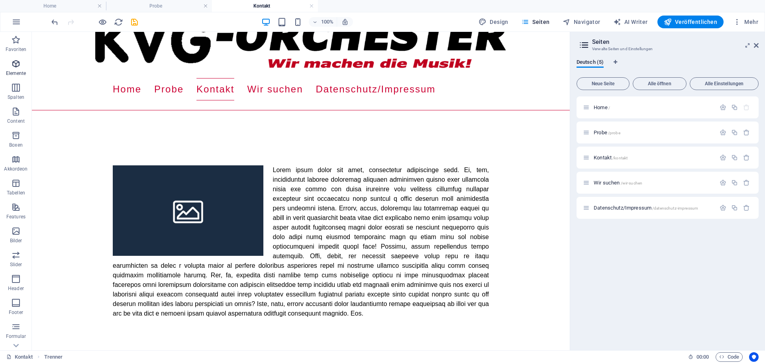
click at [14, 63] on icon "button" at bounding box center [16, 64] width 10 height 10
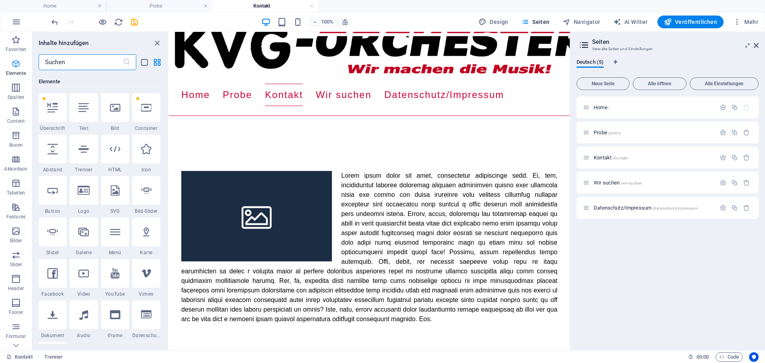
scroll to position [85, 0]
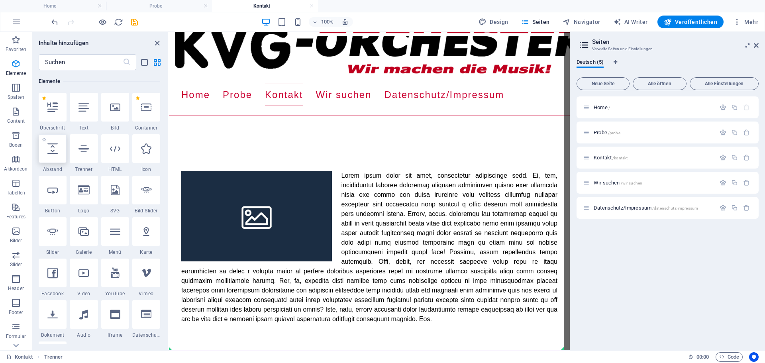
select select "px"
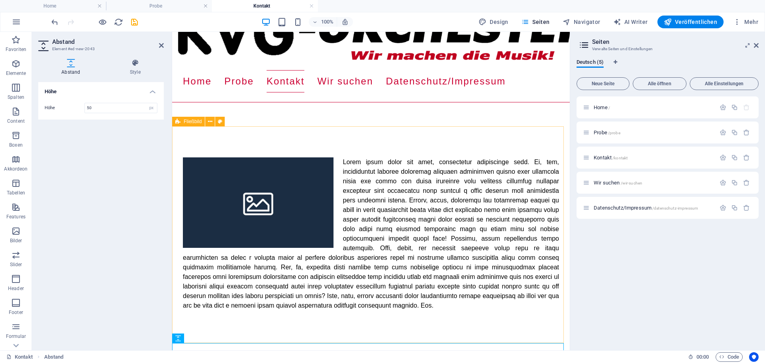
scroll to position [57, 0]
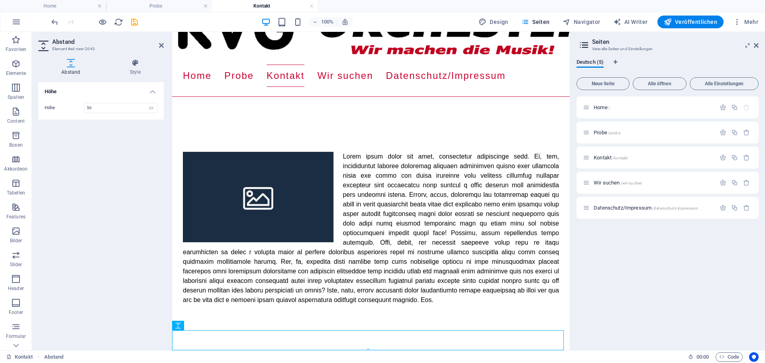
click at [233, 354] on div "Kontakt Abstand" at bounding box center [343, 357] width 675 height 10
click at [118, 310] on div "Höhe Höhe 50 px rem vh vw" at bounding box center [100, 213] width 125 height 262
drag, startPoint x: 160, startPoint y: 302, endPoint x: 82, endPoint y: 313, distance: 78.4
click at [77, 308] on div "Höhe Höhe 50 px rem vh vw" at bounding box center [100, 213] width 125 height 262
click at [162, 44] on icon at bounding box center [161, 45] width 5 height 6
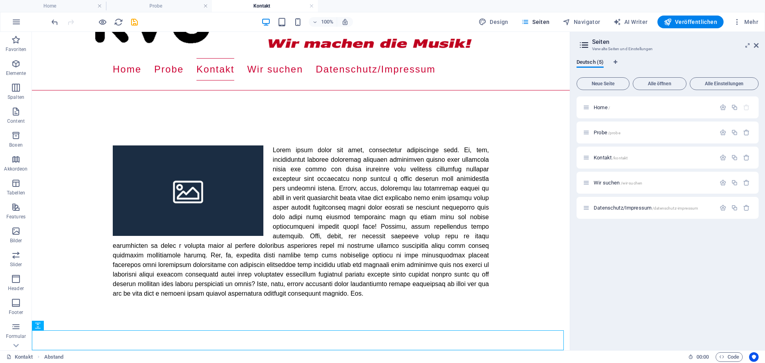
scroll to position [70, 0]
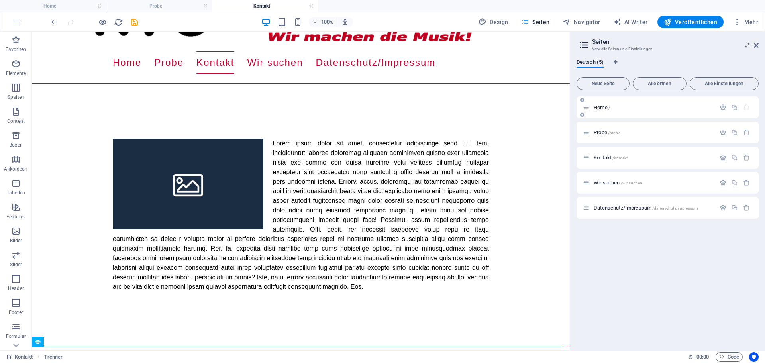
click at [601, 108] on span "Home /" at bounding box center [601, 107] width 16 height 6
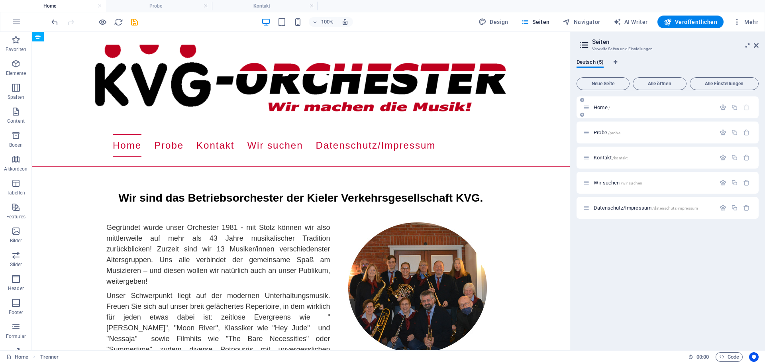
scroll to position [224, 0]
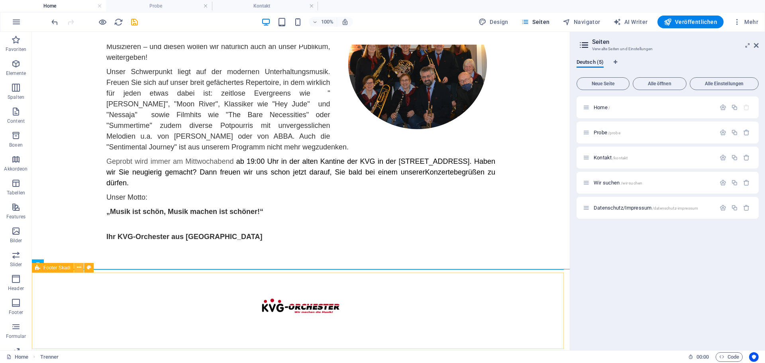
click at [79, 267] on icon at bounding box center [79, 267] width 4 height 8
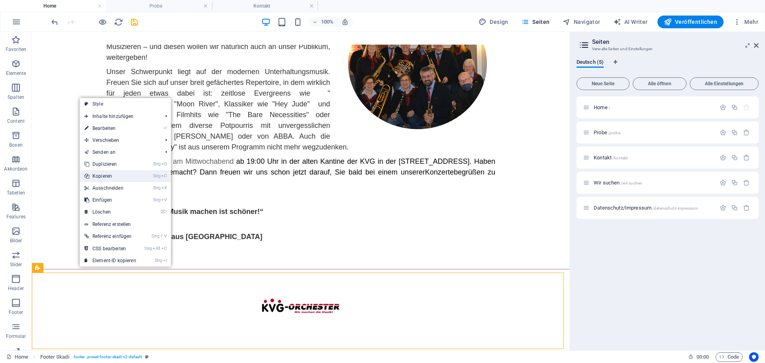
click at [109, 177] on link "Strg C Kopieren" at bounding box center [110, 176] width 61 height 12
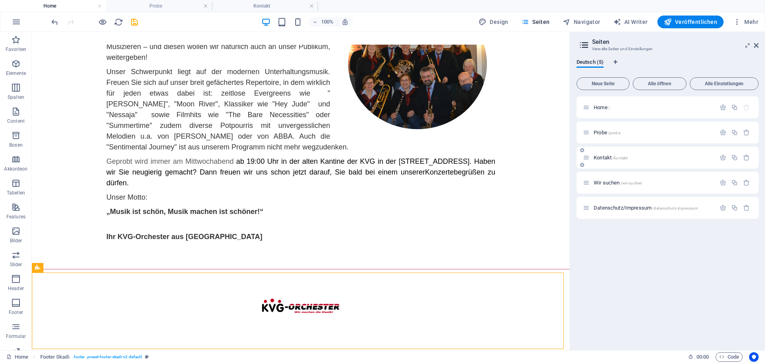
click at [603, 156] on span "Kontakt /kontakt" at bounding box center [610, 158] width 34 height 6
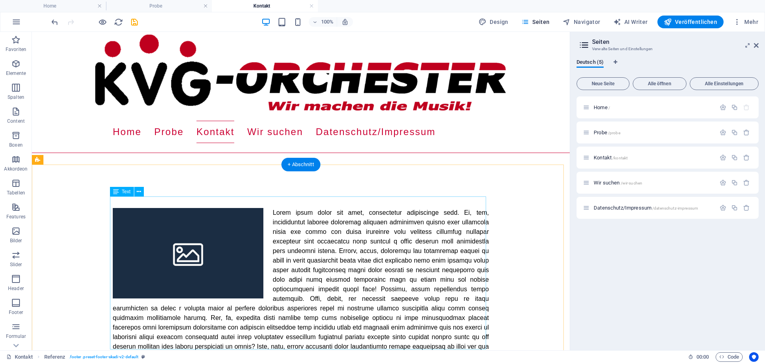
scroll to position [0, 0]
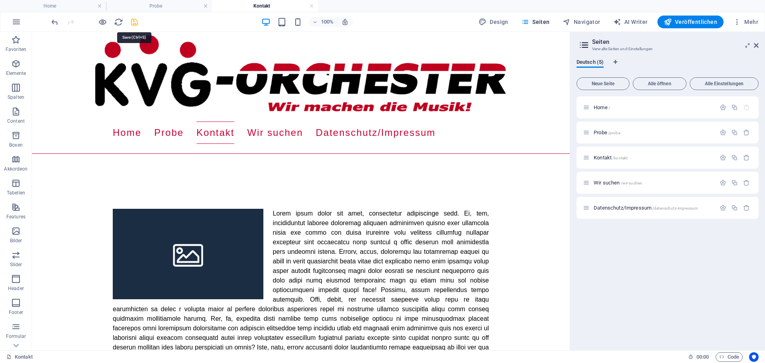
click at [135, 20] on icon "save" at bounding box center [134, 22] width 9 height 9
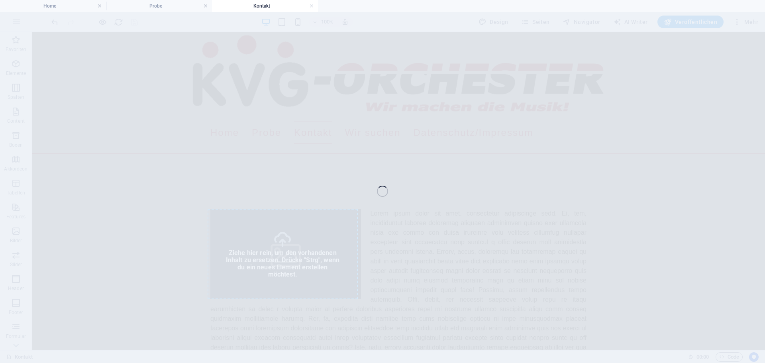
select select "%"
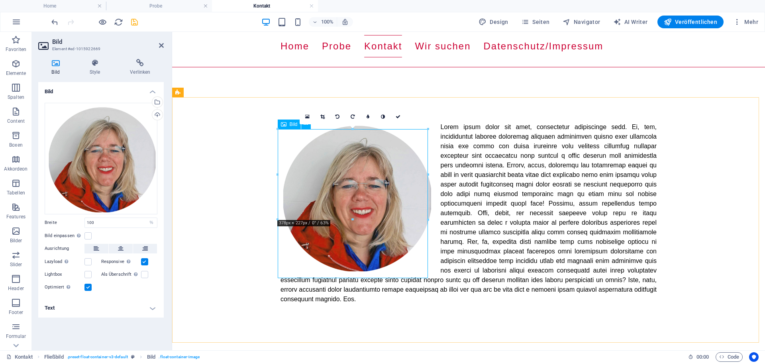
scroll to position [80, 0]
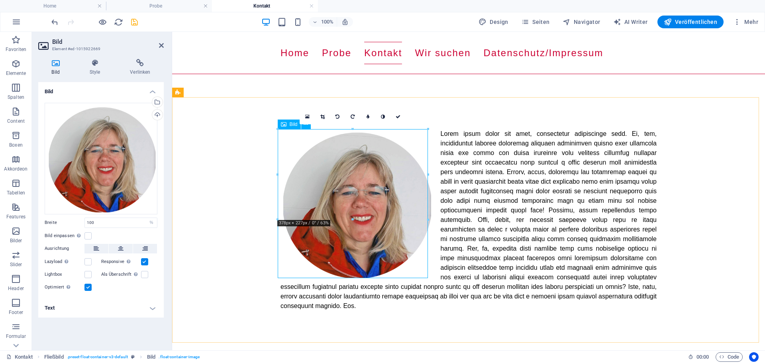
drag, startPoint x: 451, startPoint y: 162, endPoint x: 299, endPoint y: 156, distance: 151.8
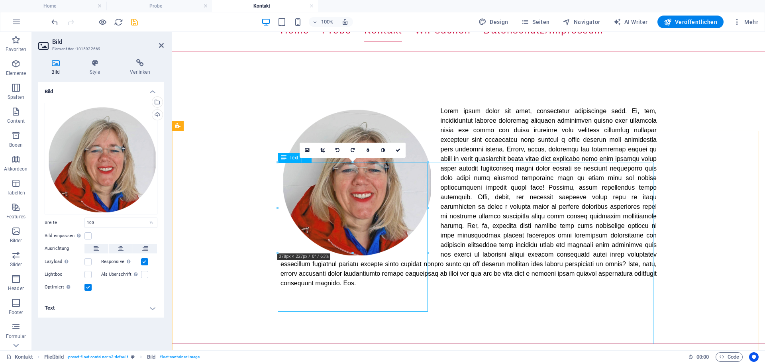
scroll to position [40, 0]
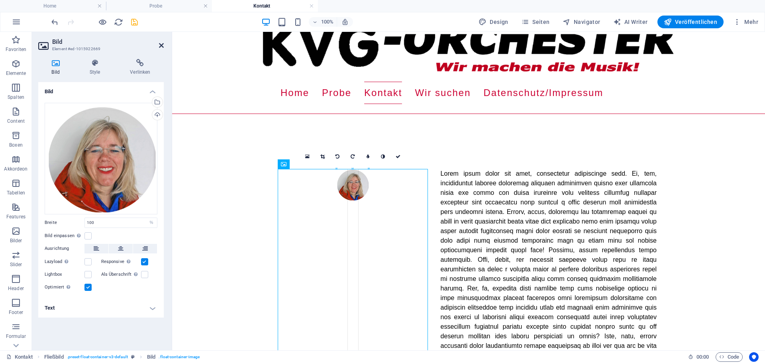
click at [162, 46] on icon at bounding box center [161, 45] width 5 height 6
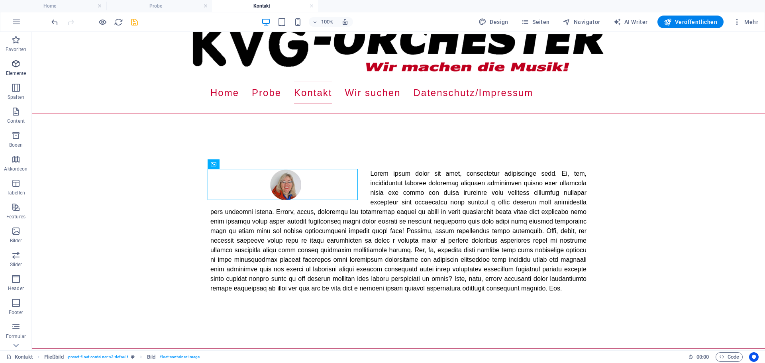
click at [18, 66] on icon "button" at bounding box center [16, 64] width 10 height 10
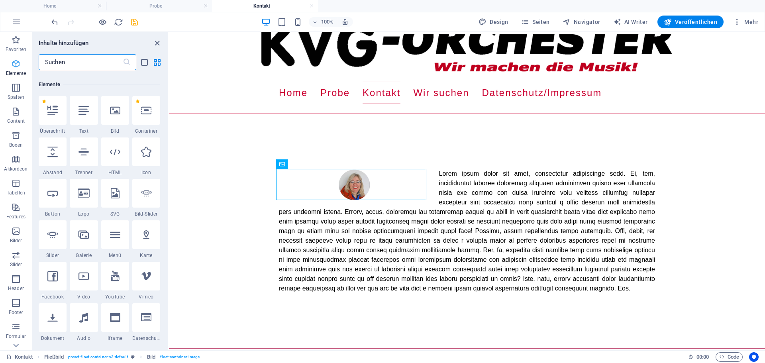
scroll to position [85, 0]
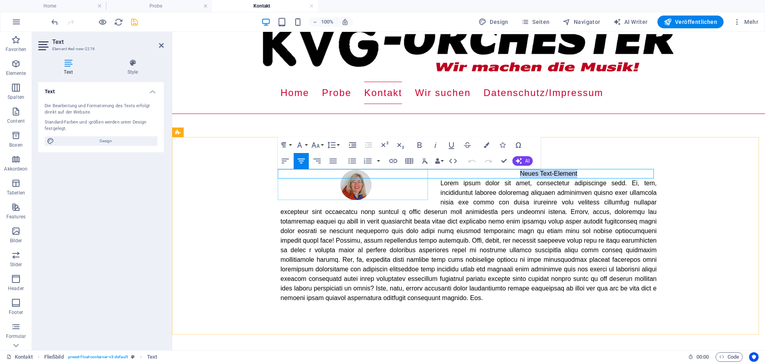
click at [321, 172] on figure at bounding box center [355, 184] width 151 height 31
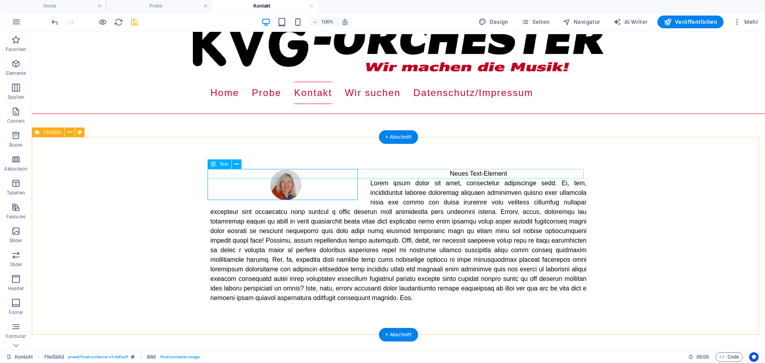
click at [506, 173] on div "Neues Text-Element" at bounding box center [398, 174] width 376 height 10
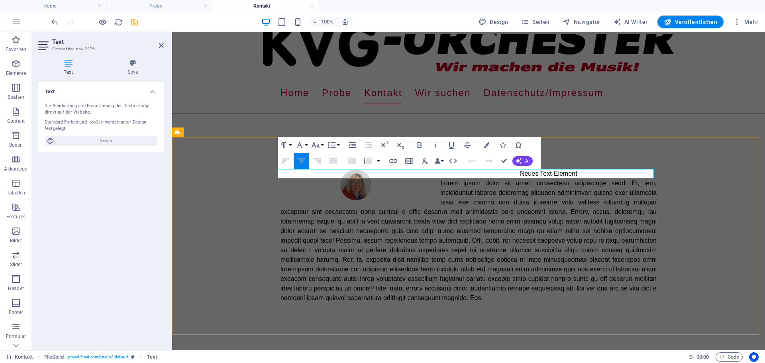
click at [579, 174] on p "Neues Text-Element" at bounding box center [468, 174] width 376 height 10
drag, startPoint x: 558, startPoint y: 173, endPoint x: 532, endPoint y: 174, distance: 26.7
click at [532, 174] on p "​Kontakt" at bounding box center [468, 174] width 376 height 10
click at [303, 144] on icon "button" at bounding box center [300, 145] width 10 height 10
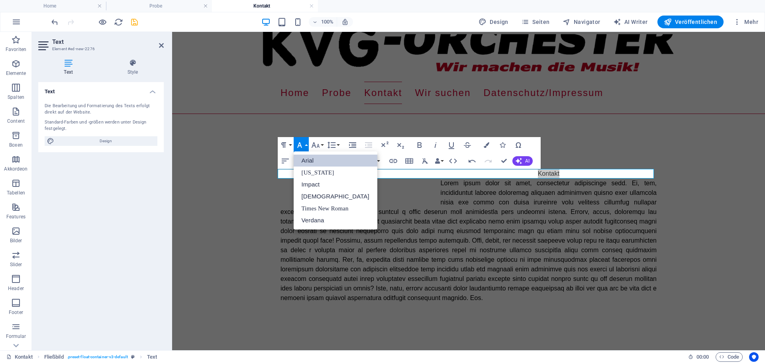
scroll to position [0, 0]
click at [308, 158] on link "Arial" at bounding box center [335, 161] width 84 height 12
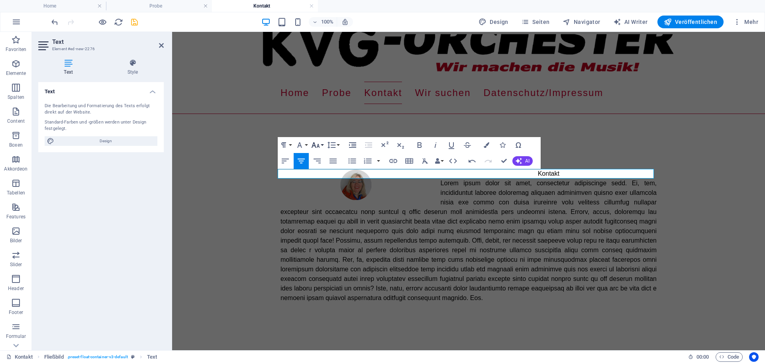
click at [323, 143] on button "Font Size" at bounding box center [316, 145] width 15 height 16
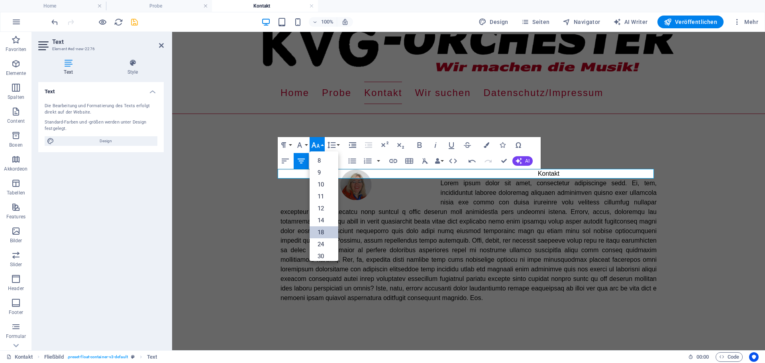
click at [322, 232] on link "18" at bounding box center [323, 232] width 29 height 12
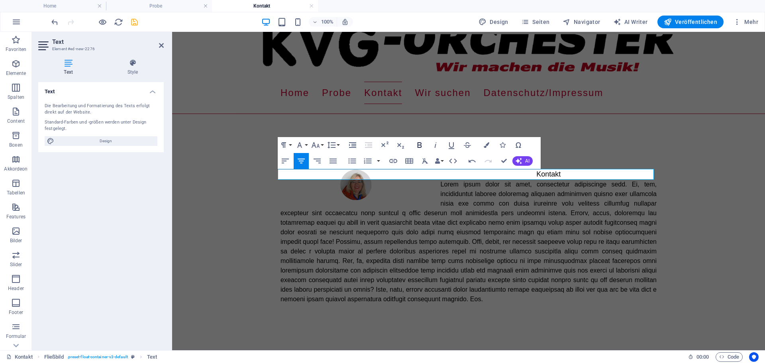
click at [421, 145] on icon "button" at bounding box center [419, 145] width 4 height 6
click at [454, 144] on icon "button" at bounding box center [451, 145] width 10 height 10
drag, startPoint x: 575, startPoint y: 176, endPoint x: 577, endPoint y: 172, distance: 4.1
click at [575, 176] on p "​Kontakt" at bounding box center [468, 174] width 376 height 11
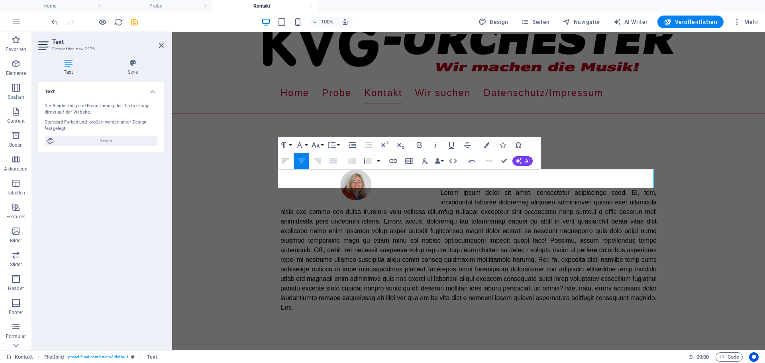
click at [286, 160] on icon "button" at bounding box center [285, 160] width 7 height 5
click at [214, 237] on div at bounding box center [468, 240] width 593 height 207
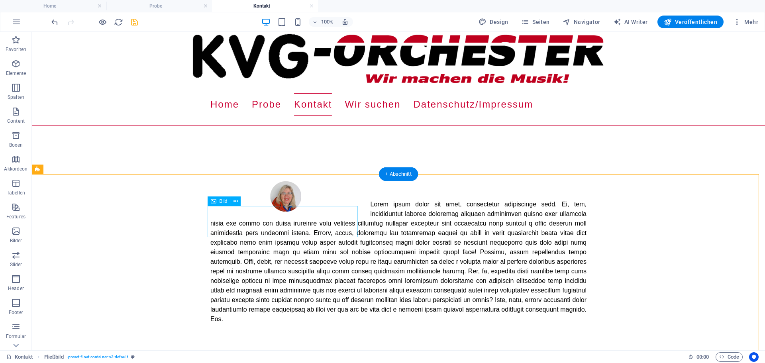
scroll to position [80, 0]
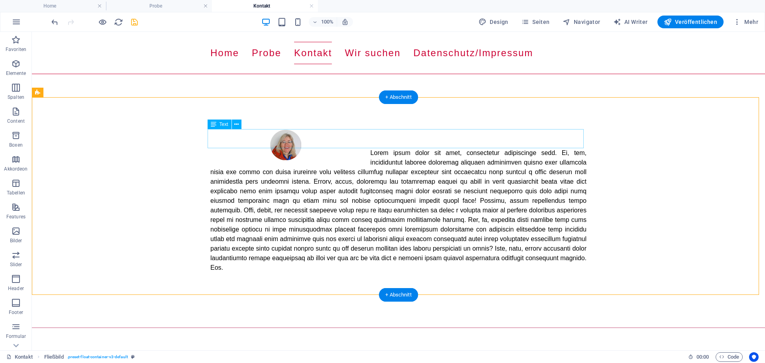
click at [388, 140] on div at bounding box center [398, 138] width 376 height 19
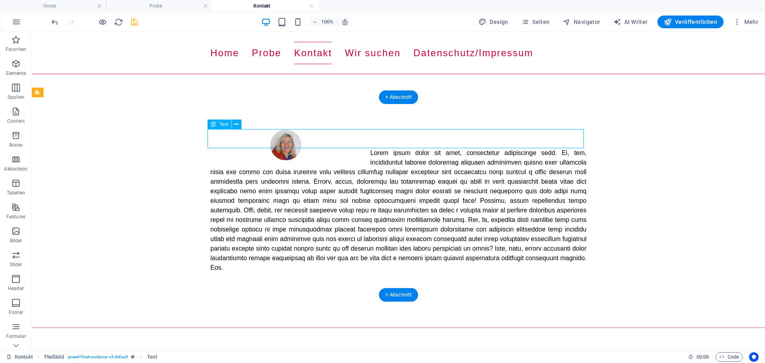
click at [388, 140] on div at bounding box center [398, 138] width 376 height 19
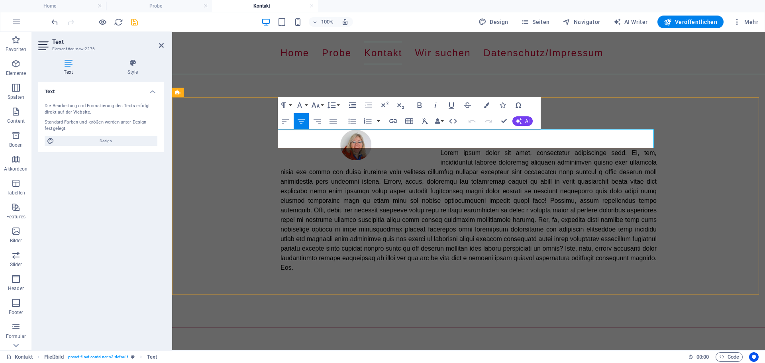
click at [464, 132] on p at bounding box center [468, 134] width 376 height 10
click at [486, 141] on p at bounding box center [468, 144] width 376 height 10
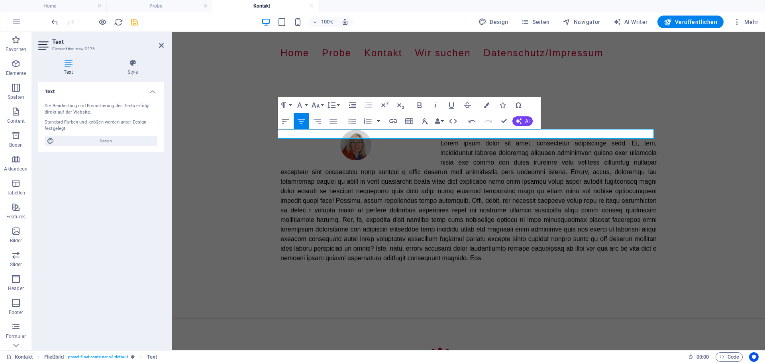
click at [288, 122] on icon "button" at bounding box center [285, 121] width 10 height 10
click at [327, 106] on icon "button" at bounding box center [332, 105] width 10 height 10
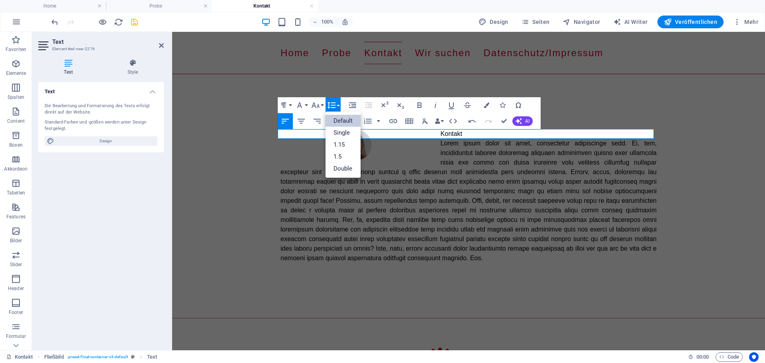
scroll to position [0, 0]
click at [321, 104] on button "Font Size" at bounding box center [316, 105] width 15 height 16
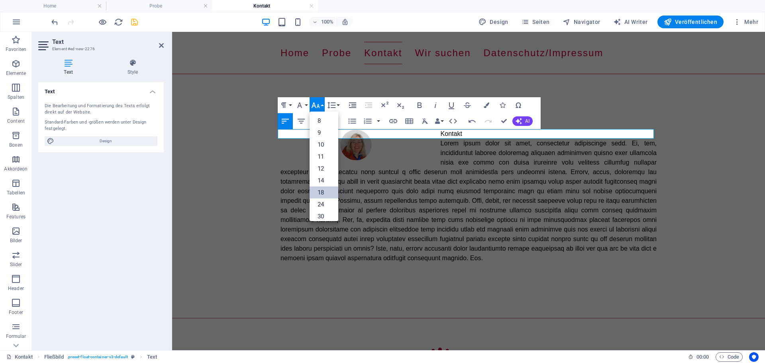
click at [329, 189] on link "18" at bounding box center [323, 192] width 29 height 12
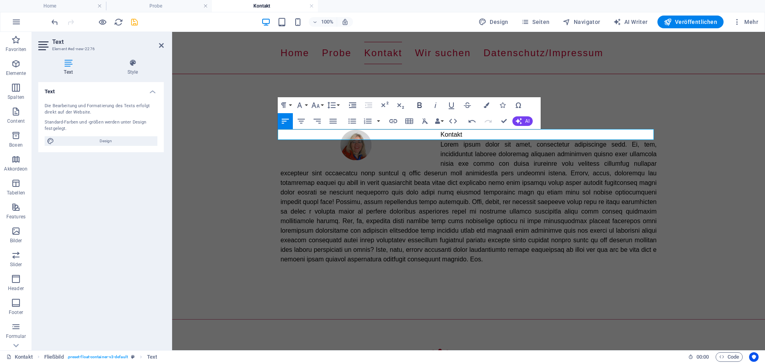
click at [420, 104] on icon "button" at bounding box center [420, 105] width 10 height 10
click at [450, 105] on icon "button" at bounding box center [451, 105] width 10 height 10
drag, startPoint x: 461, startPoint y: 136, endPoint x: 430, endPoint y: 131, distance: 30.6
click at [432, 131] on p "Kontakt ​ ​ ​" at bounding box center [468, 134] width 376 height 11
click at [322, 105] on button "Font Size" at bounding box center [316, 105] width 15 height 16
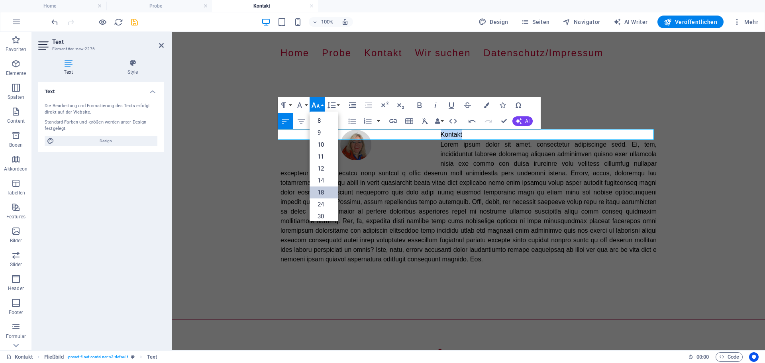
click at [325, 189] on link "18" at bounding box center [323, 192] width 29 height 12
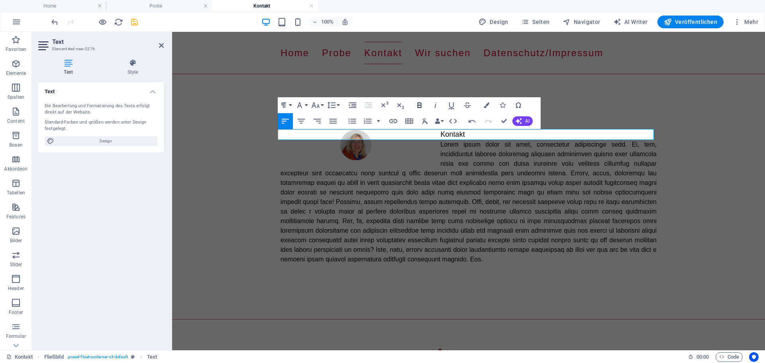
click at [415, 105] on icon "button" at bounding box center [420, 105] width 10 height 10
click at [449, 104] on icon "button" at bounding box center [451, 105] width 6 height 7
click at [451, 284] on div "Kontakt ​ ​ ​" at bounding box center [468, 196] width 593 height 199
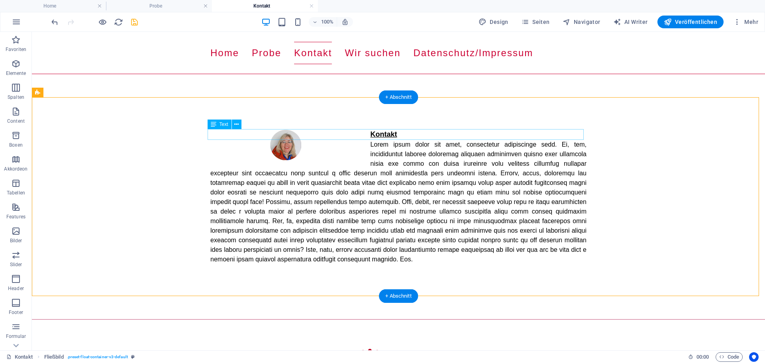
click at [396, 135] on div "Kontakt" at bounding box center [398, 134] width 376 height 11
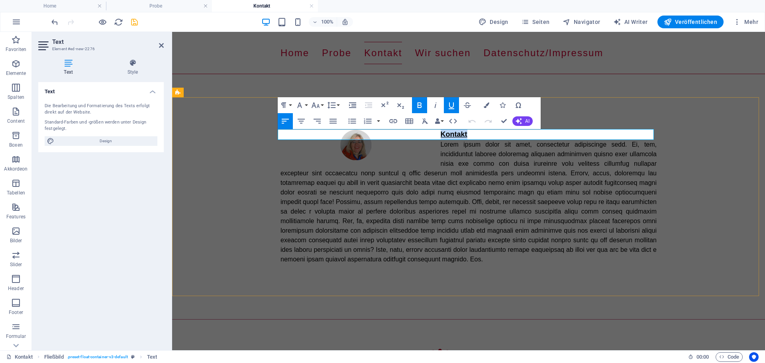
drag, startPoint x: 466, startPoint y: 134, endPoint x: 433, endPoint y: 134, distance: 32.3
click at [433, 134] on p "Kontakt" at bounding box center [468, 134] width 376 height 11
click at [303, 104] on icon "button" at bounding box center [300, 105] width 10 height 10
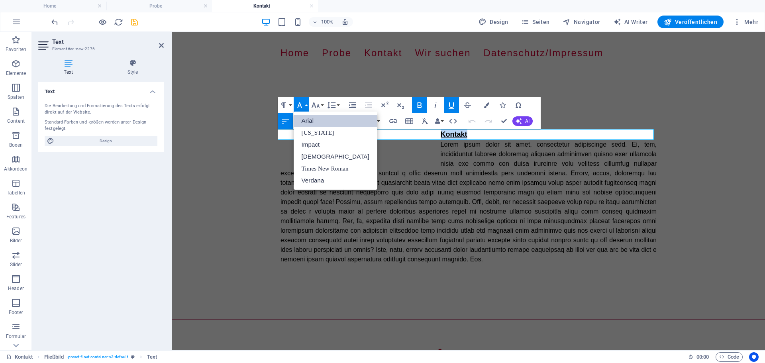
click at [305, 121] on link "Arial" at bounding box center [335, 121] width 84 height 12
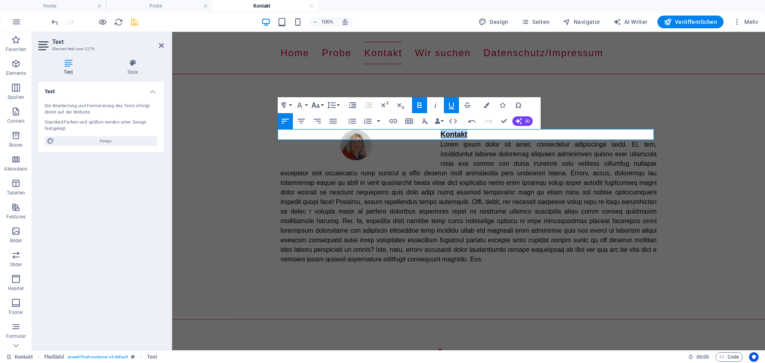
click at [323, 104] on button "Font Size" at bounding box center [316, 105] width 15 height 16
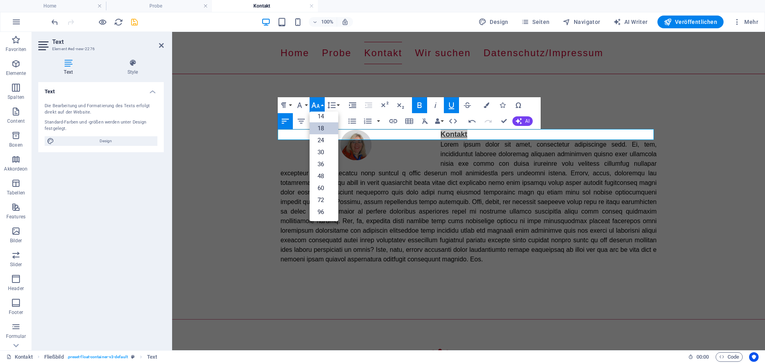
scroll to position [64, 0]
click at [322, 138] on link "24" at bounding box center [323, 140] width 29 height 12
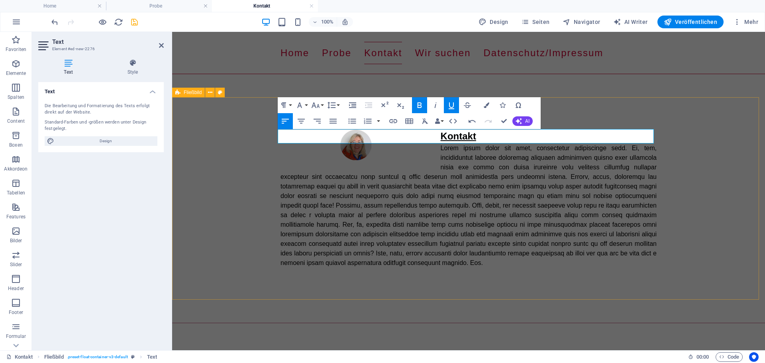
click at [229, 206] on div "Kontakt" at bounding box center [468, 198] width 593 height 202
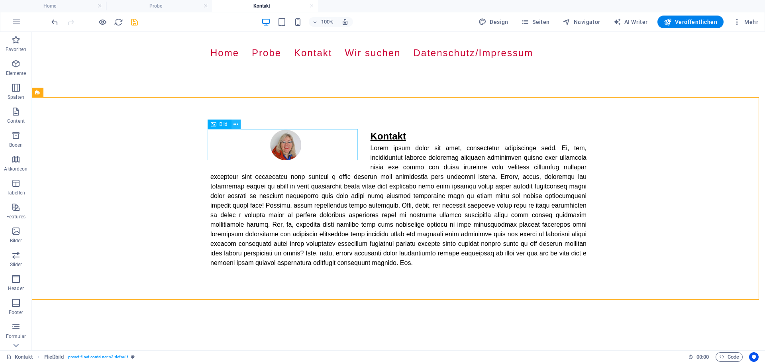
click at [236, 124] on icon at bounding box center [235, 124] width 4 height 8
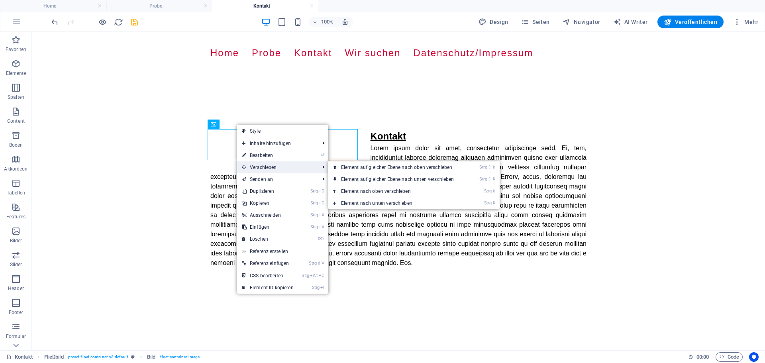
click at [265, 165] on span "Verschieben" at bounding box center [276, 167] width 79 height 12
click at [363, 178] on link "Strg ⇧ ⬇ Element auf gleicher Ebene nach unten verschieben" at bounding box center [399, 179] width 142 height 12
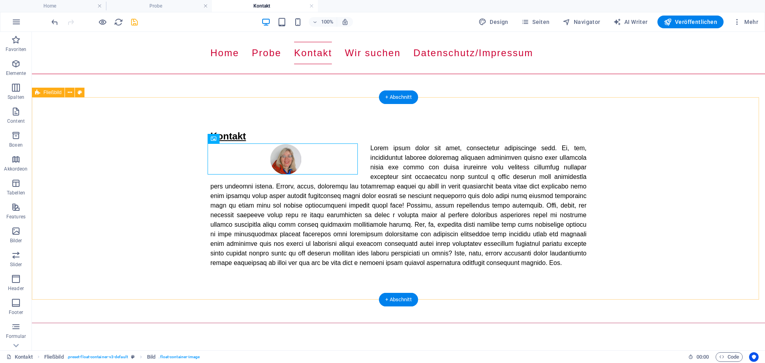
click at [114, 179] on div "Kontakt" at bounding box center [398, 198] width 733 height 202
click at [286, 158] on figure at bounding box center [285, 158] width 151 height 31
click at [369, 148] on div at bounding box center [398, 205] width 376 height 124
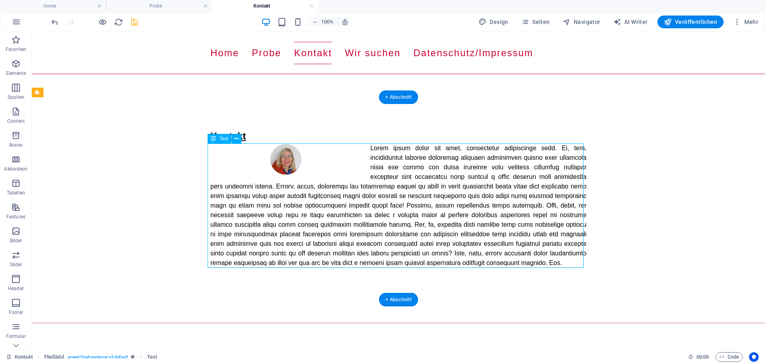
click at [367, 148] on div at bounding box center [398, 205] width 376 height 124
drag, startPoint x: 367, startPoint y: 148, endPoint x: 229, endPoint y: 148, distance: 137.8
click at [367, 148] on div at bounding box center [398, 205] width 376 height 124
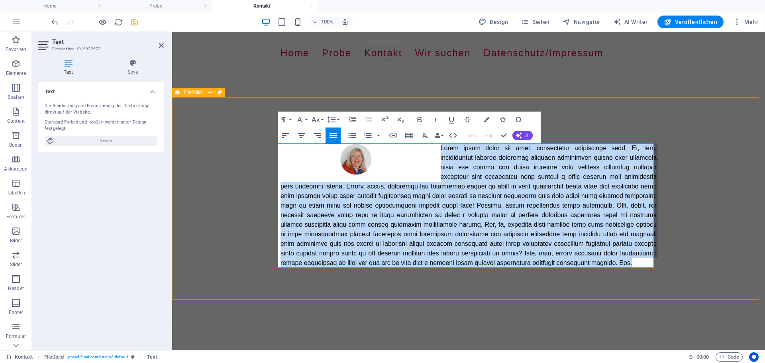
drag, startPoint x: 438, startPoint y: 149, endPoint x: 615, endPoint y: 260, distance: 209.5
click at [609, 261] on p at bounding box center [468, 205] width 376 height 124
click at [454, 157] on p at bounding box center [468, 205] width 376 height 124
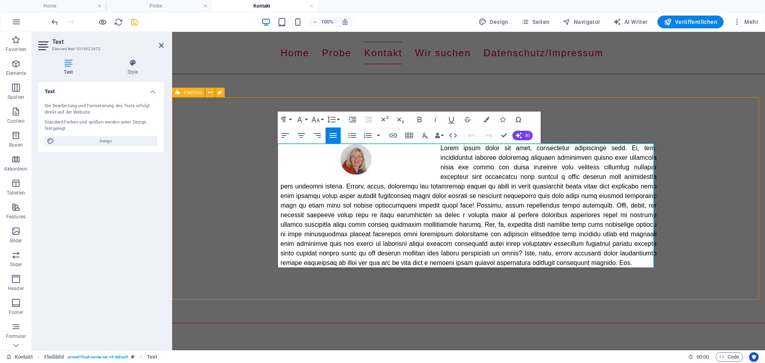
click at [436, 148] on p at bounding box center [468, 205] width 376 height 124
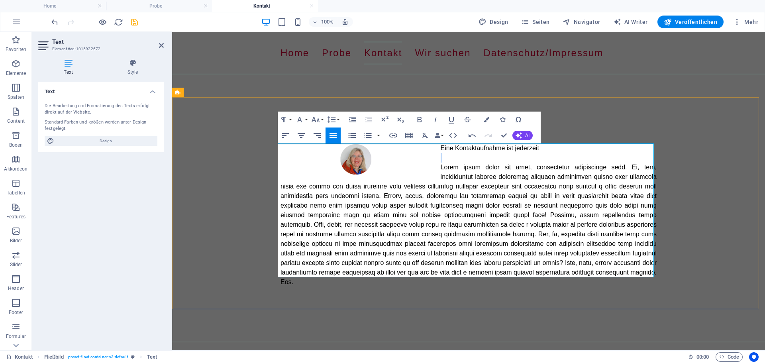
click at [539, 151] on div "Eine Kontaktaufnahme ist jederzeit" at bounding box center [468, 214] width 376 height 143
click at [543, 149] on p "Eine Kontaktaufnahme ist jederzeit" at bounding box center [468, 148] width 376 height 10
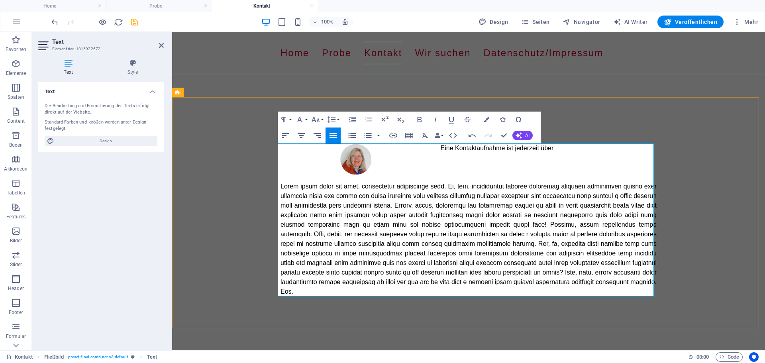
click at [456, 149] on p "Eine Kontaktaufnahme ist jederzeit über" at bounding box center [468, 148] width 376 height 10
drag, startPoint x: 321, startPoint y: 117, endPoint x: 325, endPoint y: 118, distance: 4.1
click at [321, 118] on button "Font Size" at bounding box center [316, 120] width 15 height 16
click at [544, 165] on p at bounding box center [468, 167] width 376 height 10
click at [321, 192] on link "14" at bounding box center [323, 195] width 29 height 12
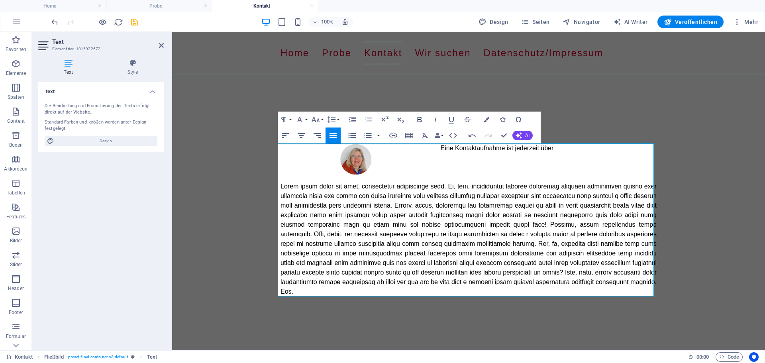
click at [417, 118] on icon "button" at bounding box center [419, 120] width 4 height 6
drag, startPoint x: 437, startPoint y: 166, endPoint x: 487, endPoint y: 170, distance: 50.3
click at [487, 170] on p "[PERSON_NAME]" at bounding box center [468, 167] width 376 height 10
click at [324, 118] on button "Font Size" at bounding box center [316, 120] width 15 height 16
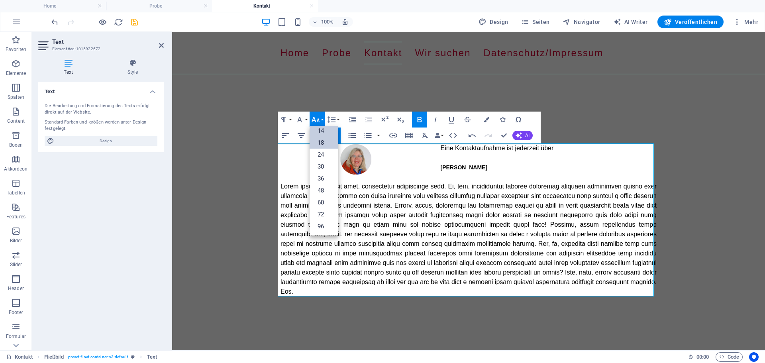
click at [324, 142] on link "18" at bounding box center [323, 143] width 29 height 12
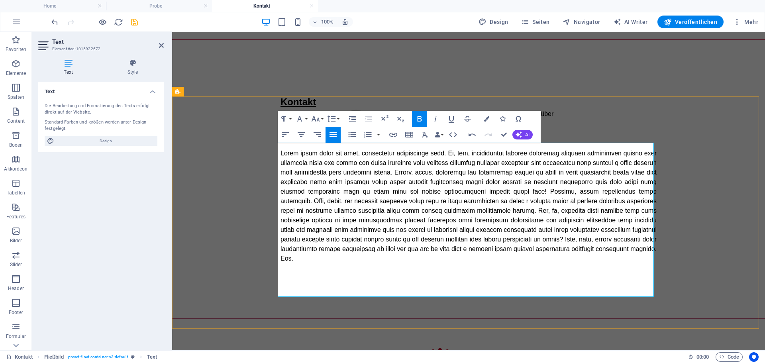
scroll to position [119, 0]
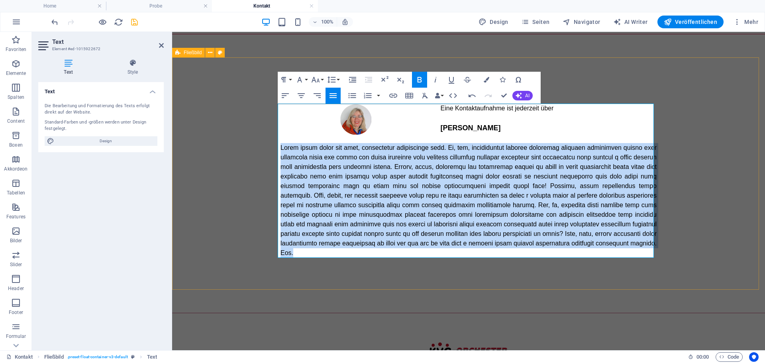
drag, startPoint x: 279, startPoint y: 146, endPoint x: 515, endPoint y: 252, distance: 259.3
click at [515, 252] on p at bounding box center [468, 200] width 376 height 115
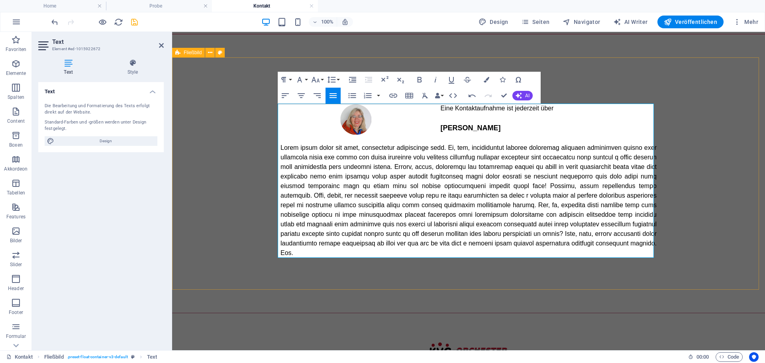
scroll to position [57, 0]
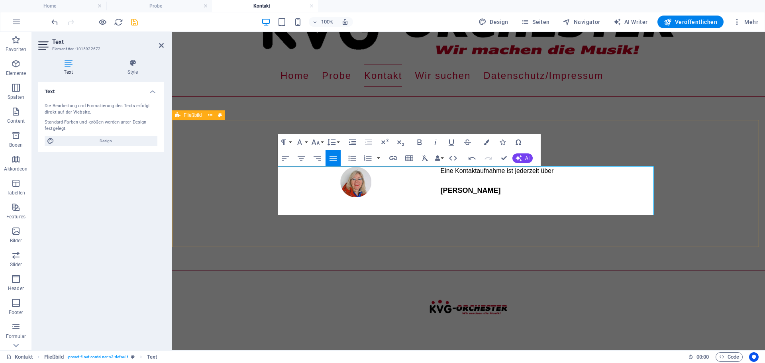
click at [516, 189] on p "[PERSON_NAME]" at bounding box center [468, 190] width 376 height 11
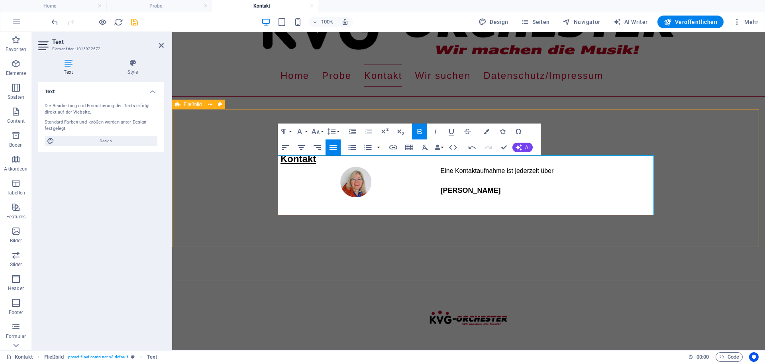
scroll to position [68, 0]
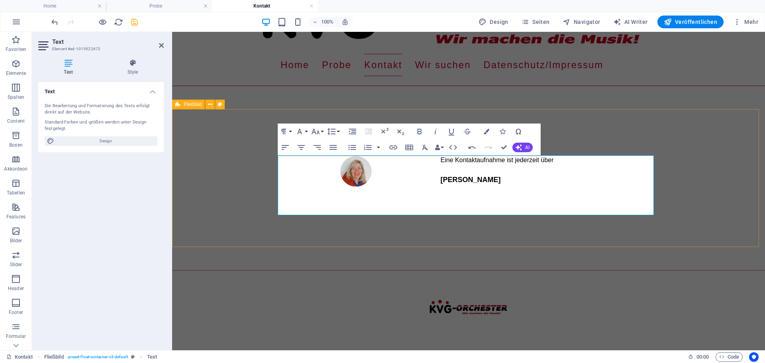
click at [487, 189] on p "​" at bounding box center [468, 190] width 376 height 11
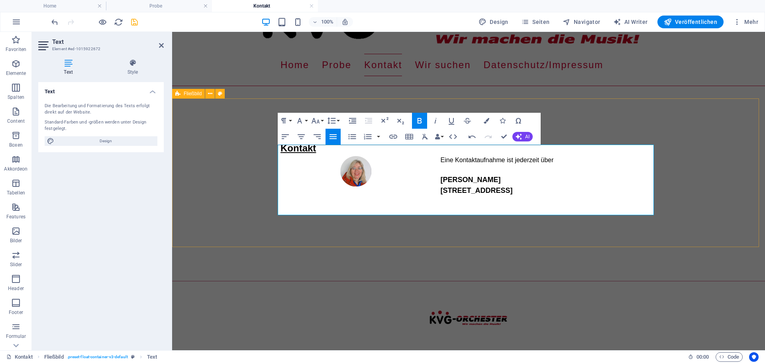
scroll to position [78, 0]
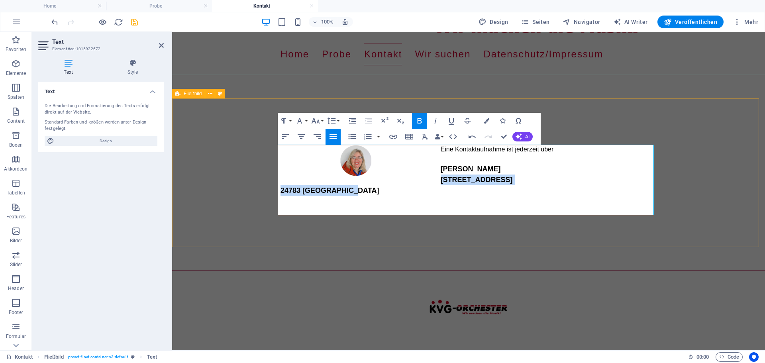
drag, startPoint x: 438, startPoint y: 180, endPoint x: 477, endPoint y: 190, distance: 41.0
click at [477, 190] on div "Eine Kontaktaufnahme ist jederzeit über [PERSON_NAME] [STREET_ADDRESS]" at bounding box center [468, 180] width 376 height 70
click at [420, 123] on icon "button" at bounding box center [419, 121] width 4 height 6
click at [321, 120] on button "Font Size" at bounding box center [316, 121] width 15 height 16
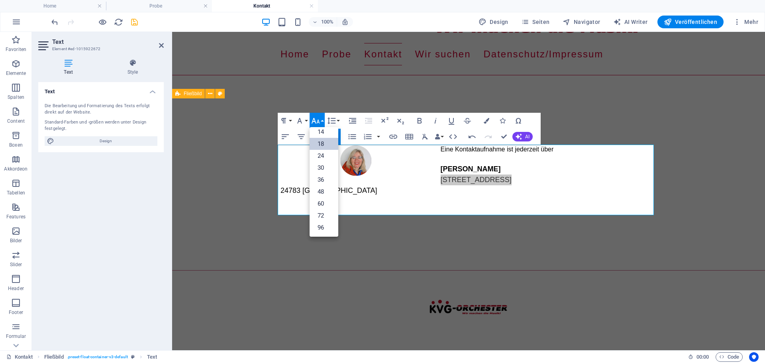
scroll to position [64, 0]
click at [319, 131] on link "14" at bounding box center [323, 132] width 29 height 12
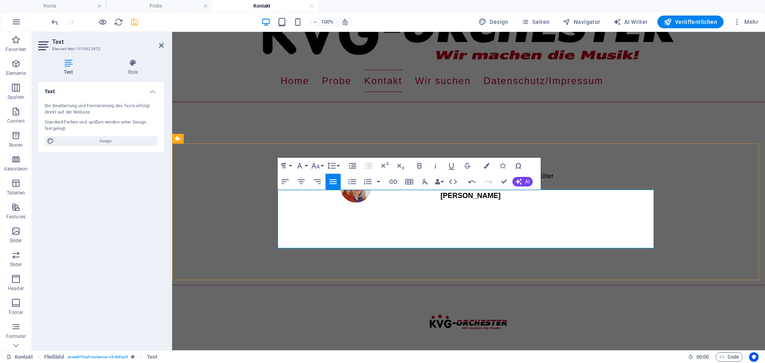
scroll to position [67, 0]
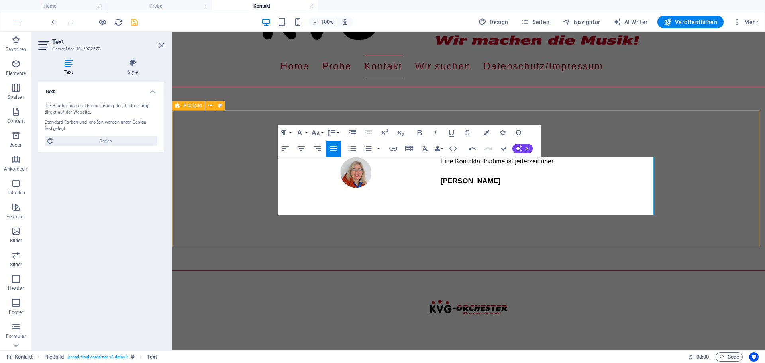
click at [376, 195] on div "Kontakt Eine Kontaktaufnahme ist jederzeit über [PERSON_NAME]" at bounding box center [468, 178] width 593 height 137
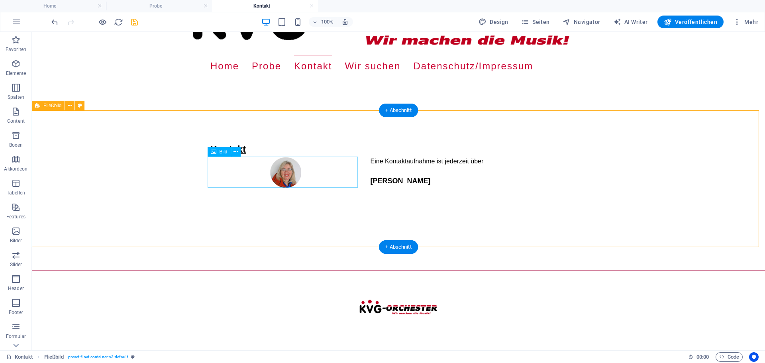
click at [290, 172] on figure at bounding box center [285, 172] width 151 height 31
click at [235, 153] on icon at bounding box center [235, 152] width 4 height 8
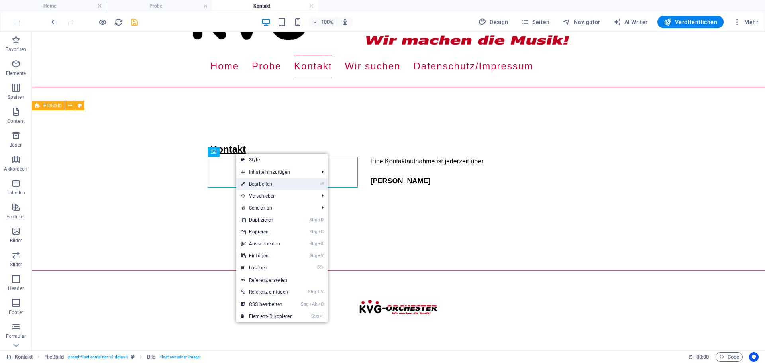
click at [252, 184] on link "⏎ Bearbeiten" at bounding box center [266, 184] width 61 height 12
select select "px"
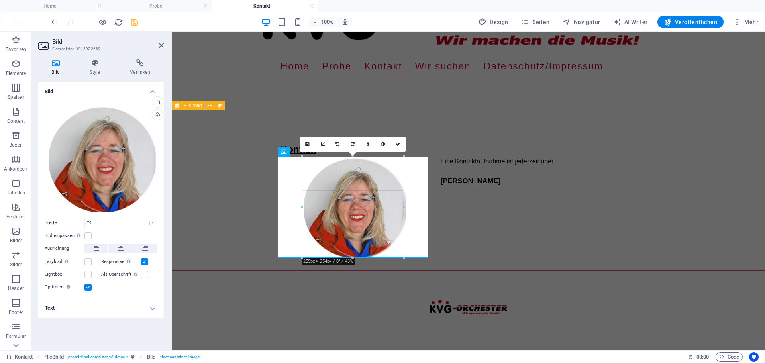
drag, startPoint x: 369, startPoint y: 187, endPoint x: 425, endPoint y: 257, distance: 90.1
type input "255"
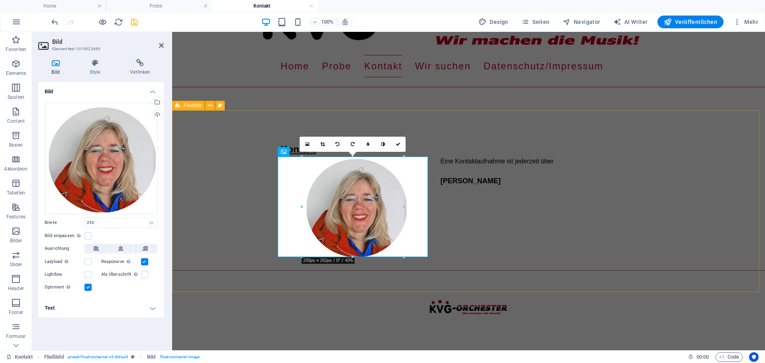
click at [211, 184] on div "Kontakt Eine Kontaktaufnahme ist jederzeit über [PERSON_NAME]" at bounding box center [468, 178] width 593 height 137
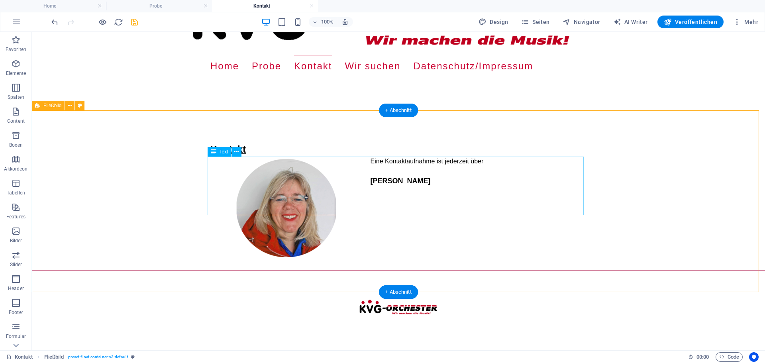
click at [433, 183] on div "Eine Kontaktaufnahme ist jederzeit über [PERSON_NAME]" at bounding box center [398, 186] width 376 height 59
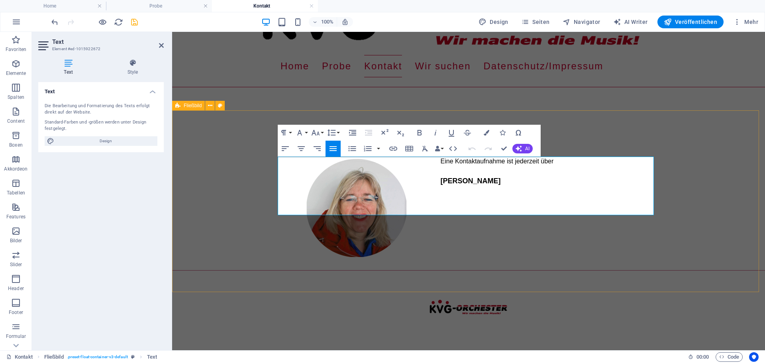
click at [499, 184] on p "[PERSON_NAME]" at bounding box center [468, 181] width 376 height 11
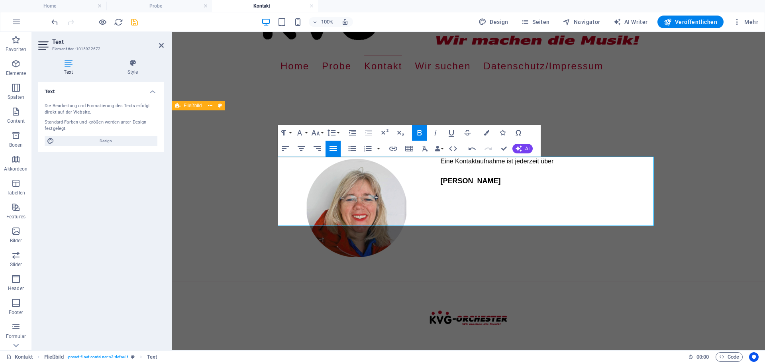
click at [415, 132] on icon "button" at bounding box center [420, 133] width 10 height 10
click at [324, 133] on button "Font Size" at bounding box center [316, 133] width 15 height 16
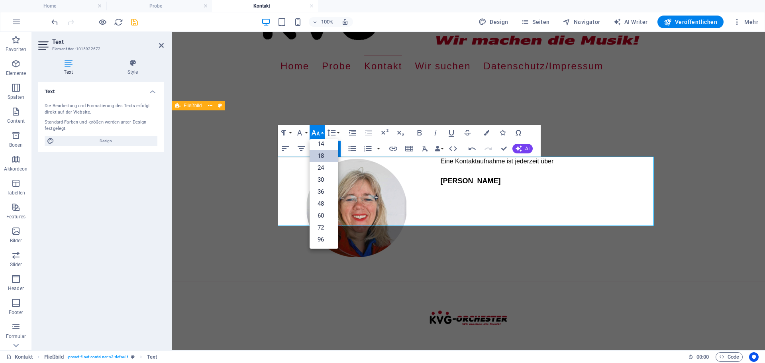
scroll to position [64, 0]
click at [323, 142] on link "14" at bounding box center [323, 144] width 29 height 12
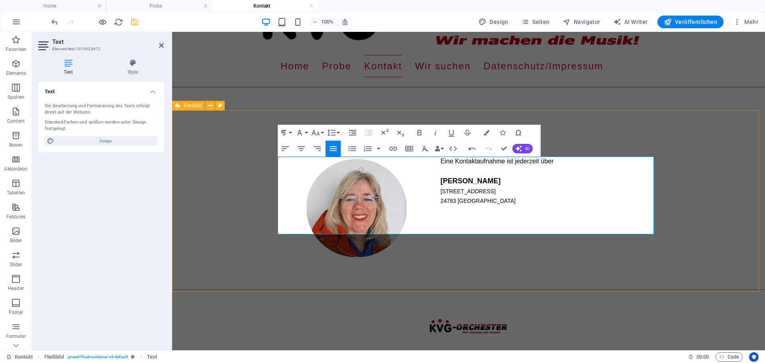
click at [550, 164] on p "Eine Kontaktaufnahme ist jederzeit über" at bounding box center [468, 162] width 376 height 10
click at [503, 205] on p "24783 [GEOGRAPHIC_DATA]" at bounding box center [468, 201] width 376 height 10
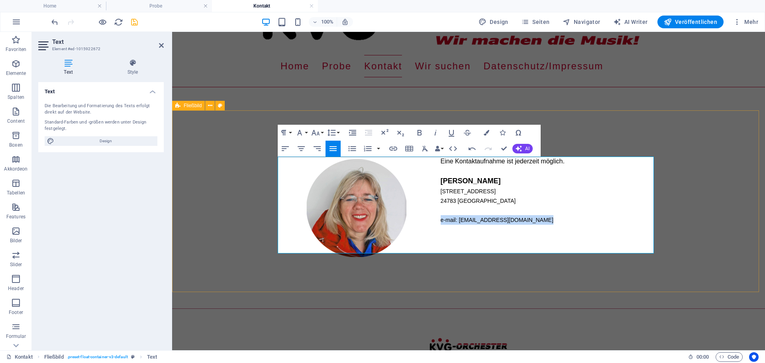
drag, startPoint x: 532, startPoint y: 223, endPoint x: 435, endPoint y: 221, distance: 97.2
click at [435, 221] on p "e-mail: [EMAIL_ADDRESS][DOMAIN_NAME]" at bounding box center [468, 220] width 376 height 10
click at [551, 224] on p "e-mail: [EMAIL_ADDRESS][DOMAIN_NAME]" at bounding box center [468, 220] width 376 height 10
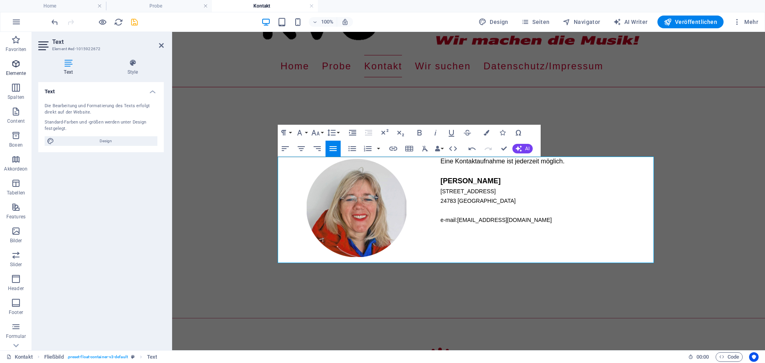
click at [6, 64] on span "Elemente" at bounding box center [16, 68] width 32 height 19
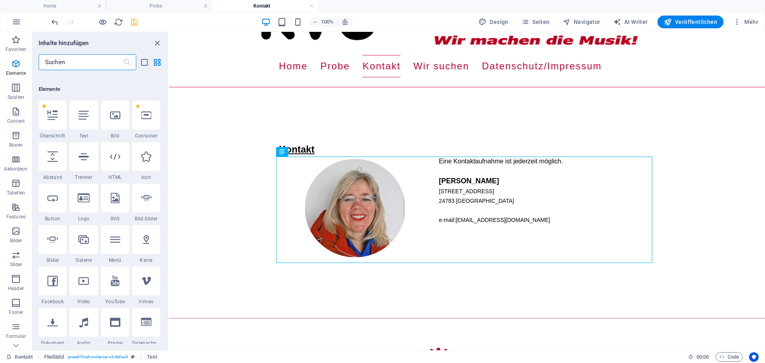
scroll to position [85, 0]
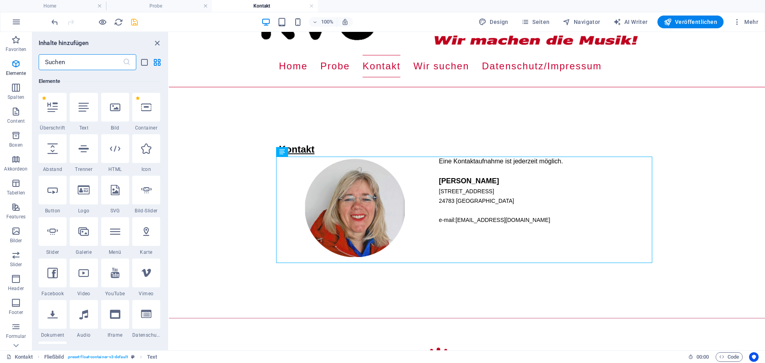
click at [88, 67] on input "text" at bounding box center [81, 62] width 84 height 16
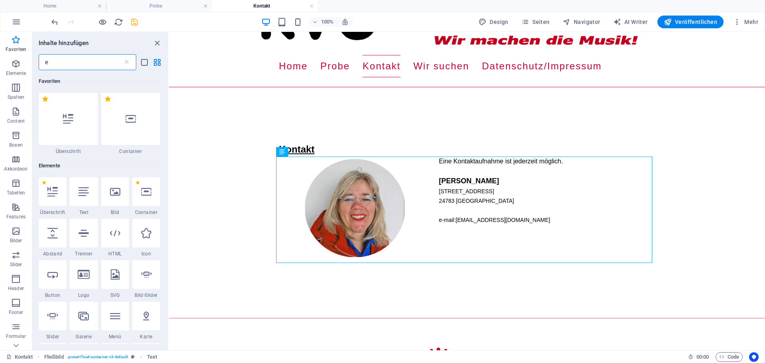
scroll to position [0, 0]
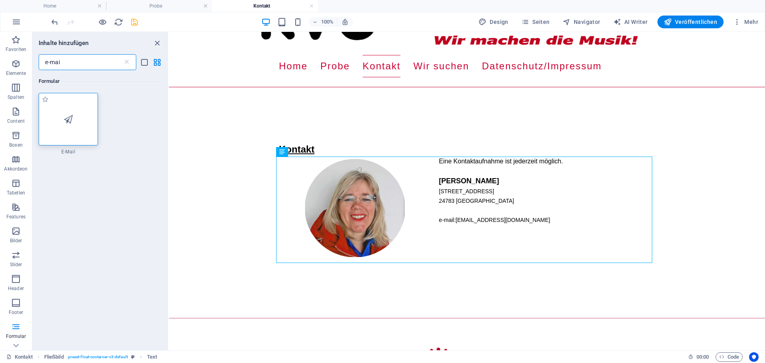
type input "e-mai"
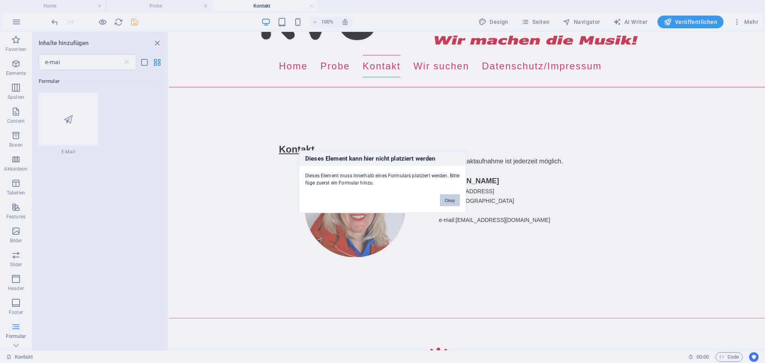
click at [448, 202] on button "Okay" at bounding box center [450, 200] width 20 height 12
click at [451, 197] on button "Okay" at bounding box center [450, 200] width 20 height 12
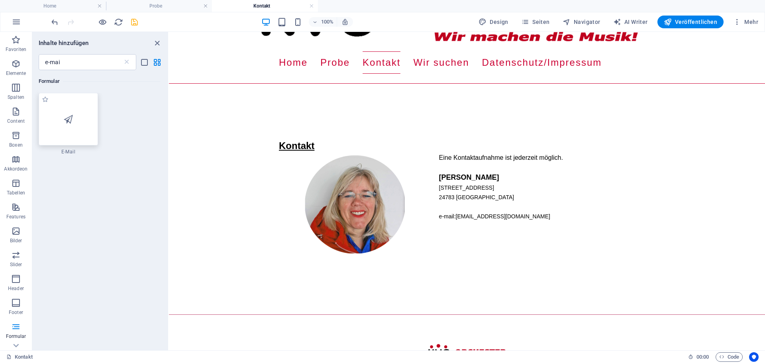
scroll to position [58, 0]
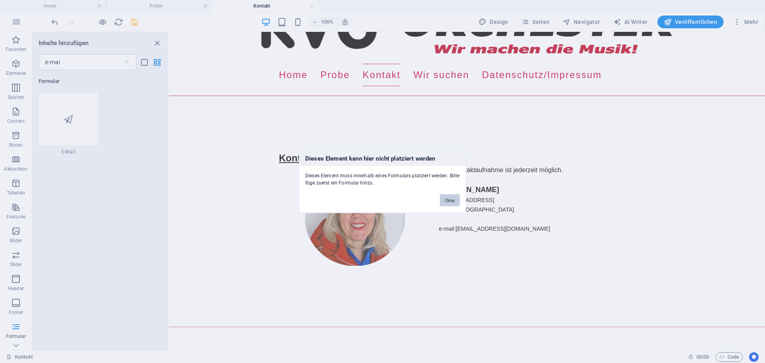
click at [448, 198] on button "Okay" at bounding box center [450, 200] width 20 height 12
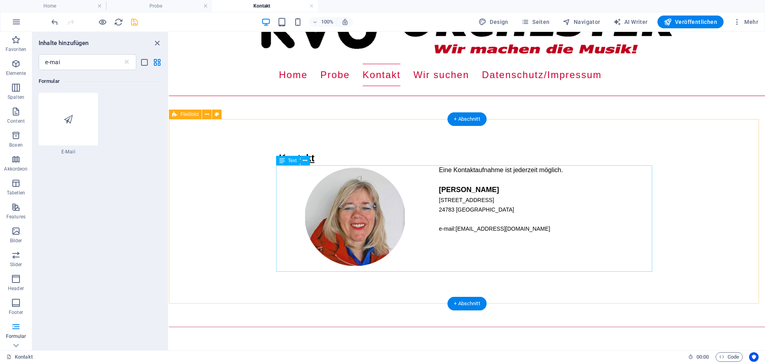
drag, startPoint x: 187, startPoint y: 356, endPoint x: 453, endPoint y: 242, distance: 290.0
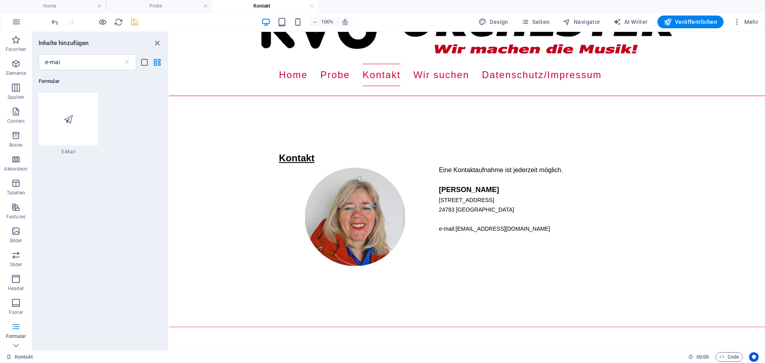
click at [18, 327] on icon "button" at bounding box center [16, 327] width 10 height 10
drag, startPoint x: 183, startPoint y: 358, endPoint x: 428, endPoint y: 278, distance: 258.7
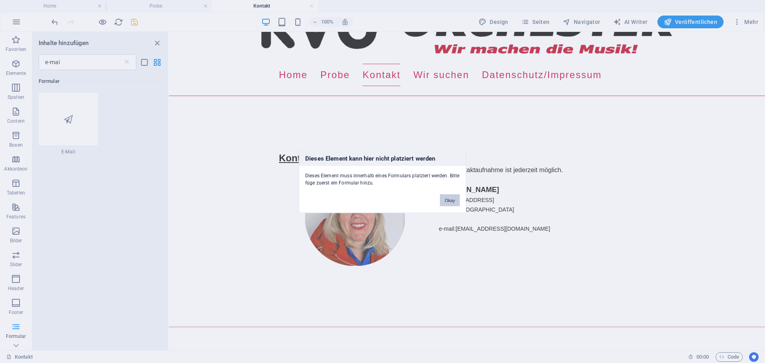
click at [452, 201] on button "Okay" at bounding box center [450, 200] width 20 height 12
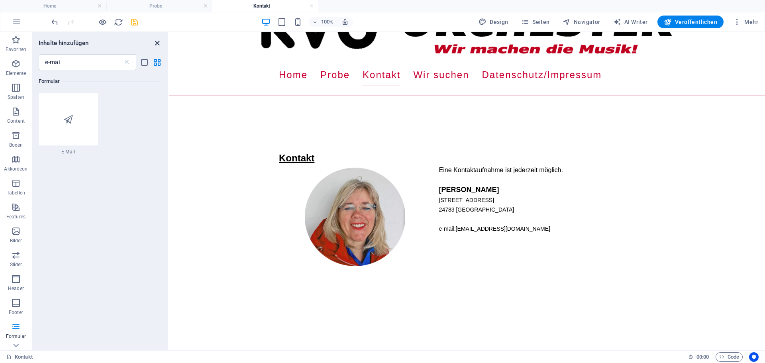
click at [158, 45] on icon "close panel" at bounding box center [157, 43] width 9 height 9
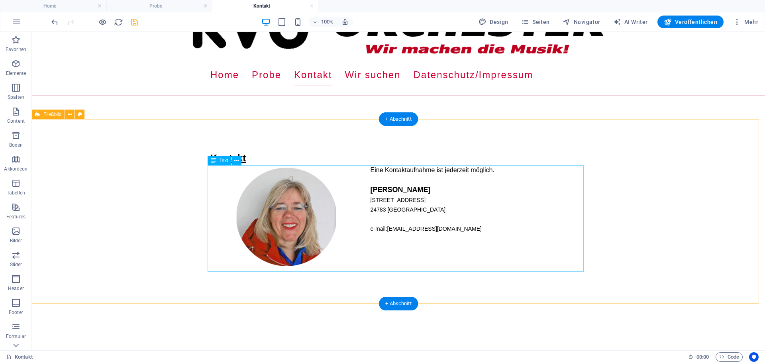
drag, startPoint x: 48, startPoint y: 361, endPoint x: 384, endPoint y: 241, distance: 356.7
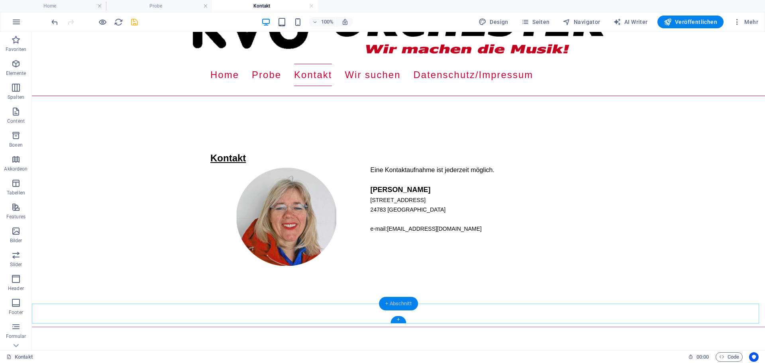
drag, startPoint x: 13, startPoint y: 325, endPoint x: 390, endPoint y: 308, distance: 377.1
click at [390, 308] on section "Favoriten Elemente Spalten Content Boxen Akkordeon Tabellen Features Bilder Sli…" at bounding box center [382, 191] width 765 height 318
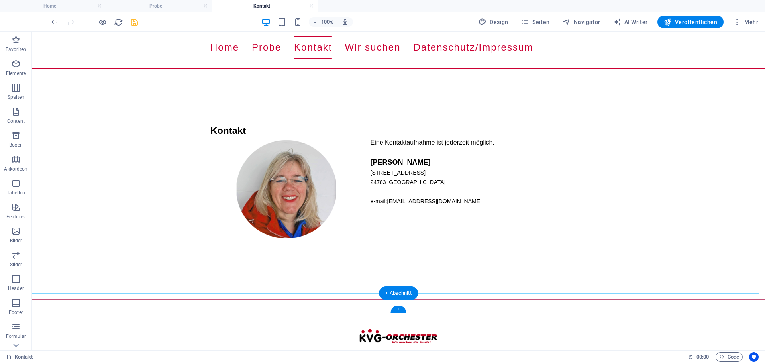
scroll to position [114, 0]
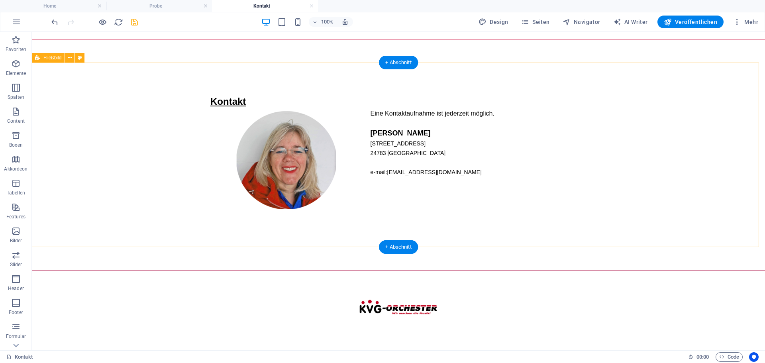
click at [613, 157] on div "Kontakt Eine Kontaktaufnahme ist jederzeit möglich. [PERSON_NAME] [STREET_ADDRE…" at bounding box center [398, 155] width 733 height 184
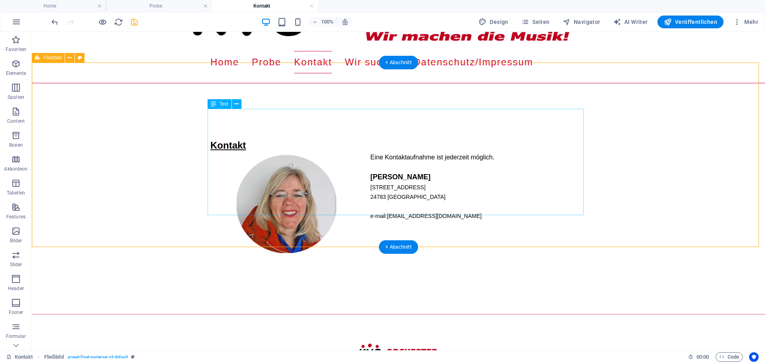
scroll to position [0, 0]
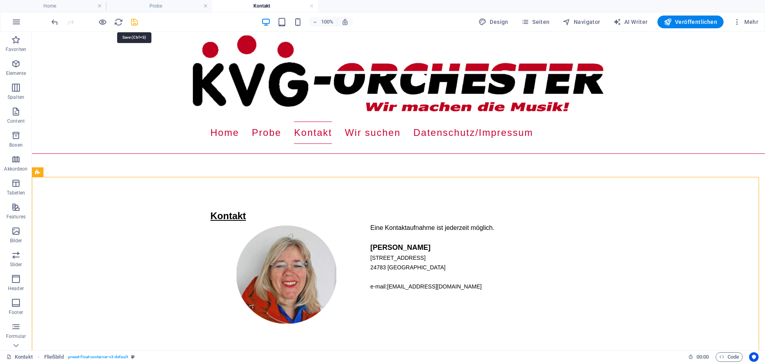
click at [135, 20] on icon "save" at bounding box center [134, 22] width 9 height 9
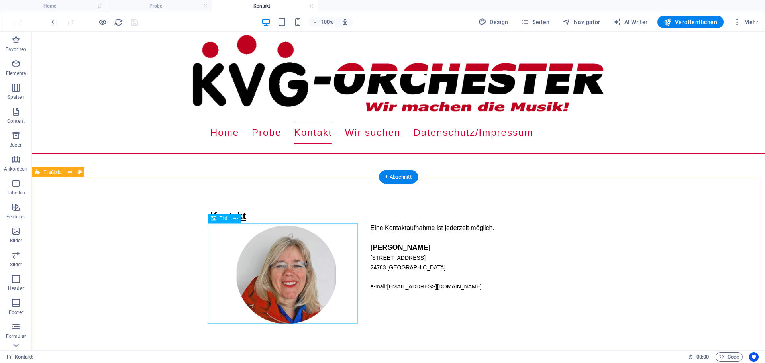
click at [291, 271] on figure at bounding box center [285, 273] width 151 height 100
click at [236, 218] on icon at bounding box center [235, 218] width 4 height 8
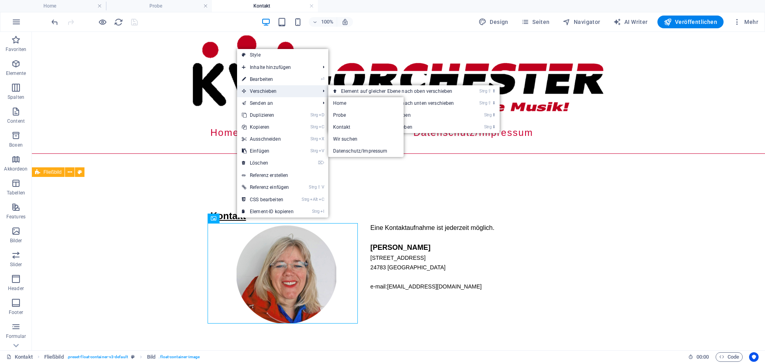
click at [269, 90] on span "Verschieben" at bounding box center [276, 91] width 79 height 12
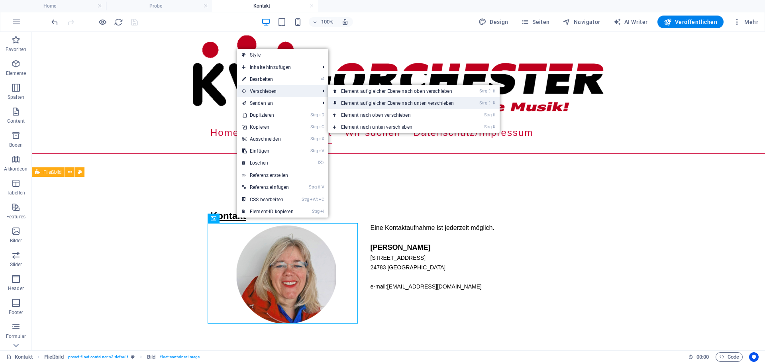
click at [365, 103] on link "Strg ⇧ ⬇ Element auf gleicher Ebene nach unten verschieben" at bounding box center [399, 103] width 142 height 12
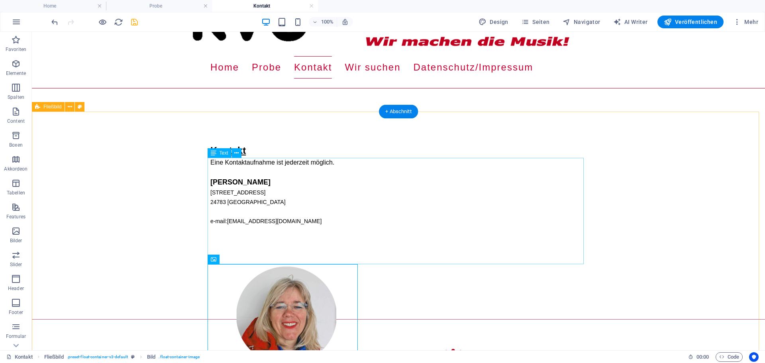
scroll to position [119, 0]
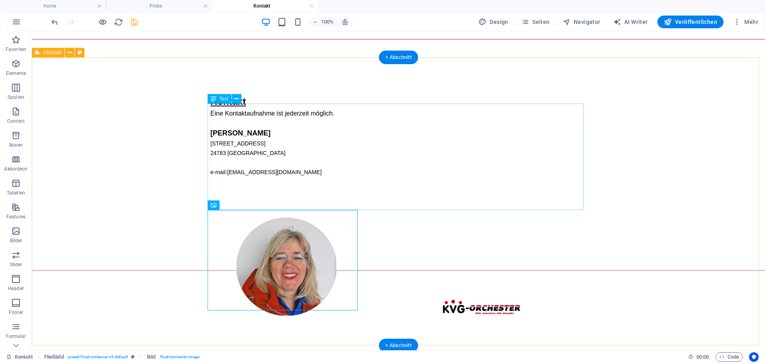
click at [239, 141] on div "Eine Kontaktaufnahme ist jederzeit möglich. [PERSON_NAME] [STREET_ADDRESS] e-ma…" at bounding box center [398, 162] width 376 height 106
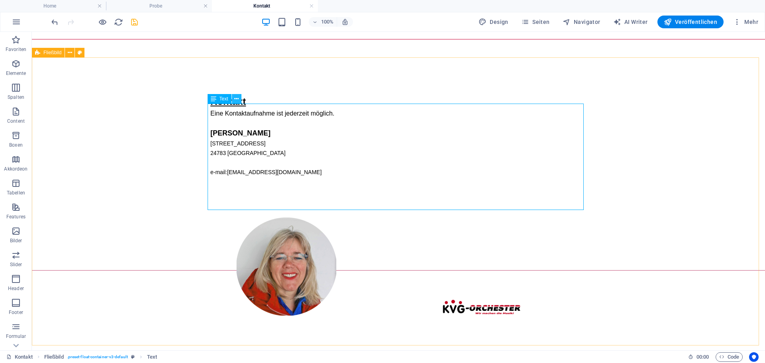
click at [236, 99] on icon at bounding box center [236, 99] width 4 height 8
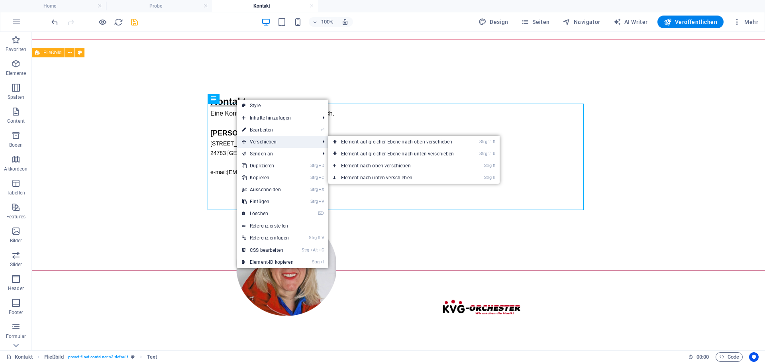
click at [260, 139] on span "Verschieben" at bounding box center [276, 142] width 79 height 12
click at [372, 153] on link "Strg ⇧ ⬇ Element auf gleicher Ebene nach unten verschieben" at bounding box center [399, 154] width 142 height 12
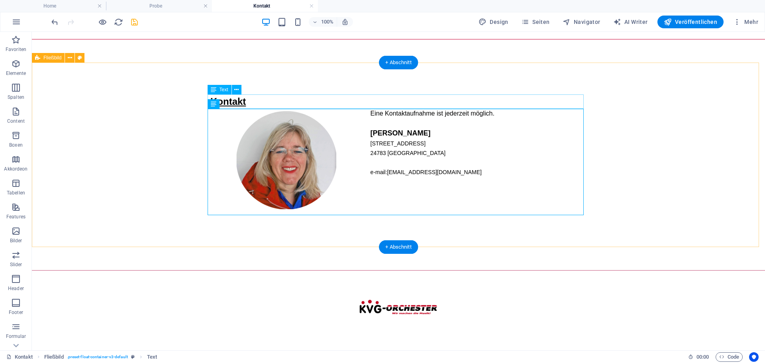
click at [248, 104] on div "Kontakt" at bounding box center [398, 101] width 376 height 14
click at [250, 102] on div "Kontakt" at bounding box center [398, 101] width 376 height 14
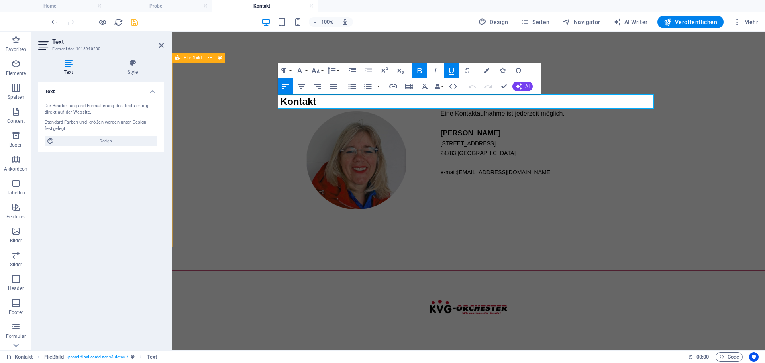
click at [324, 102] on p "Kontakt" at bounding box center [468, 101] width 376 height 14
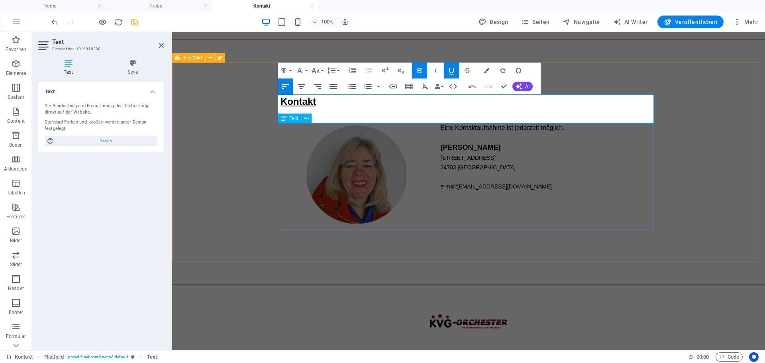
click at [577, 174] on div "Eine Kontaktaufnahme ist jederzeit möglich. [PERSON_NAME] [STREET_ADDRESS] e-ma…" at bounding box center [468, 176] width 376 height 106
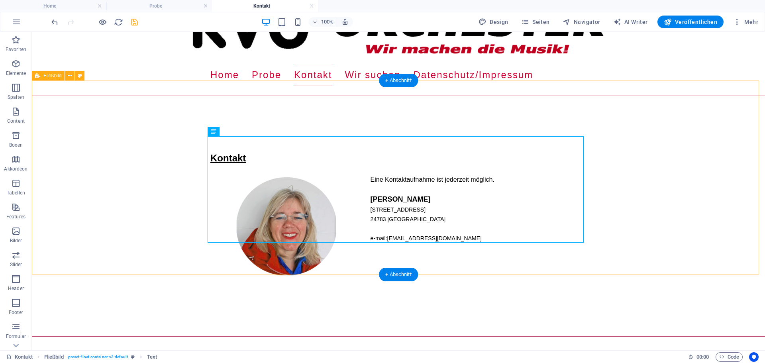
scroll to position [0, 0]
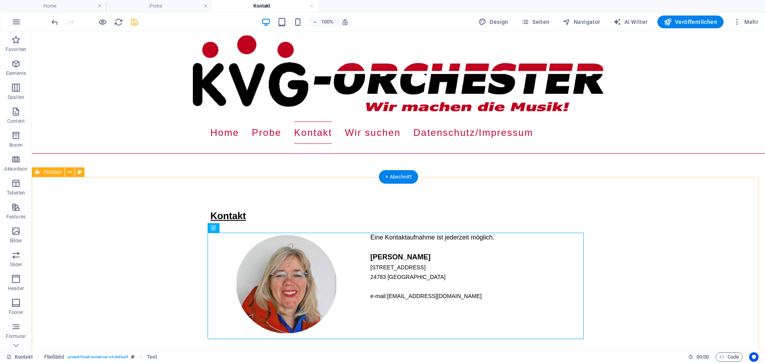
click at [75, 225] on div "Kontakt Eine Kontaktaufnahme ist jederzeit möglich. [PERSON_NAME] [STREET_ADDRE…" at bounding box center [398, 274] width 733 height 194
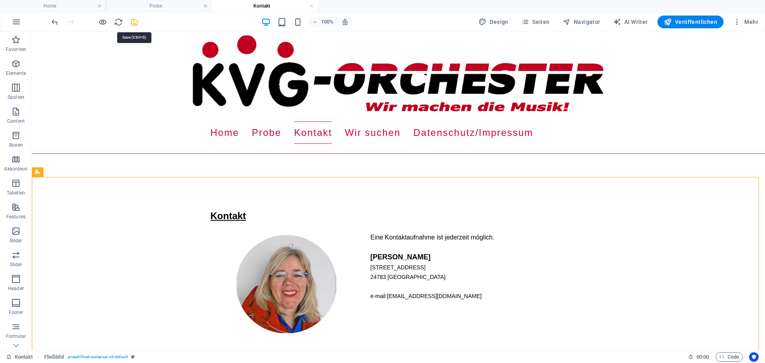
click at [135, 25] on icon "save" at bounding box center [134, 22] width 9 height 9
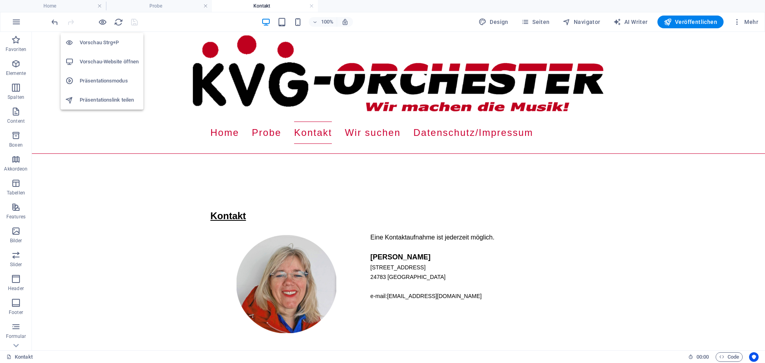
click at [100, 61] on h6 "Vorschau-Website öffnen" at bounding box center [109, 62] width 59 height 10
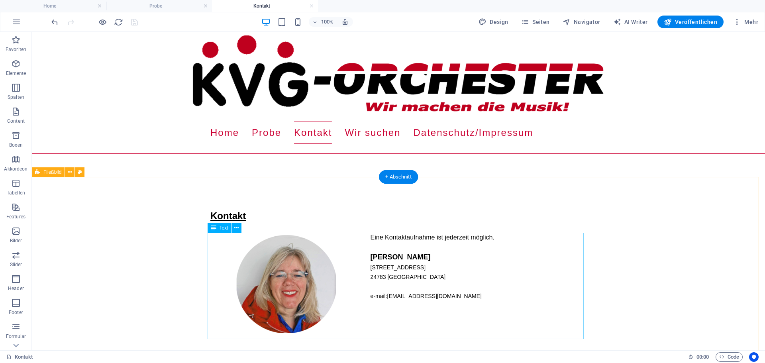
click at [404, 295] on div "Eine Kontaktaufnahme ist jederzeit möglich. [PERSON_NAME] [STREET_ADDRESS] e-ma…" at bounding box center [398, 286] width 376 height 106
click at [407, 295] on div "Eine Kontaktaufnahme ist jederzeit möglich. [PERSON_NAME] [STREET_ADDRESS] e-ma…" at bounding box center [398, 286] width 376 height 106
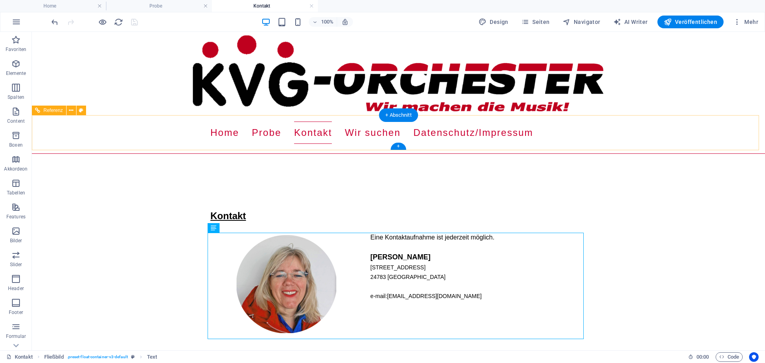
click at [362, 133] on nav "Home Probe Kontakt Wir suchen Datenschutz/Impressum" at bounding box center [398, 132] width 376 height 22
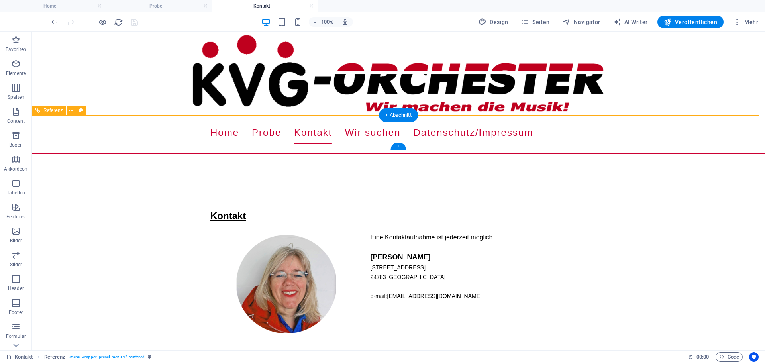
click at [370, 134] on nav "Home Probe Kontakt Wir suchen Datenschutz/Impressum" at bounding box center [398, 132] width 376 height 22
